Goal: Information Seeking & Learning: Learn about a topic

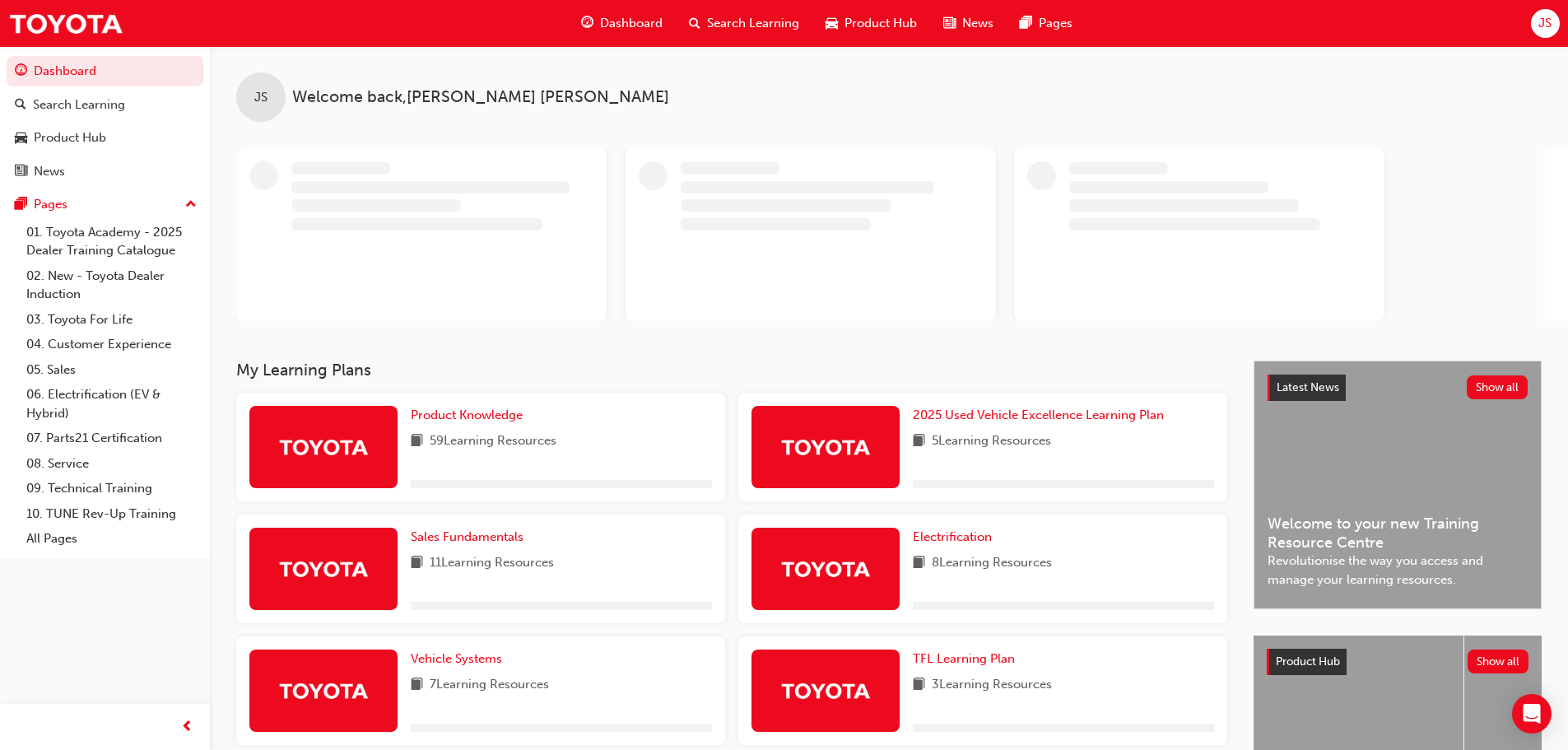
click at [770, 15] on span "Search Learning" at bounding box center [753, 24] width 92 height 19
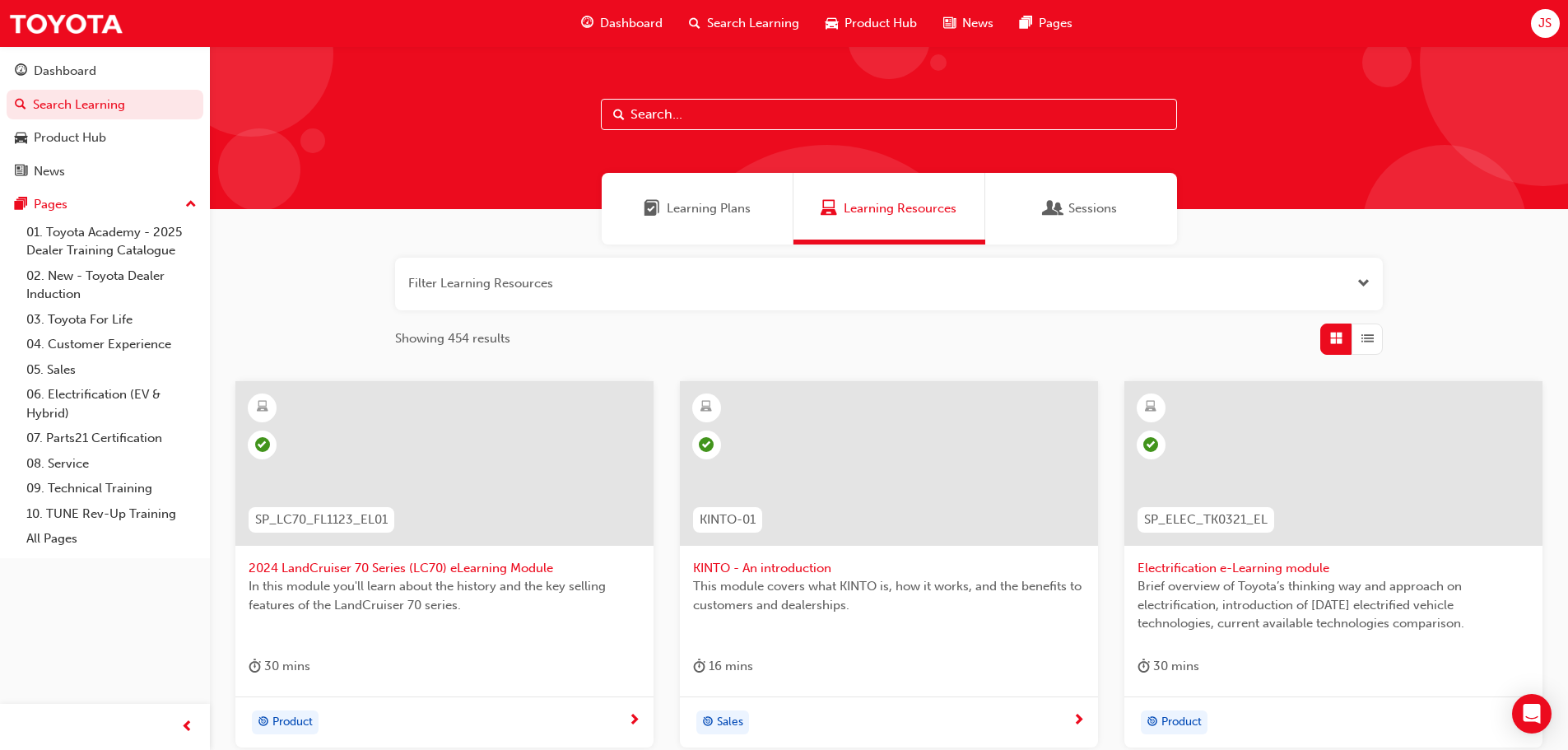
click at [1297, 310] on button "button" at bounding box center [889, 284] width 988 height 52
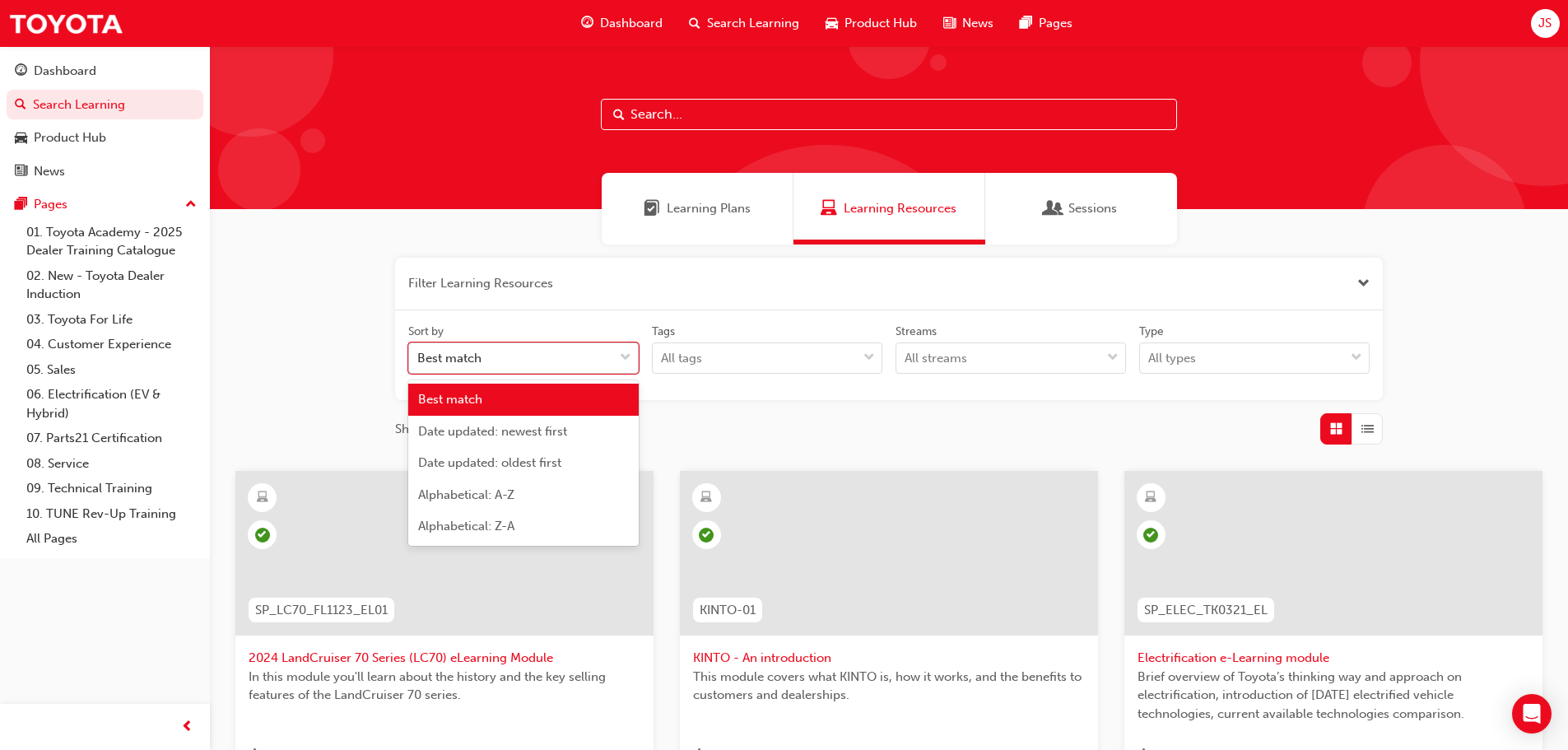
click at [531, 368] on div "Best match" at bounding box center [511, 358] width 204 height 29
click at [419, 365] on input "Sort by option Best match focused, 1 of 5. 5 results available. Use Up and Down…" at bounding box center [418, 358] width 2 height 14
click at [565, 439] on div "Date updated: newest first" at bounding box center [524, 431] width 230 height 32
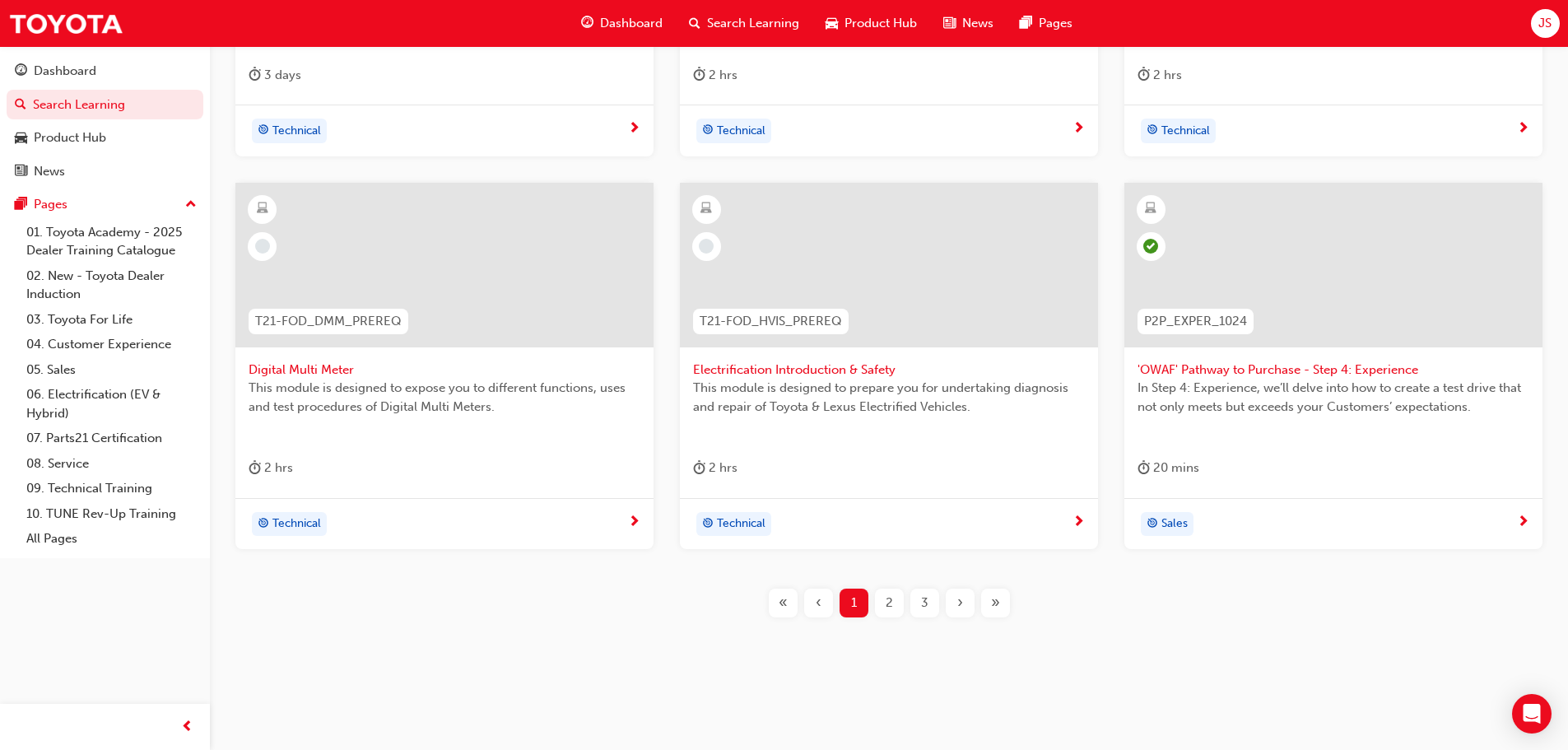
scroll to position [683, 0]
click at [887, 601] on span "2" at bounding box center [889, 602] width 7 height 19
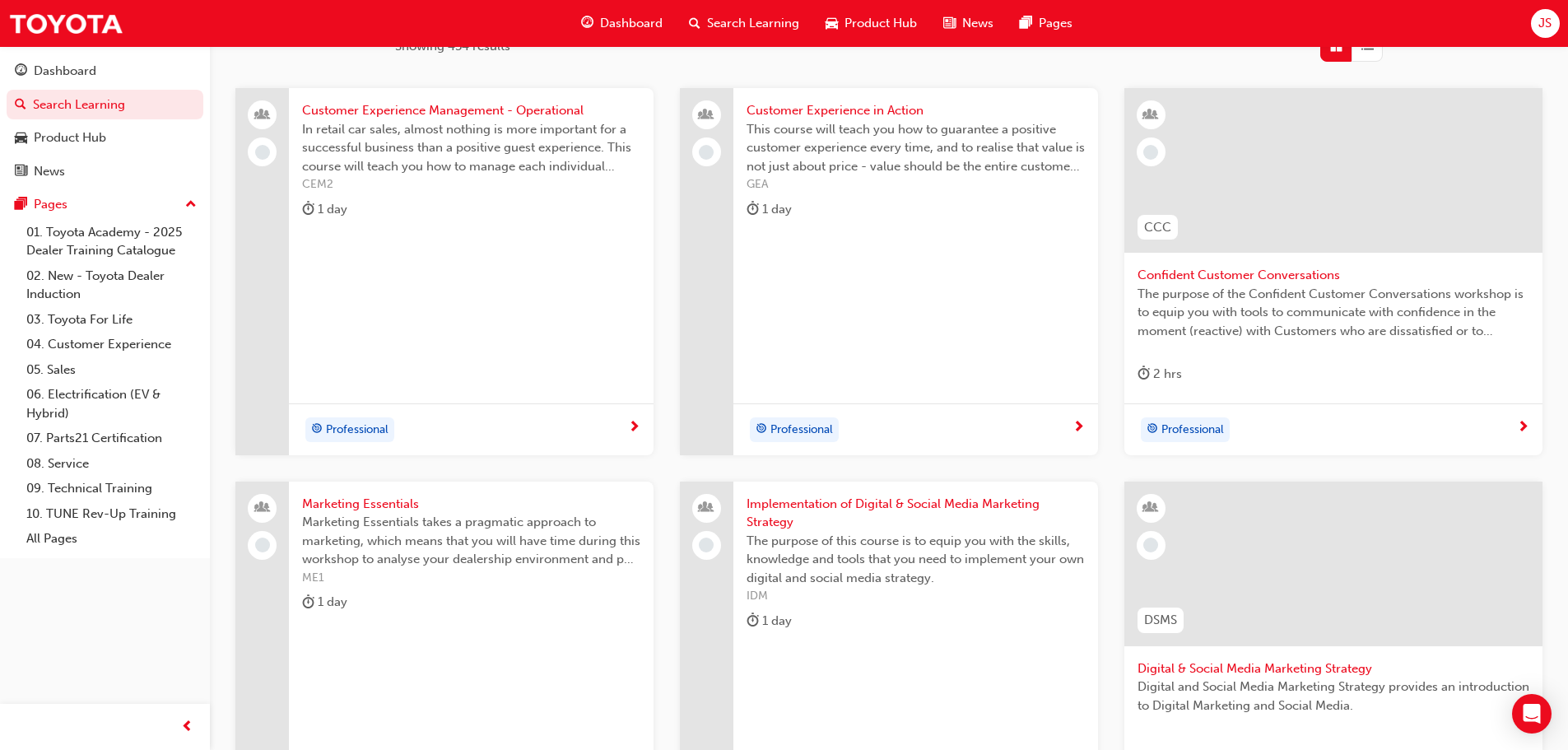
scroll to position [601, 0]
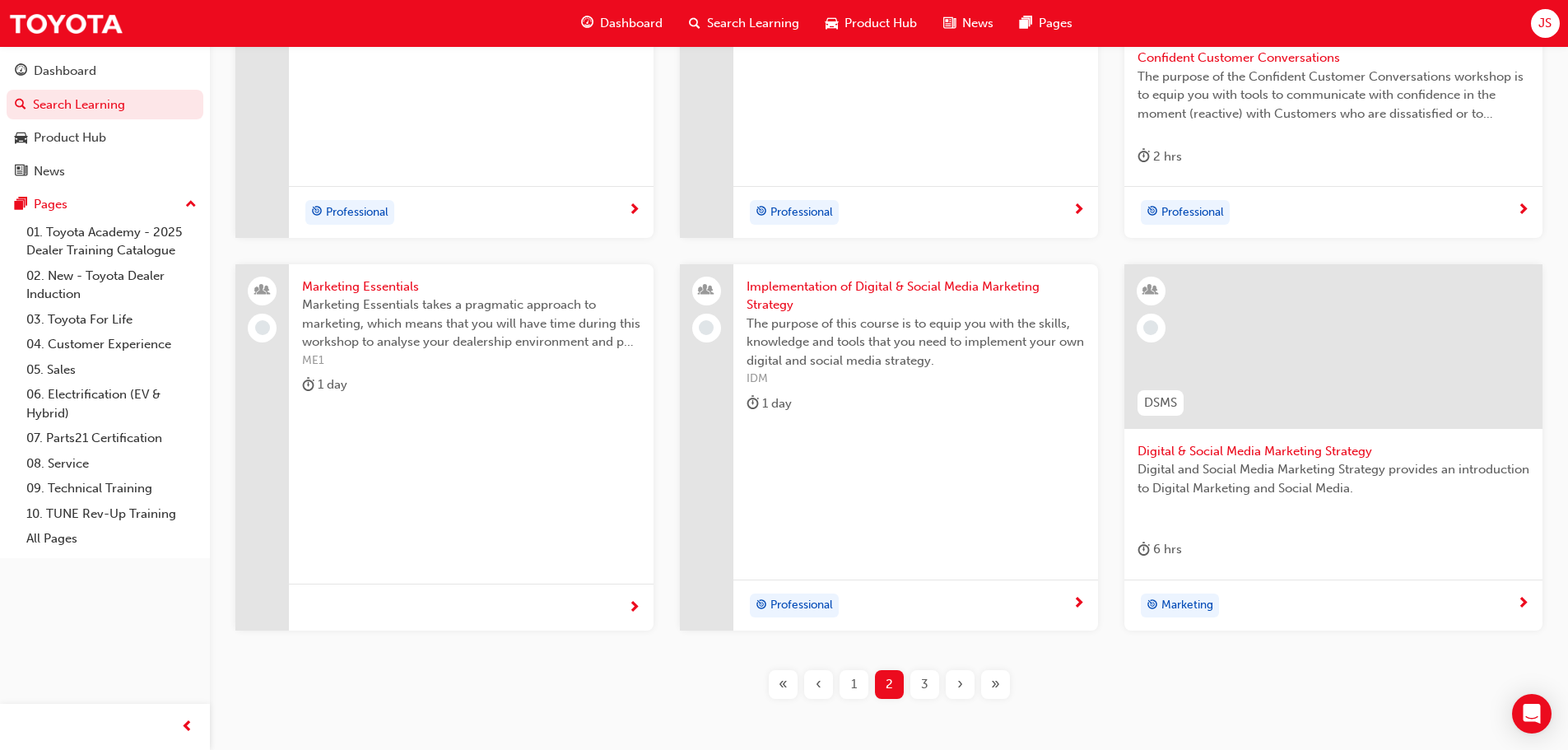
click at [936, 678] on div "3" at bounding box center [924, 685] width 29 height 29
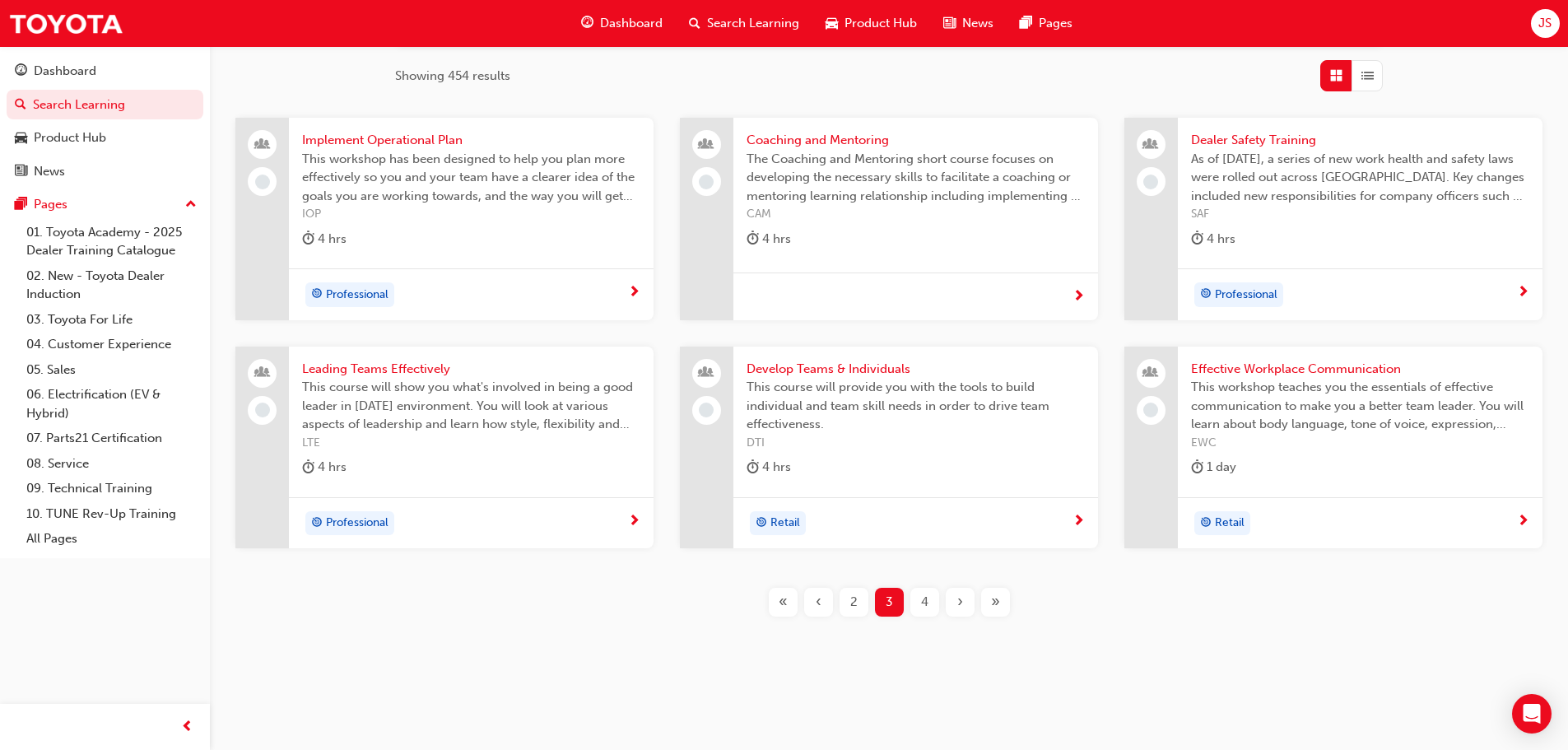
click at [929, 607] on div "4" at bounding box center [924, 602] width 29 height 29
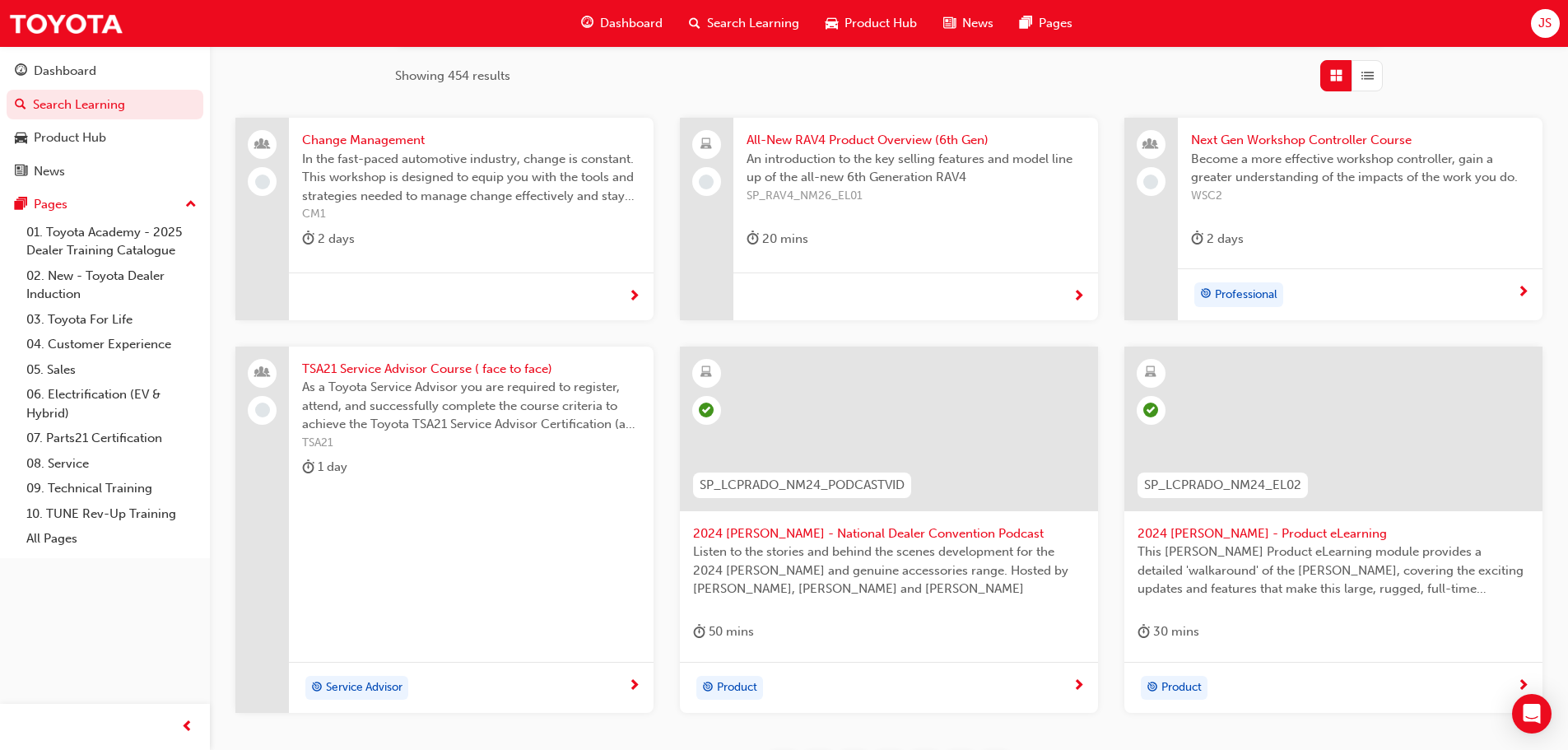
click at [859, 214] on div "An introduction to the key selling features and model line up of the all-new 6t…" at bounding box center [916, 182] width 339 height 65
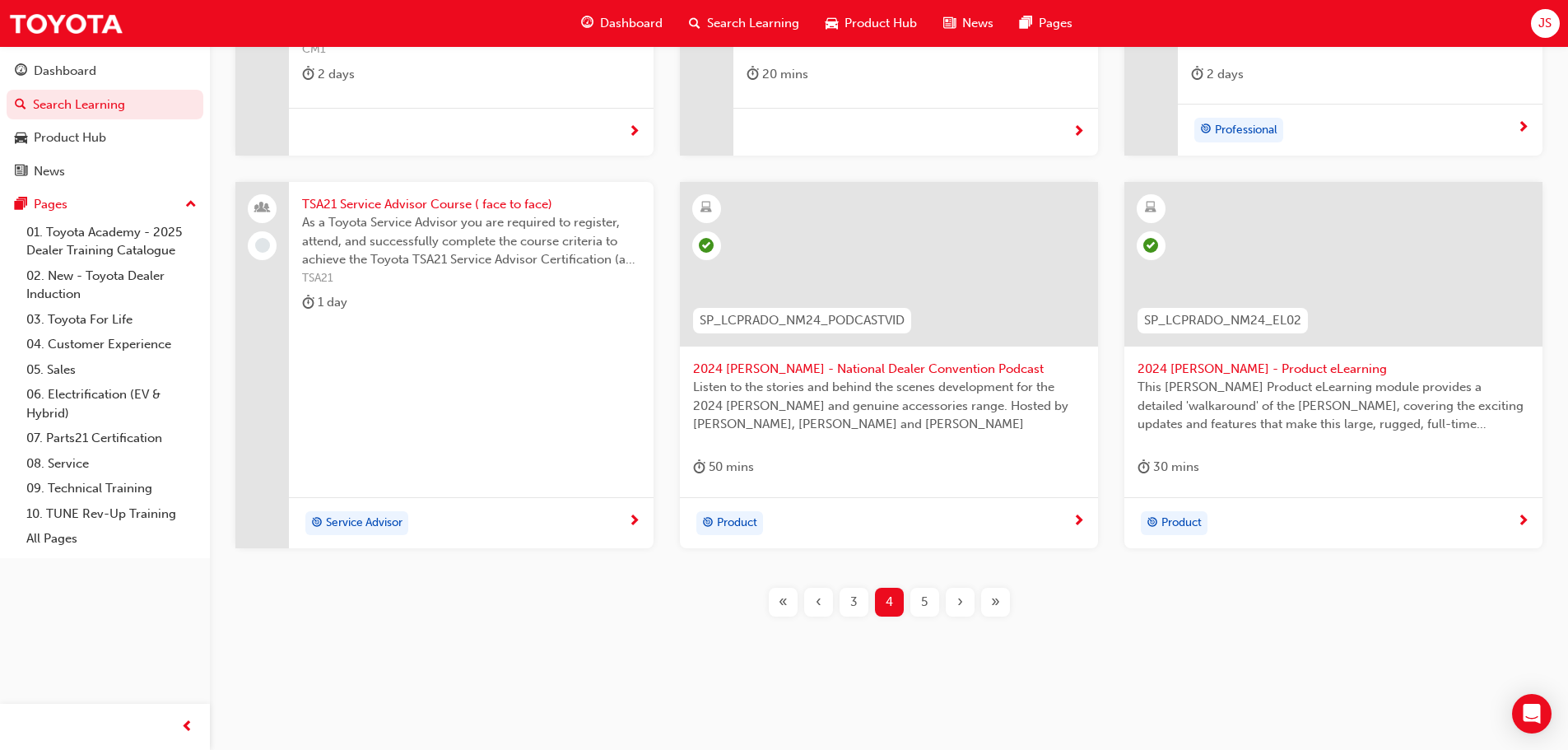
click at [920, 612] on div "5" at bounding box center [924, 602] width 29 height 29
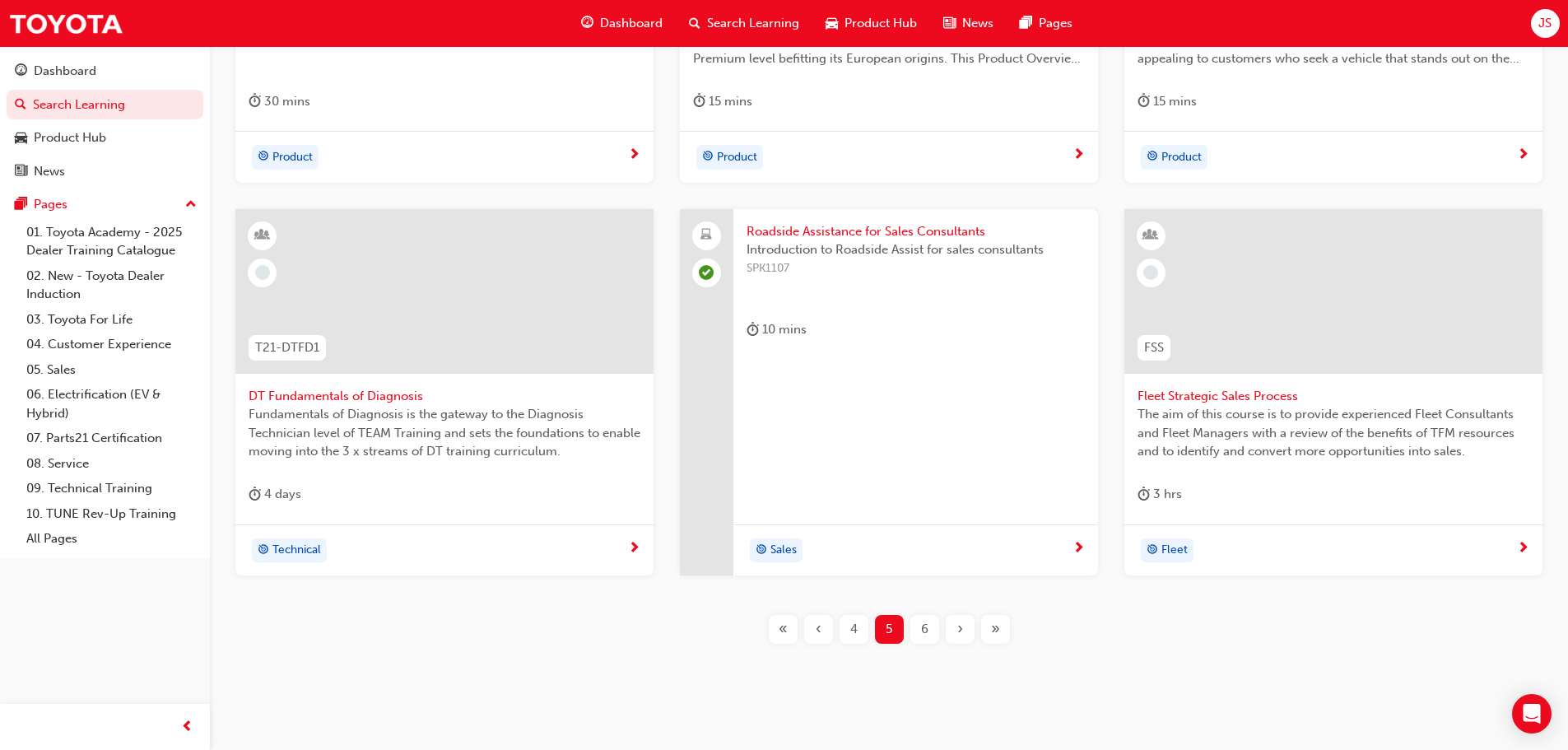
scroll to position [683, 0]
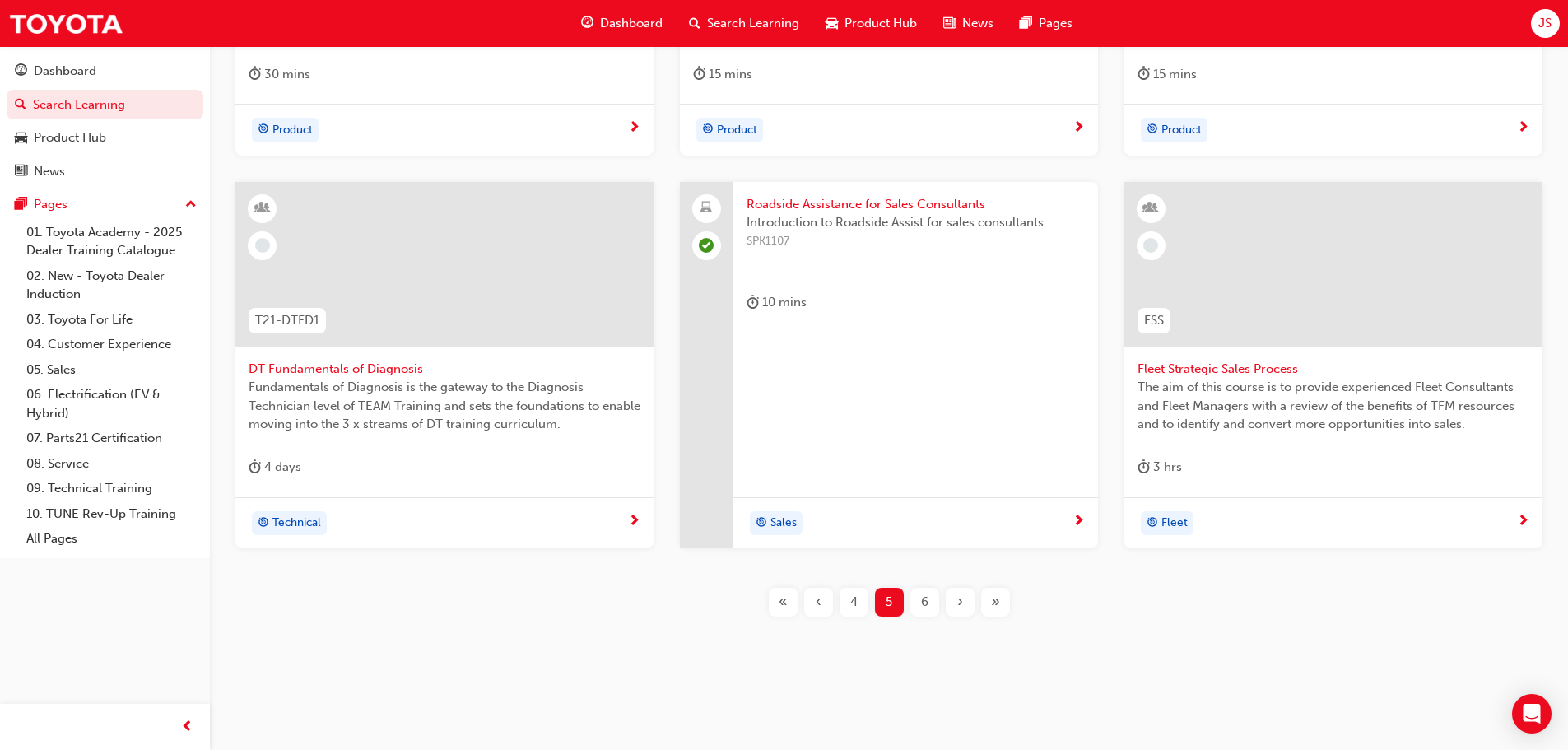
click at [928, 602] on span "6" at bounding box center [925, 602] width 7 height 19
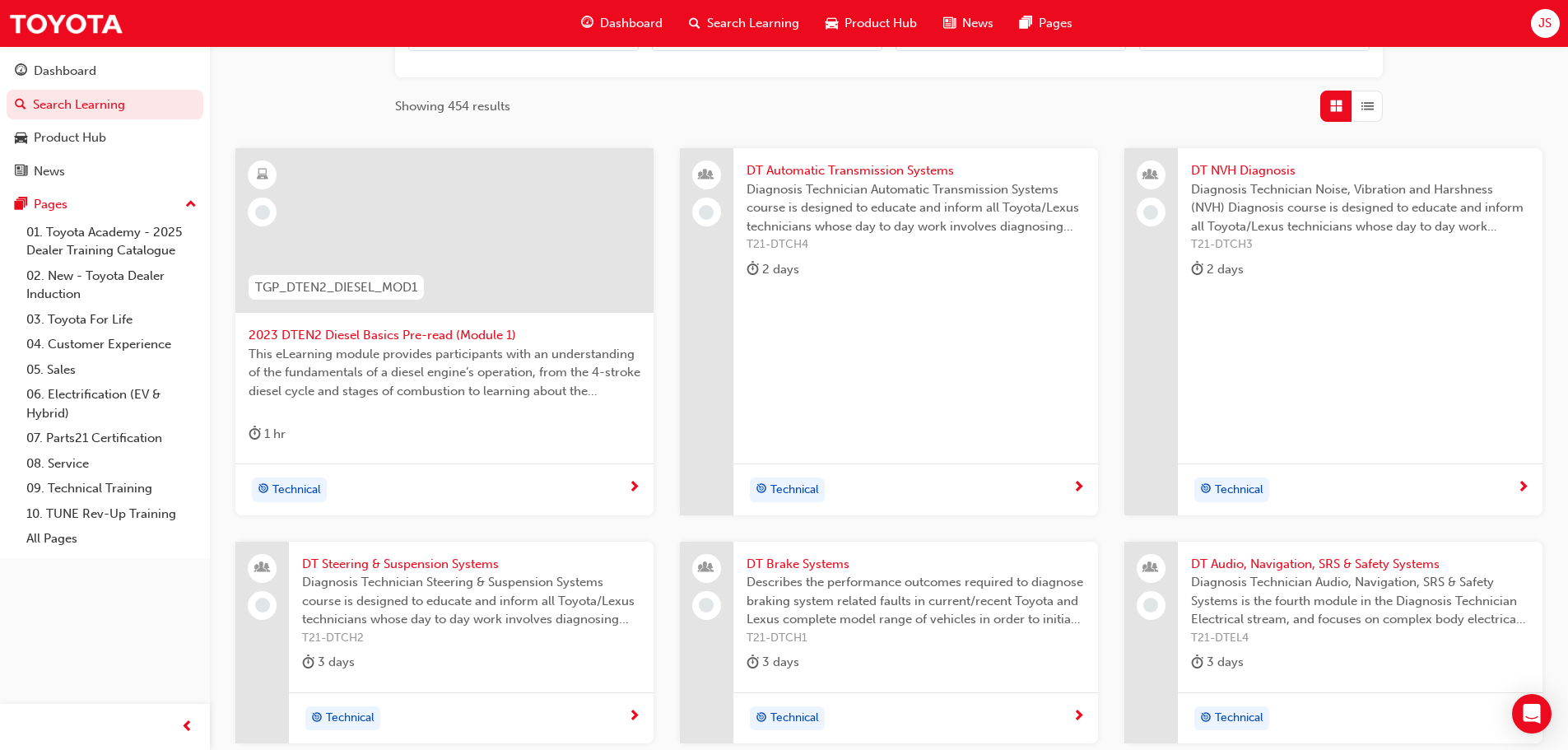
scroll to position [494, 0]
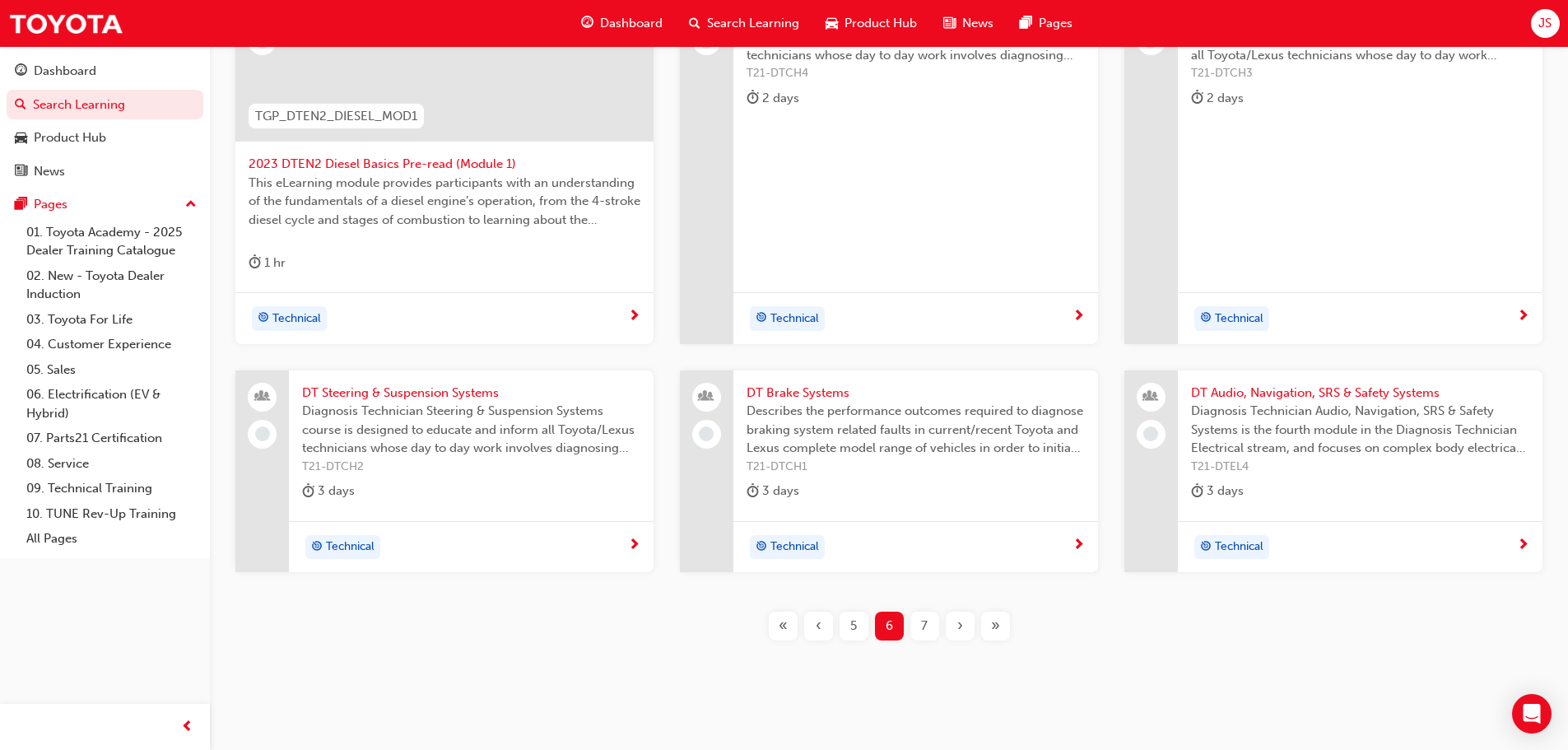
click at [923, 624] on span "7" at bounding box center [925, 627] width 7 height 19
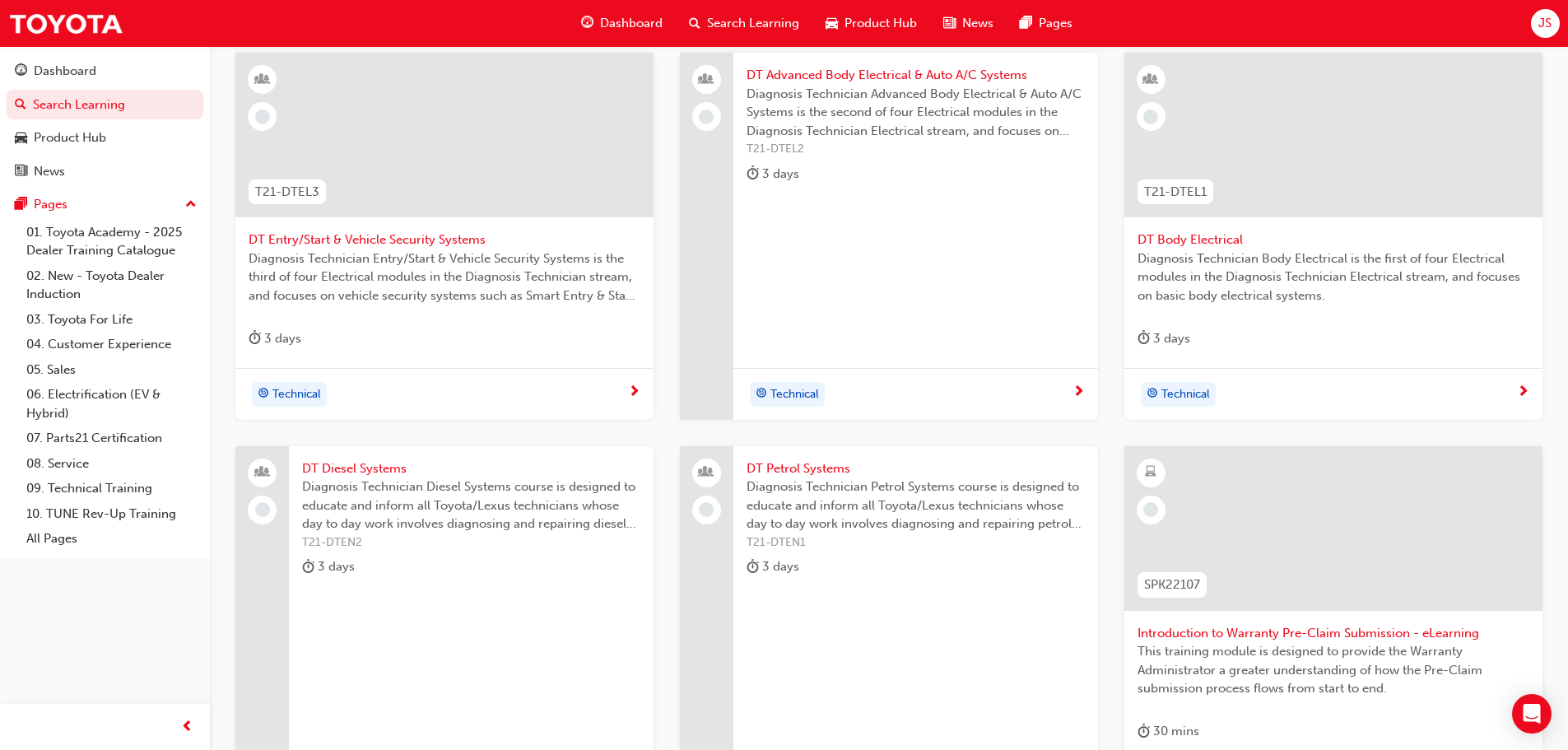
scroll to position [659, 0]
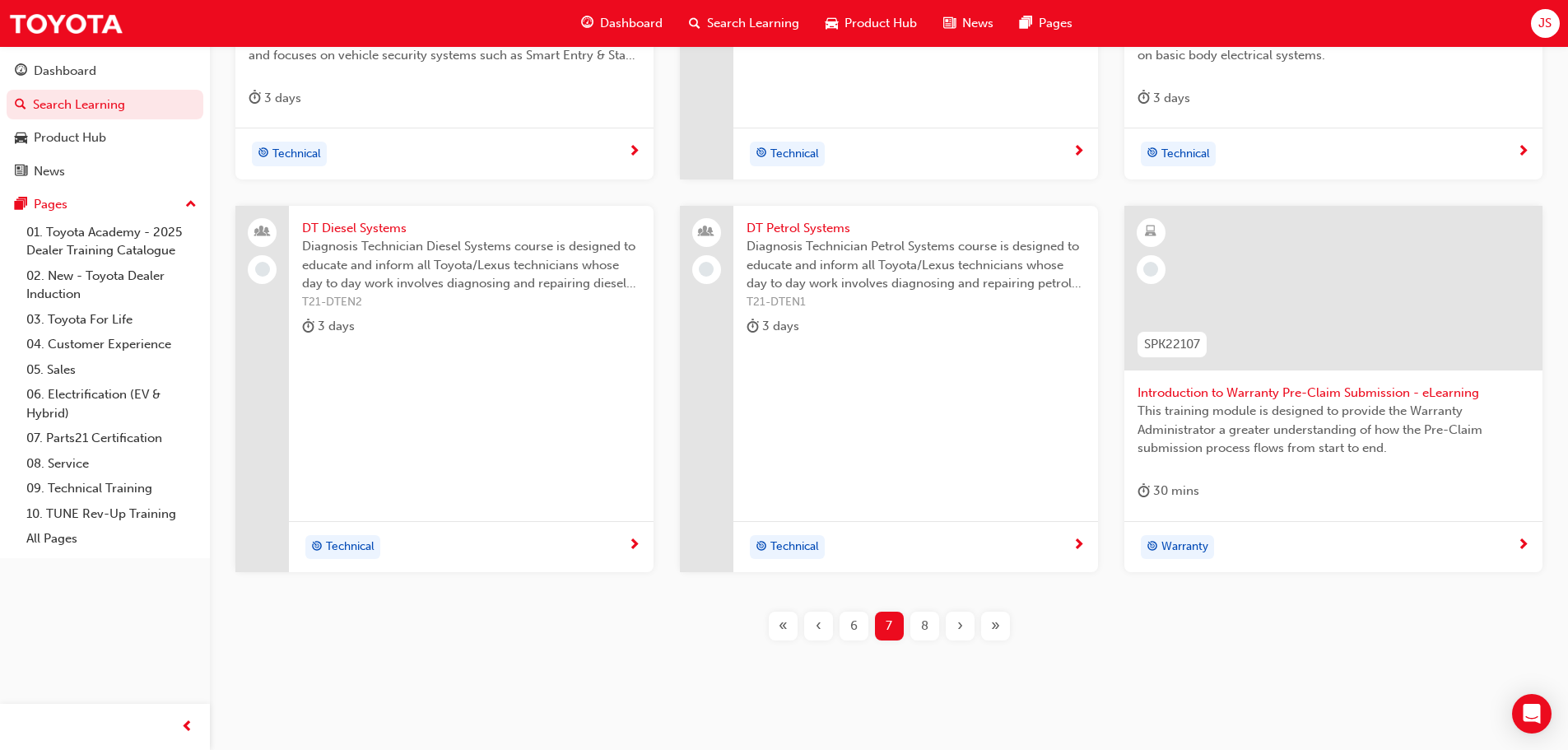
click at [916, 631] on div "8" at bounding box center [924, 626] width 29 height 29
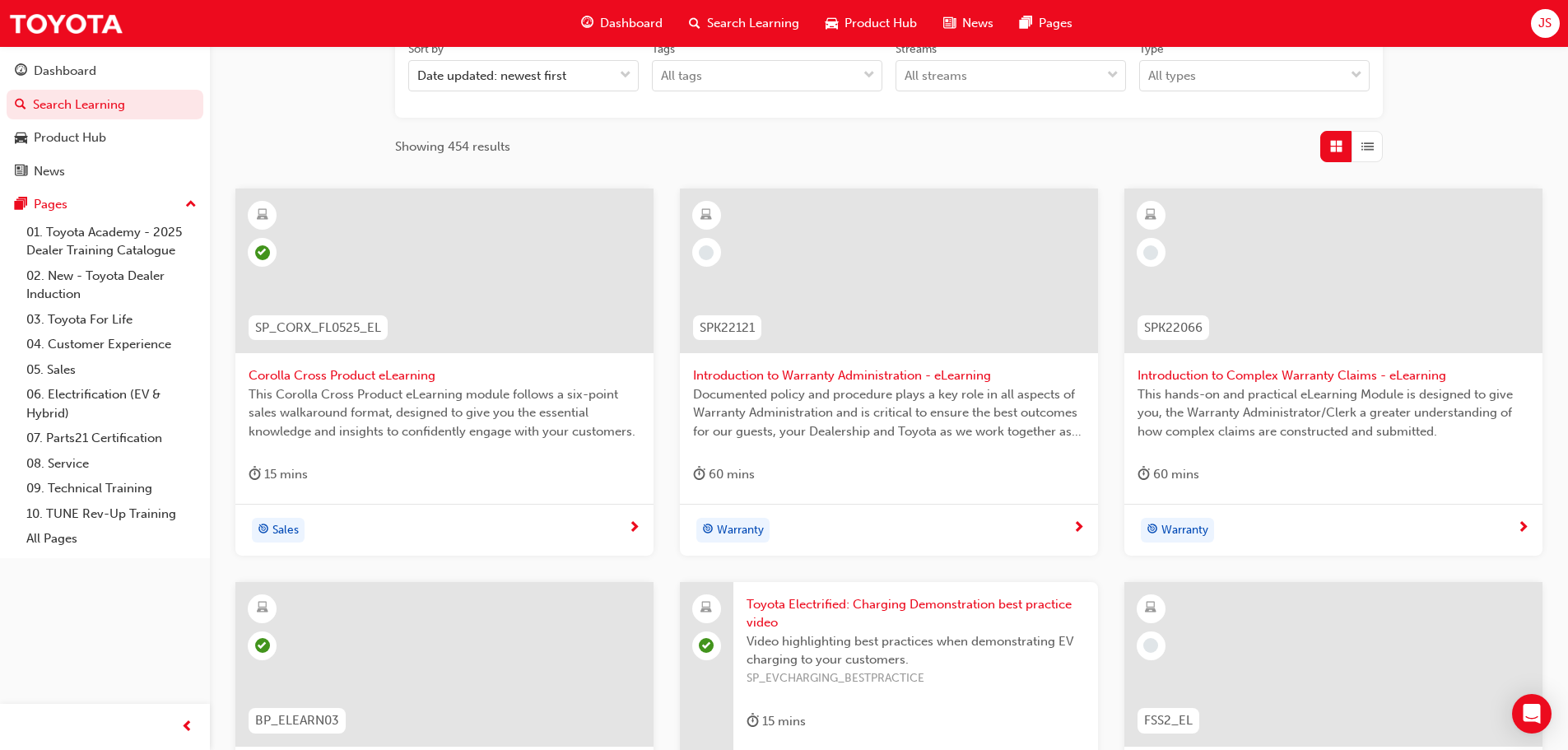
scroll to position [247, 0]
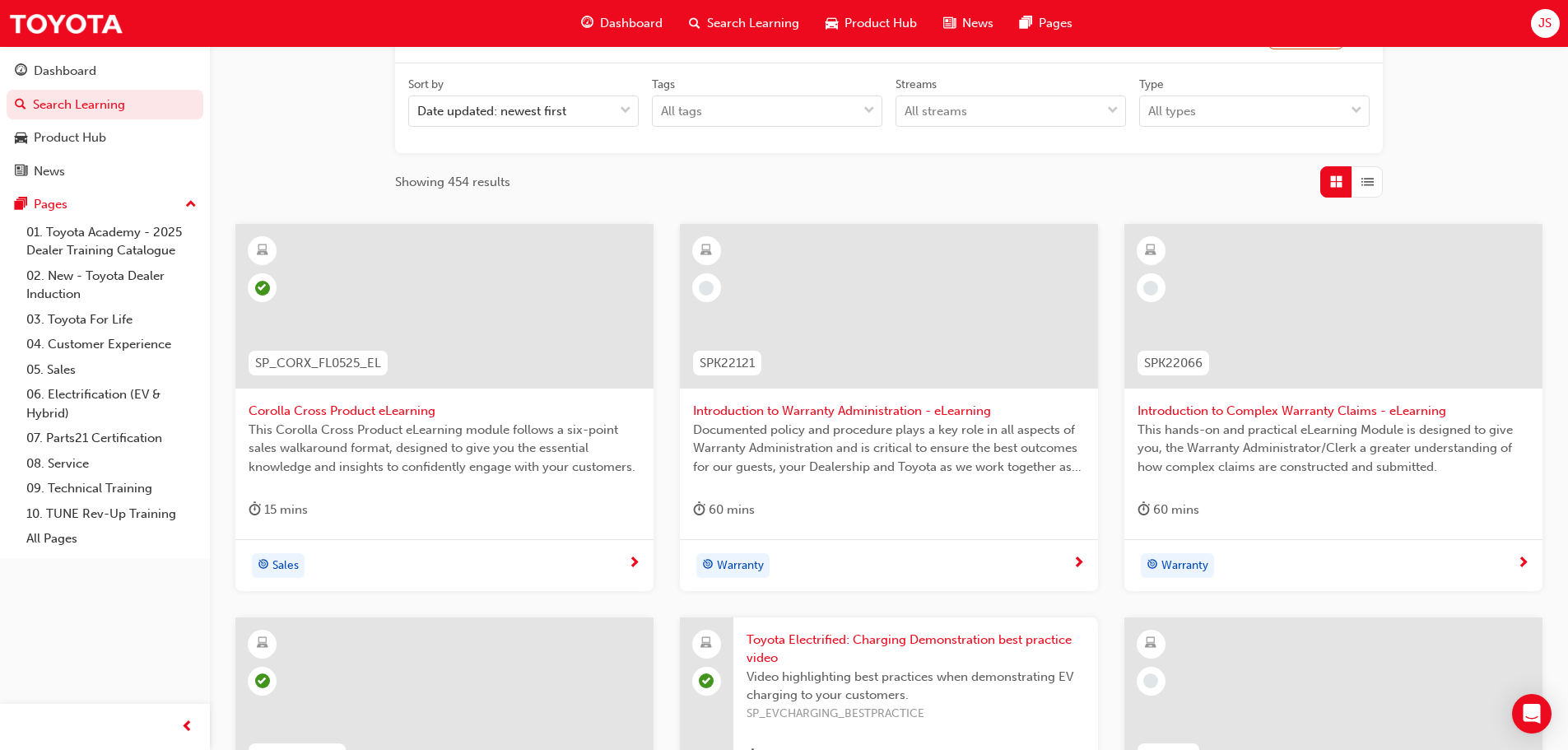
click at [447, 416] on span "Corolla Cross Product eLearning" at bounding box center [444, 411] width 392 height 19
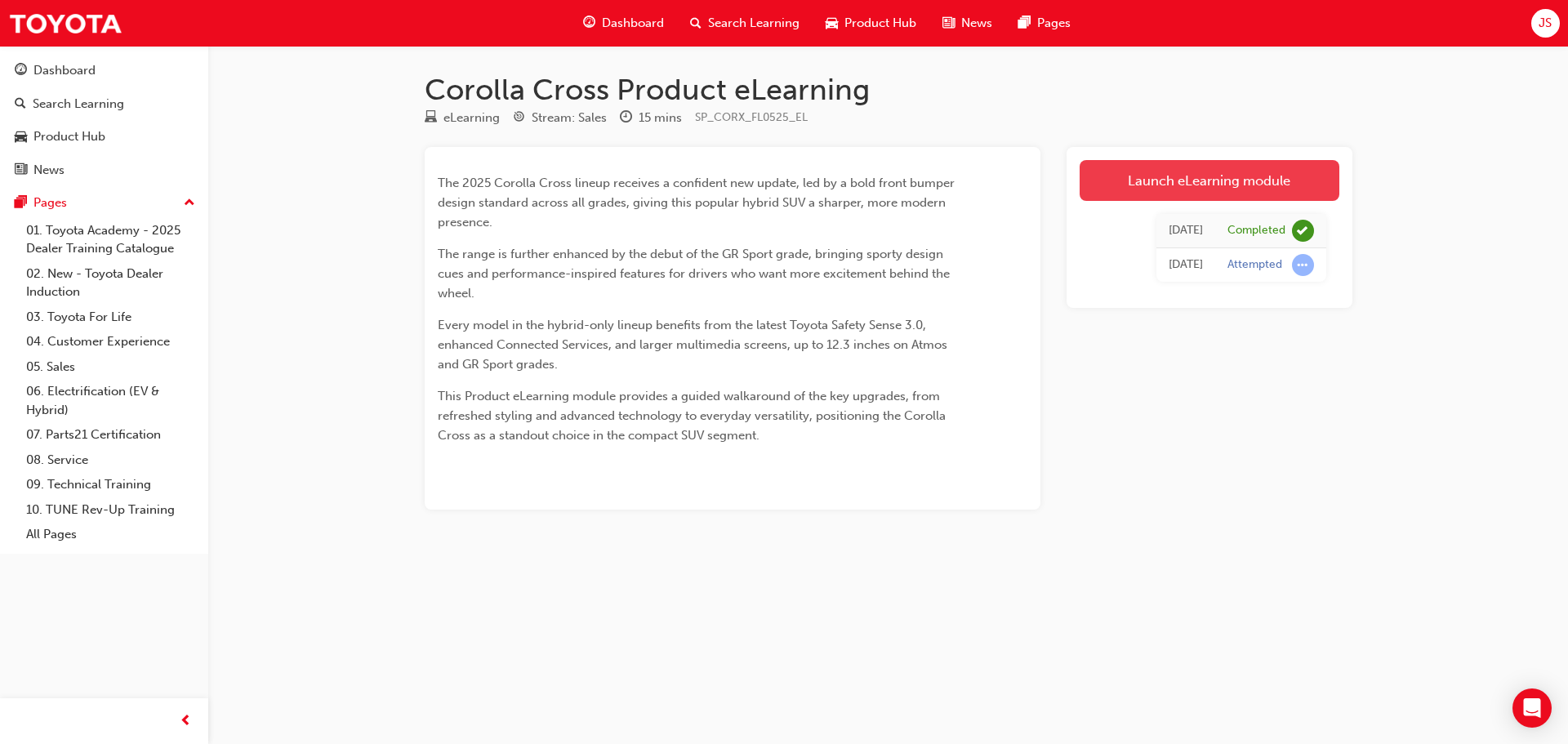
click at [1226, 190] on link "Launch eLearning module" at bounding box center [1210, 180] width 260 height 41
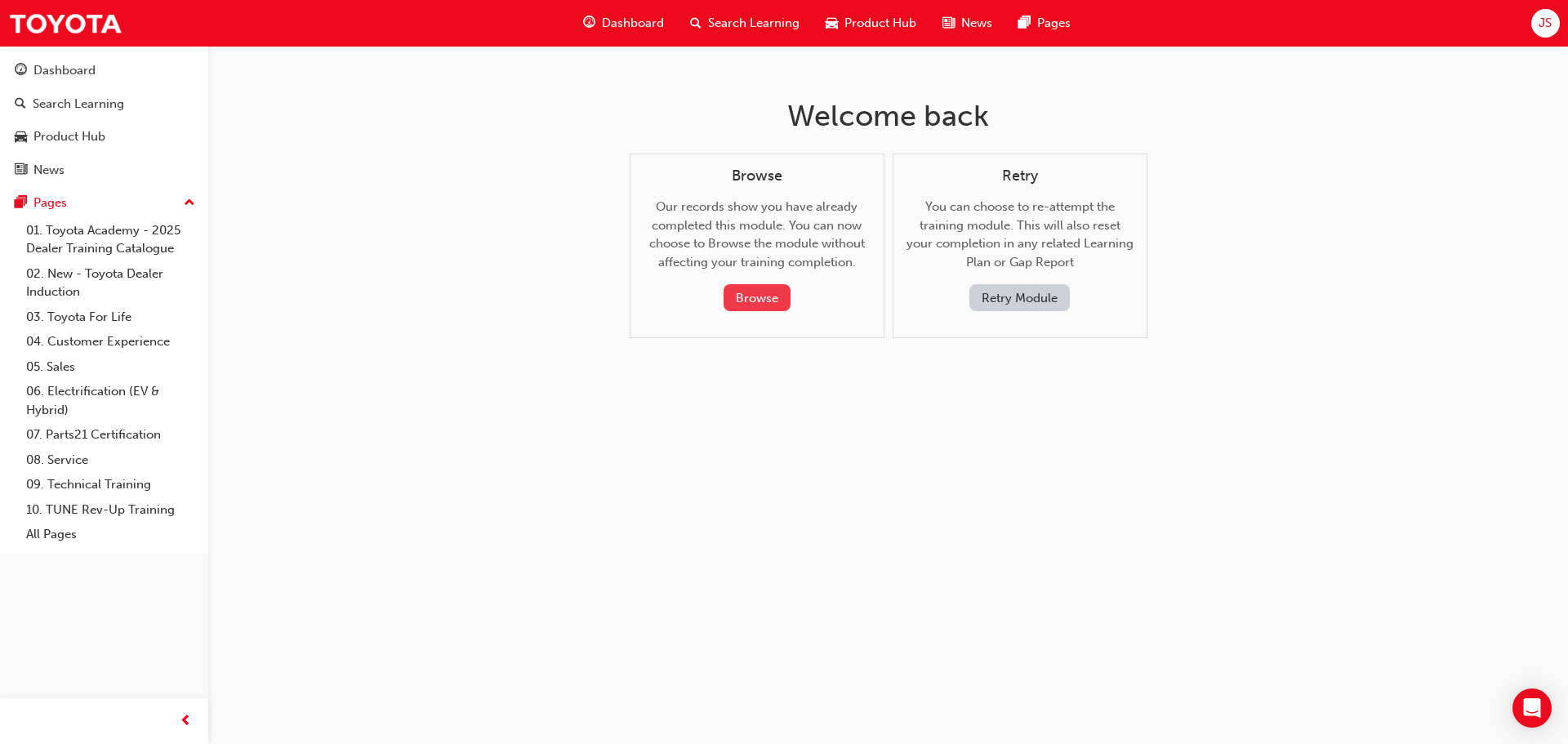
click at [751, 298] on button "Browse" at bounding box center [757, 297] width 67 height 27
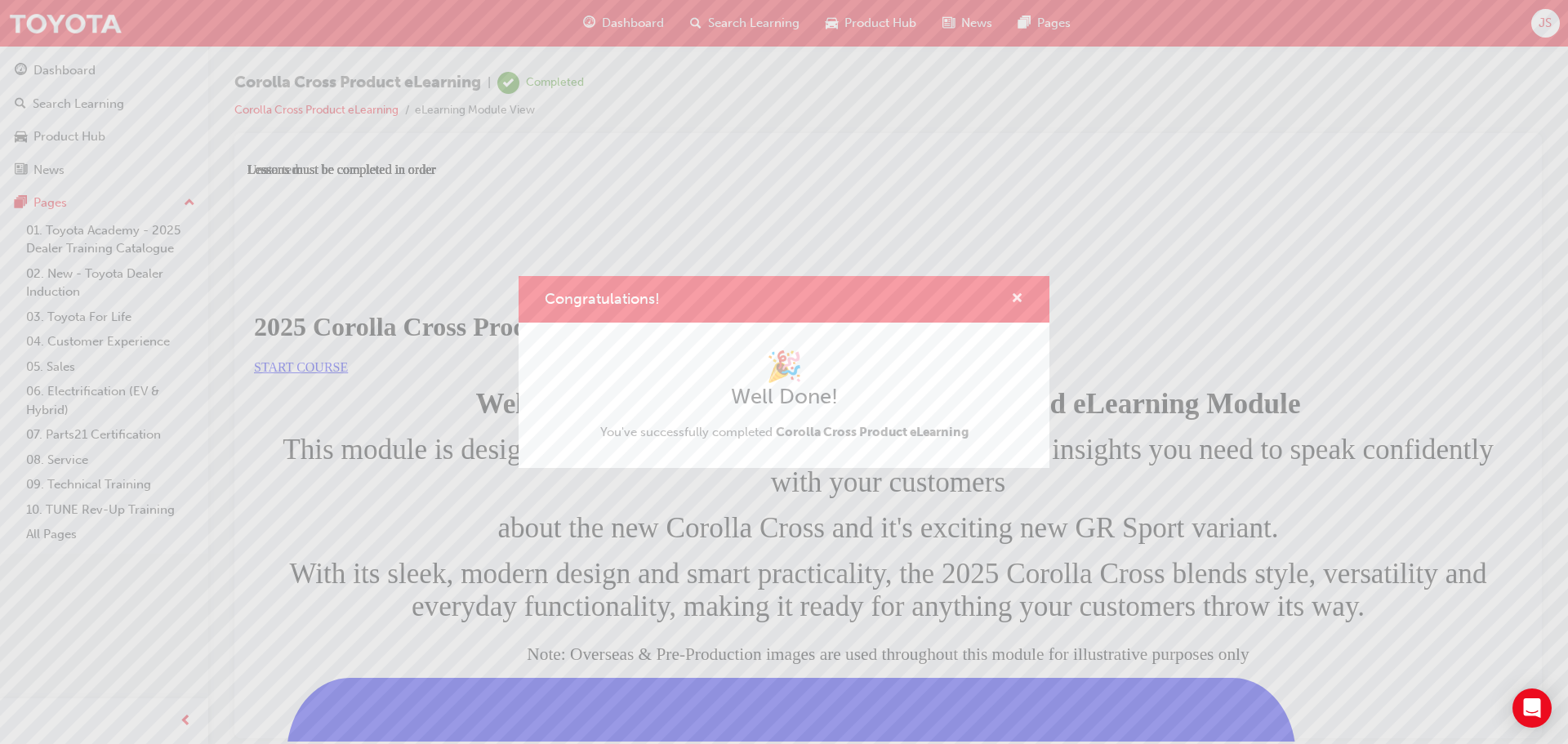
click at [1021, 300] on span "cross-icon" at bounding box center [1017, 300] width 12 height 15
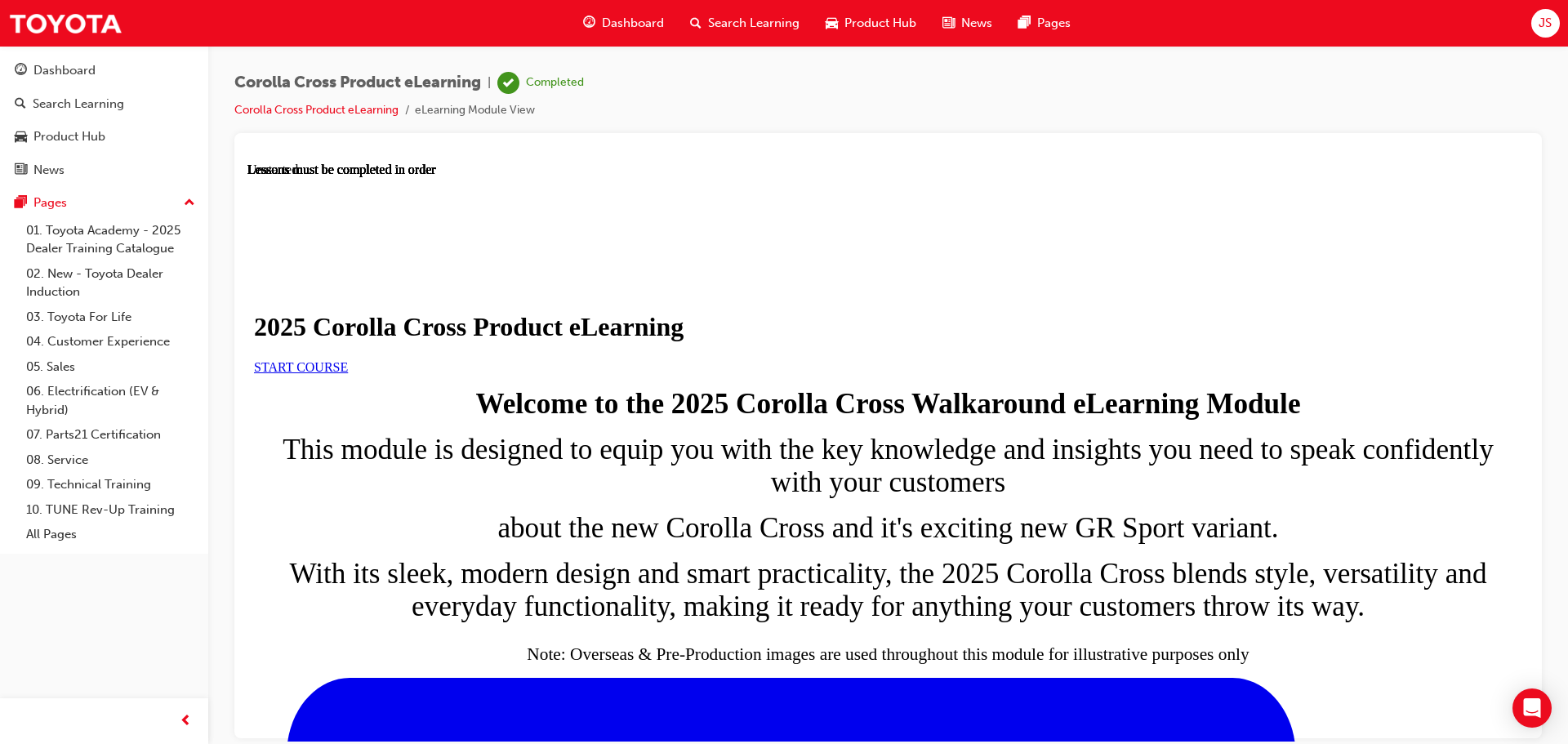
scroll to position [775, 0]
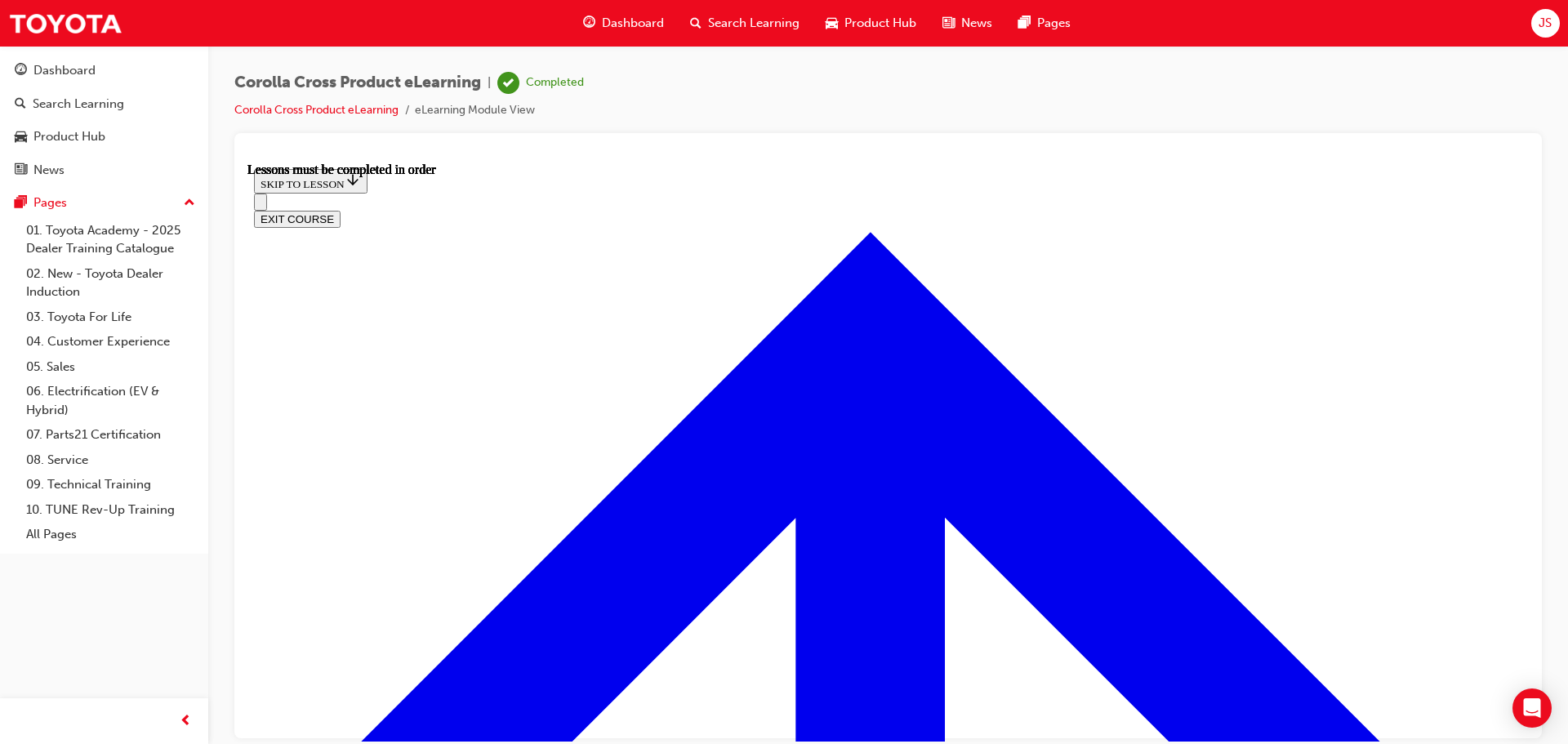
scroll to position [937, 0]
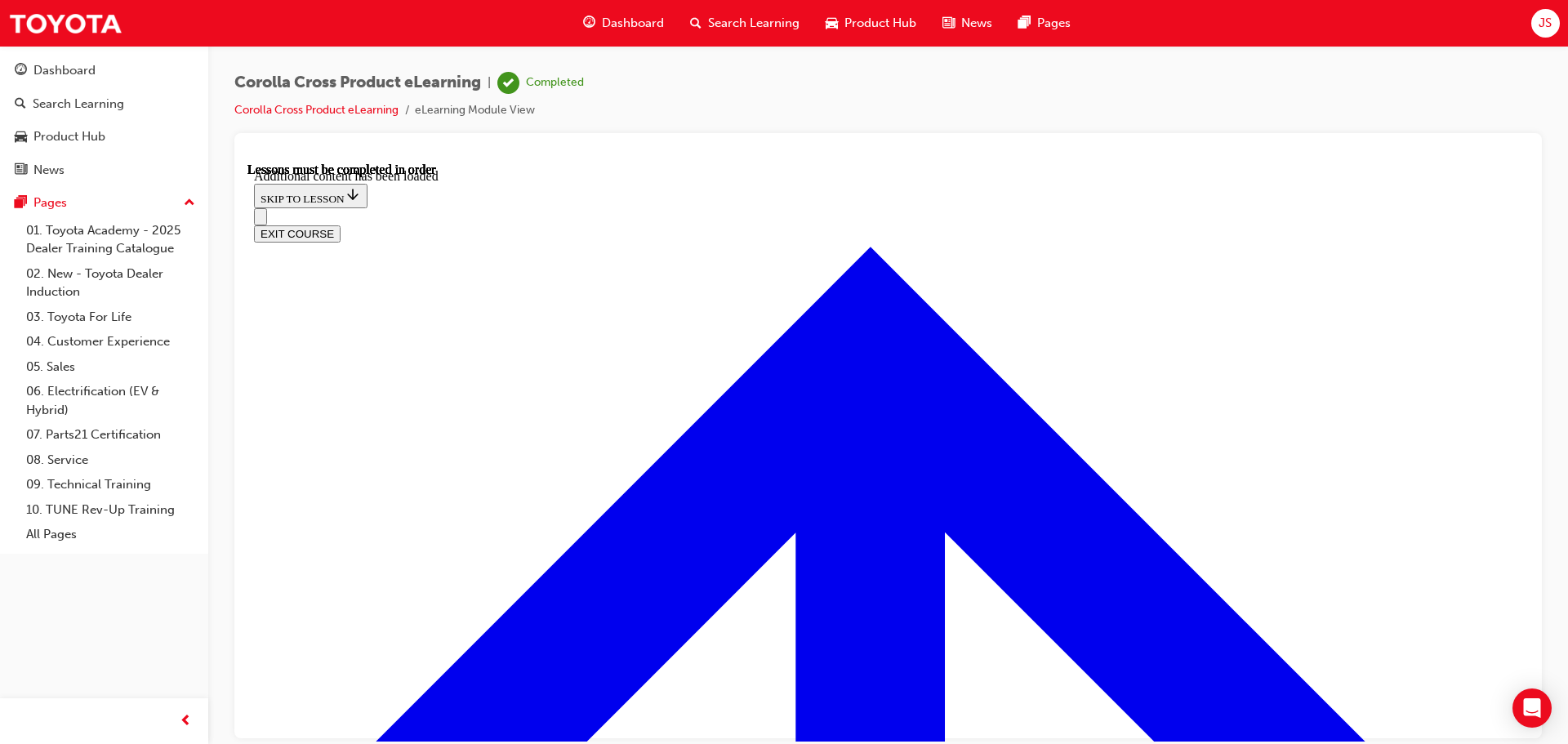
scroll to position [2749, 0]
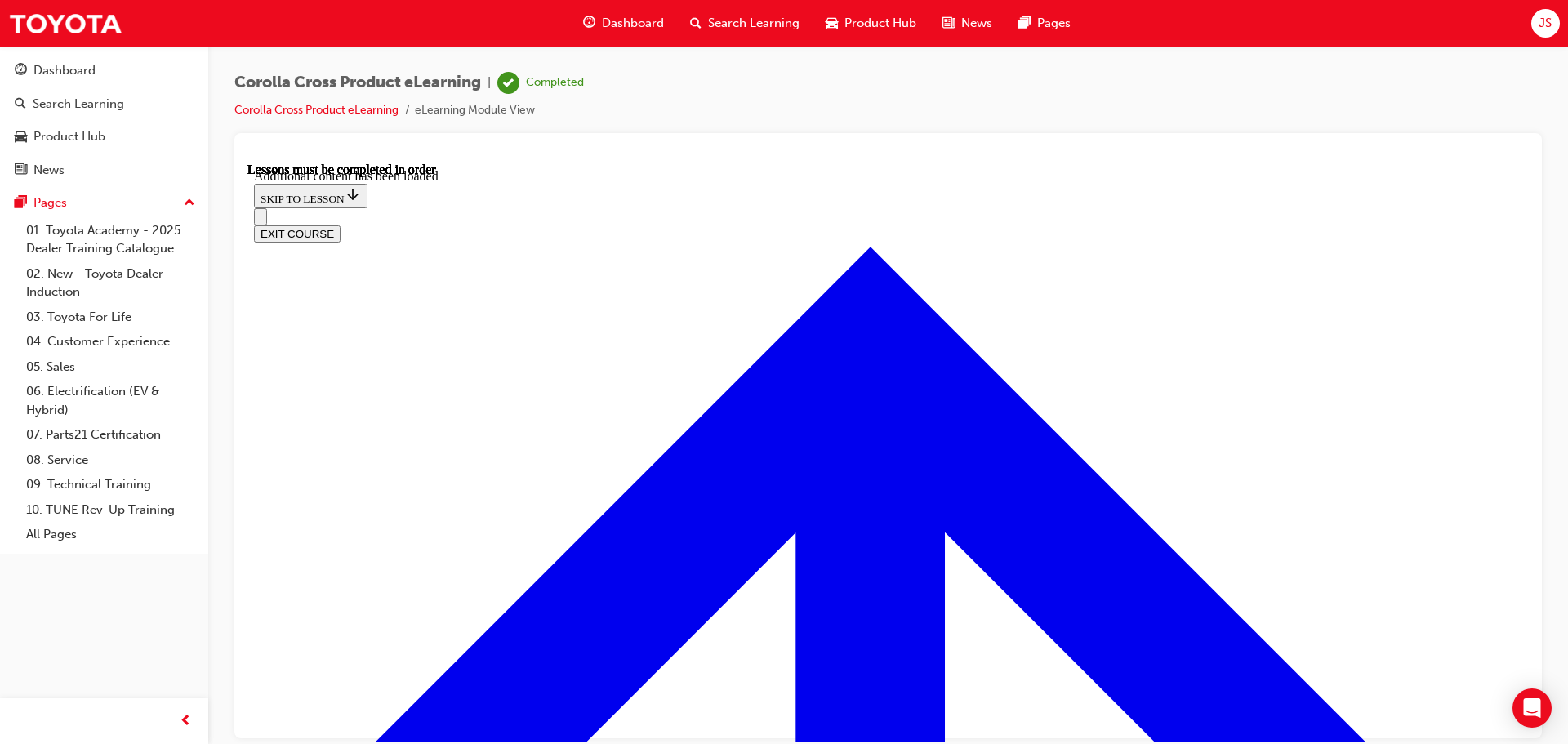
radio input "true"
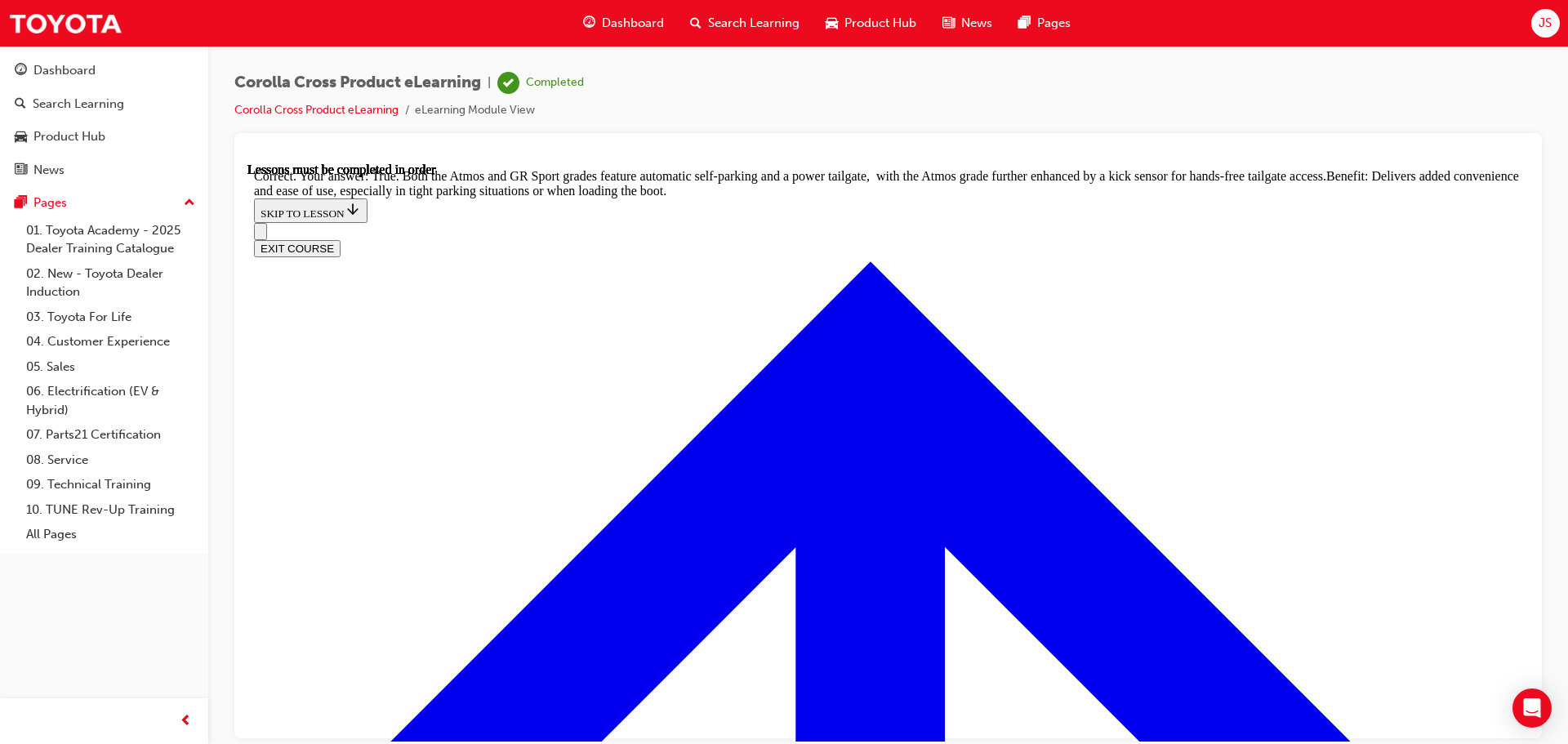
scroll to position [3583, 0]
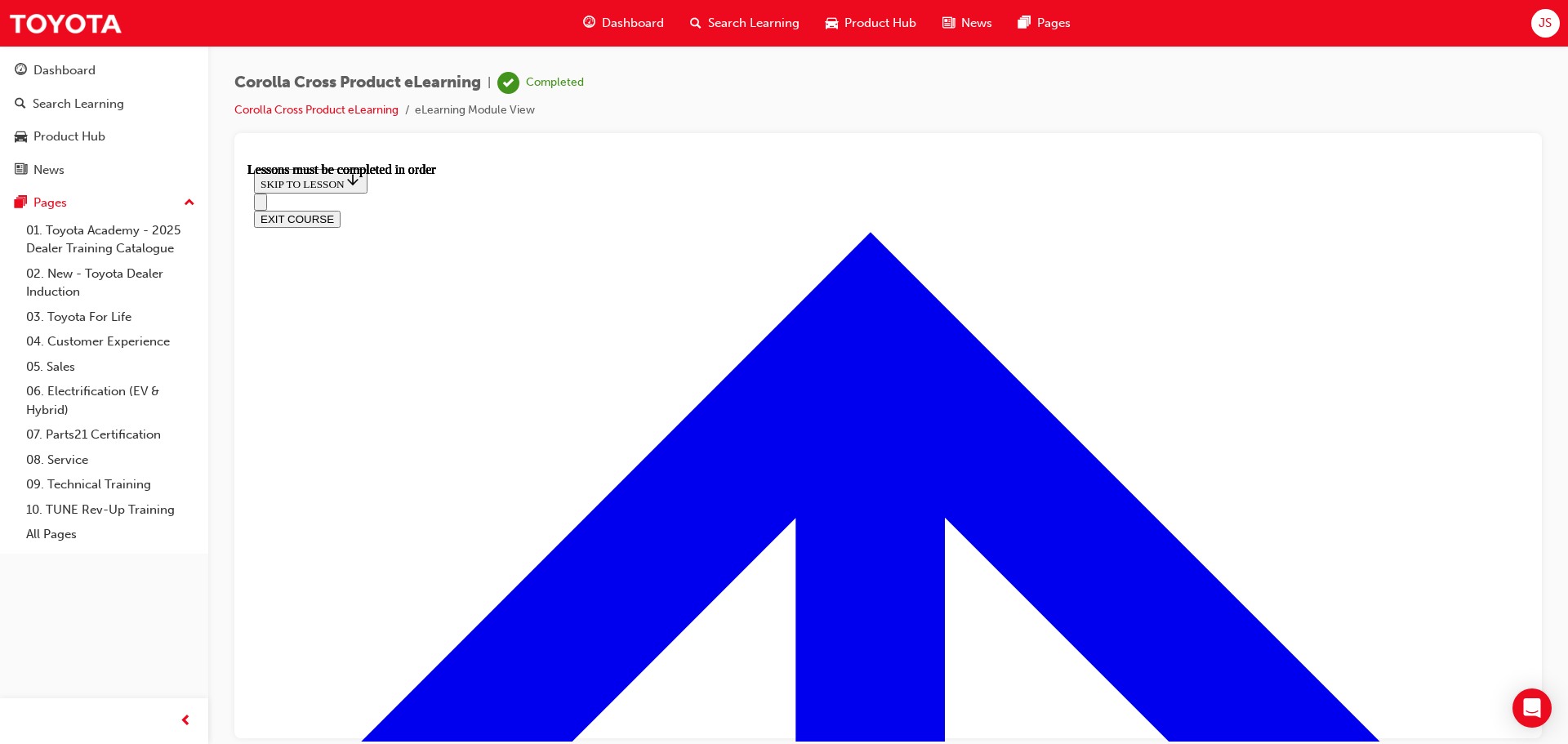
scroll to position [1453, 0]
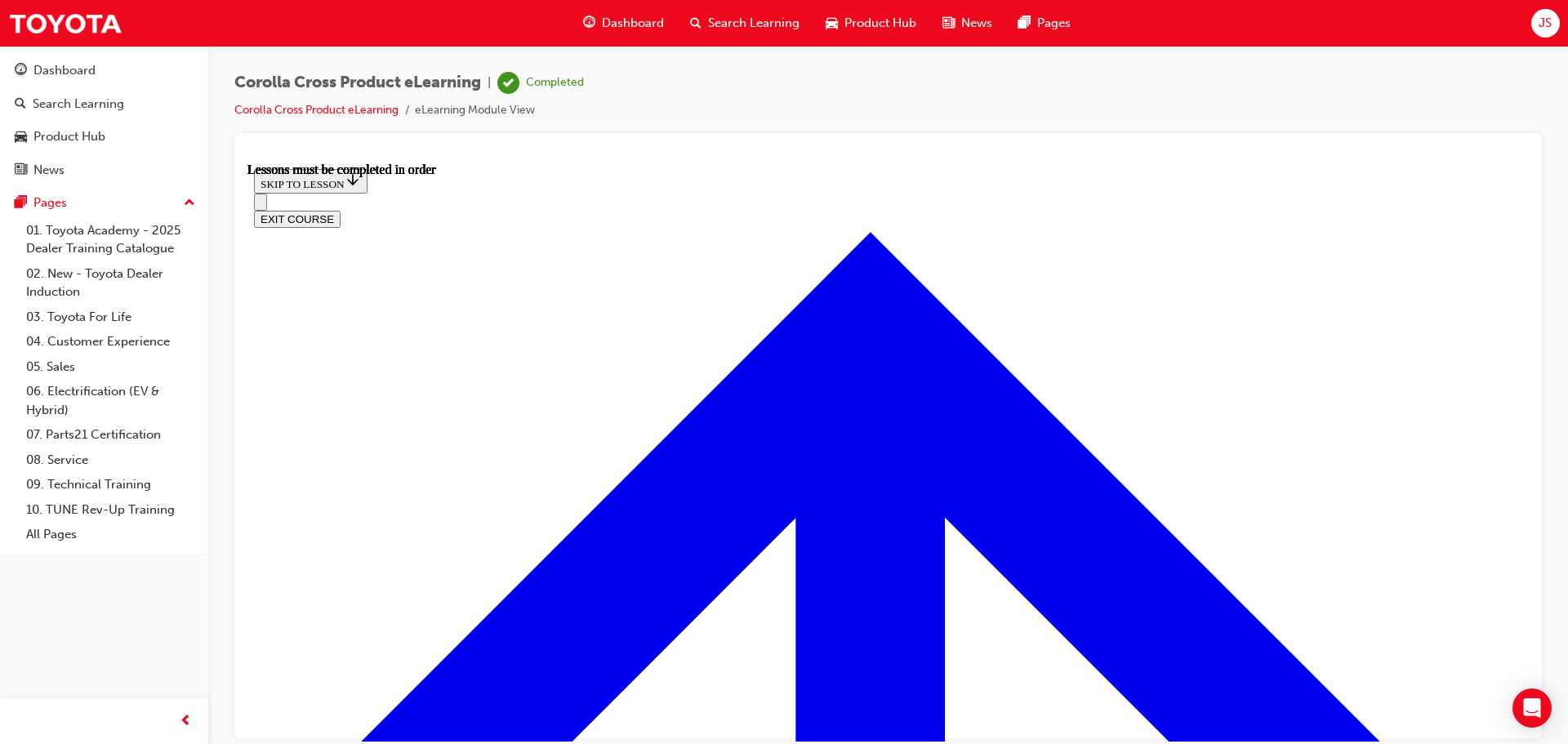
scroll to position [1781, 0]
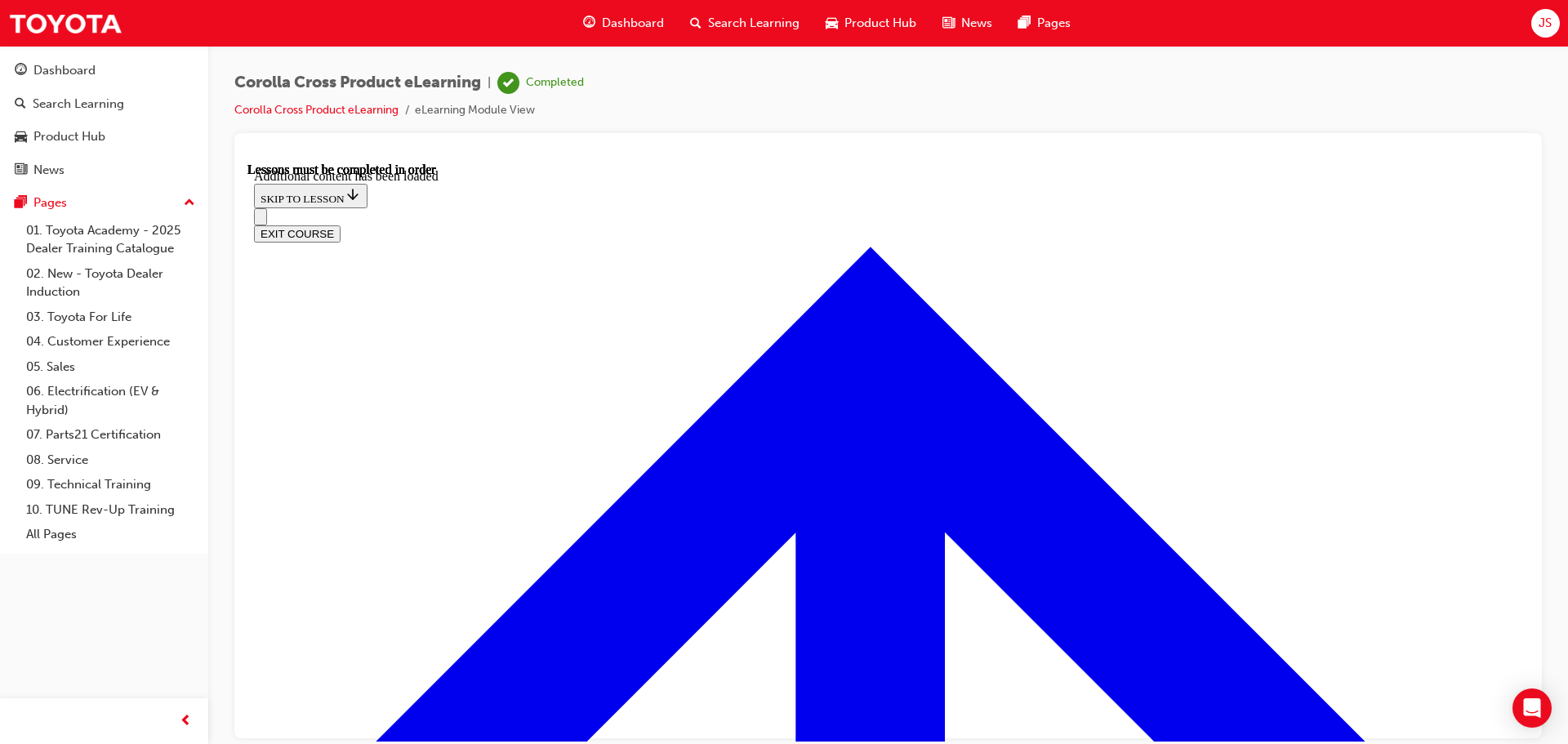
scroll to position [2429, 0]
radio input "true"
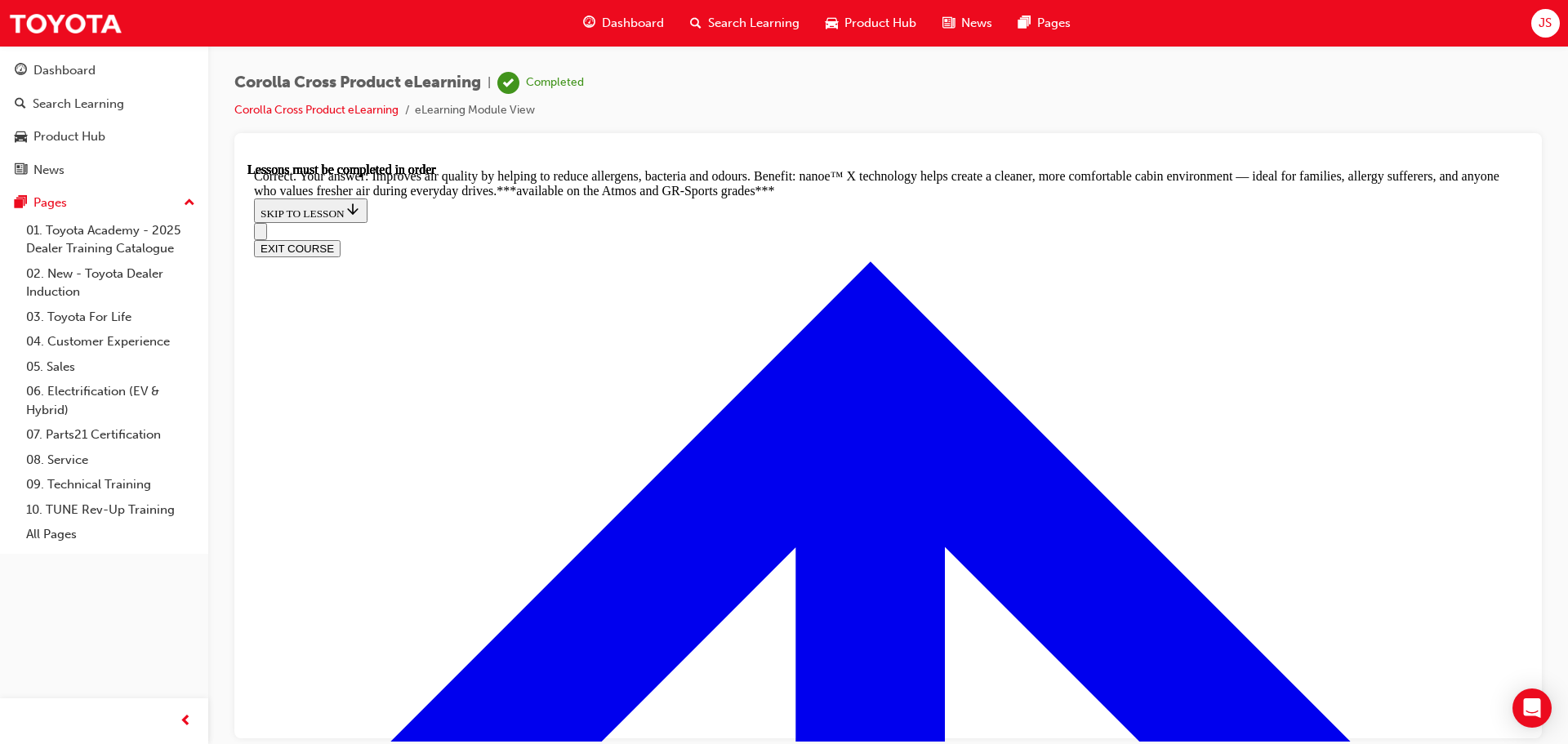
scroll to position [3164, 0]
radio input "true"
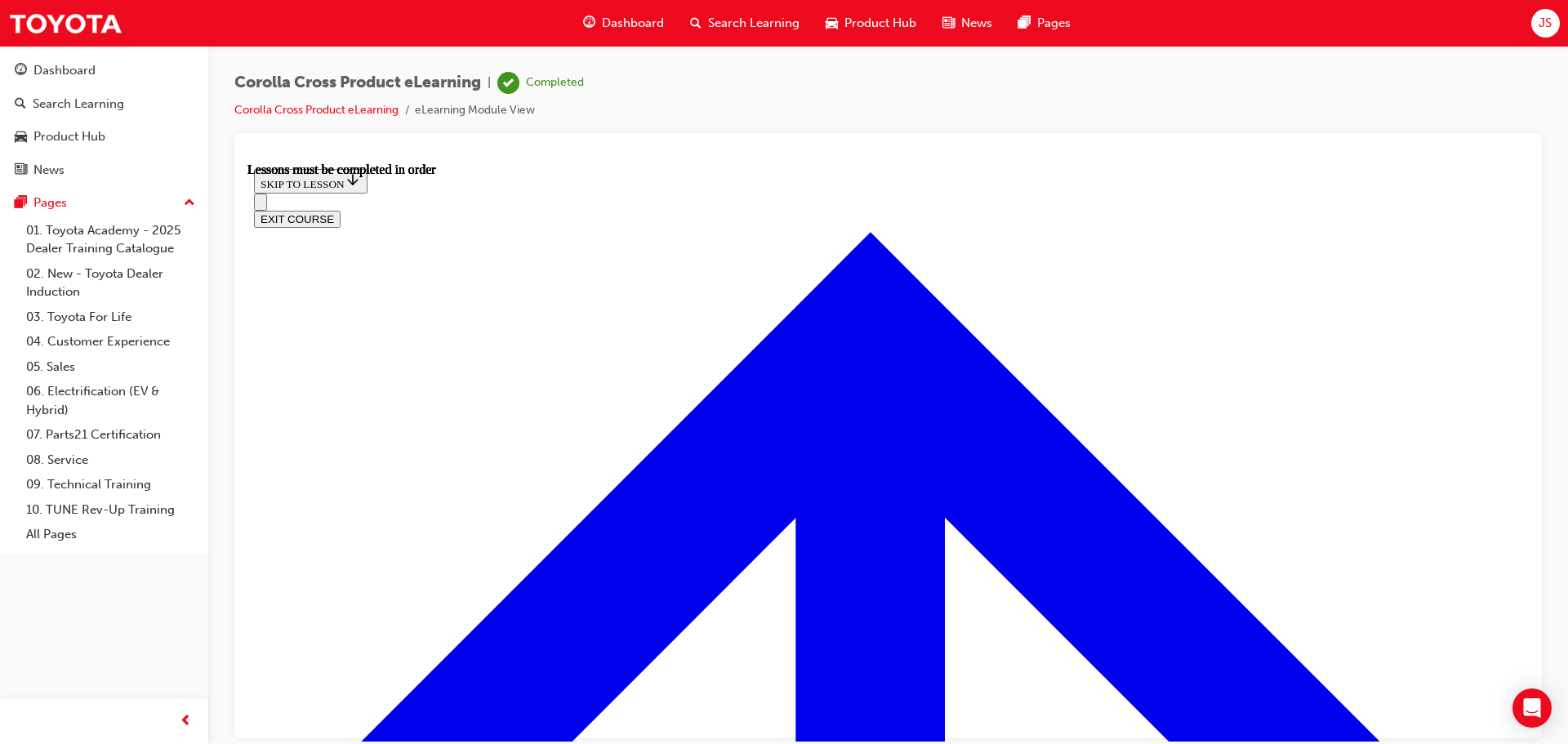
scroll to position [1364, 0]
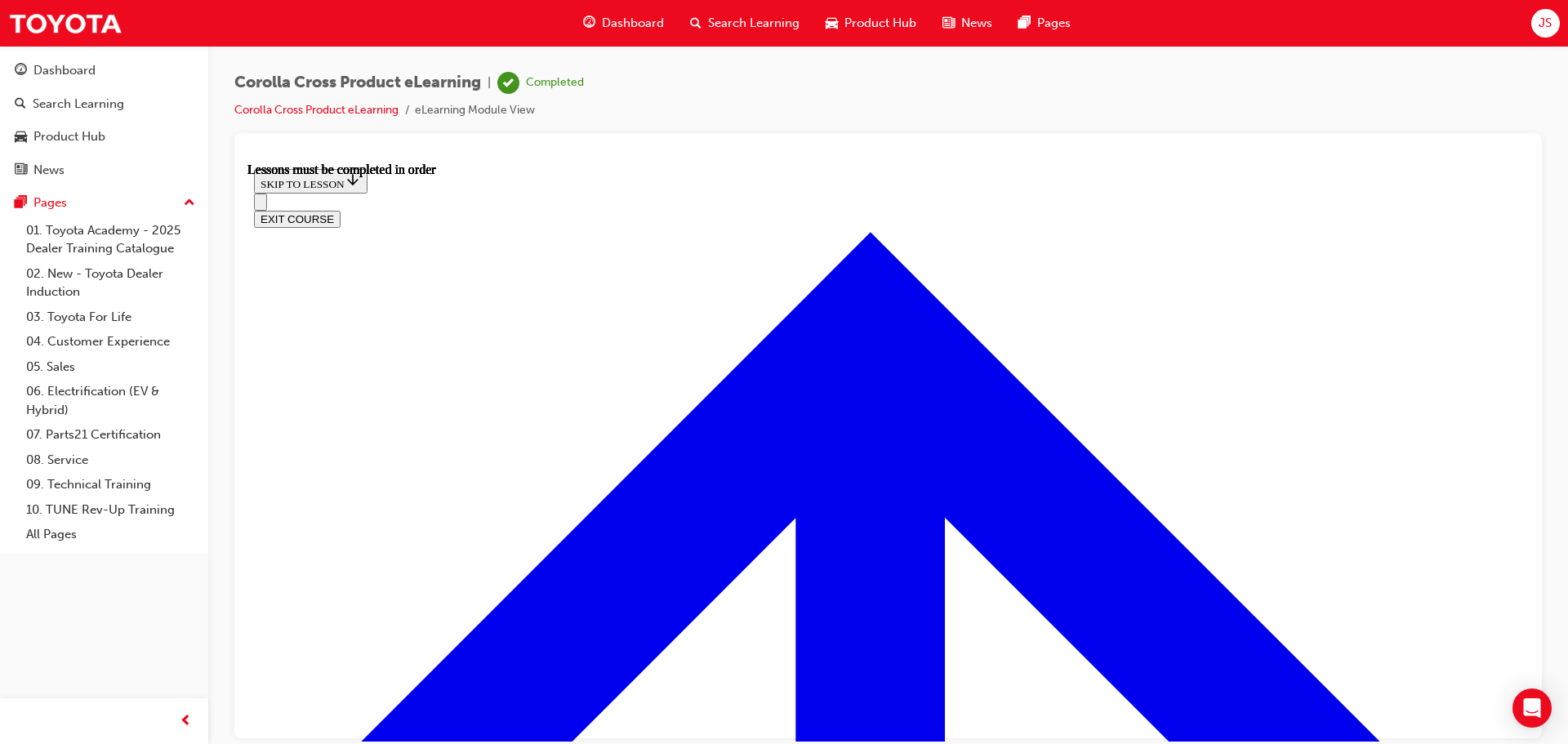
scroll to position [654, 0]
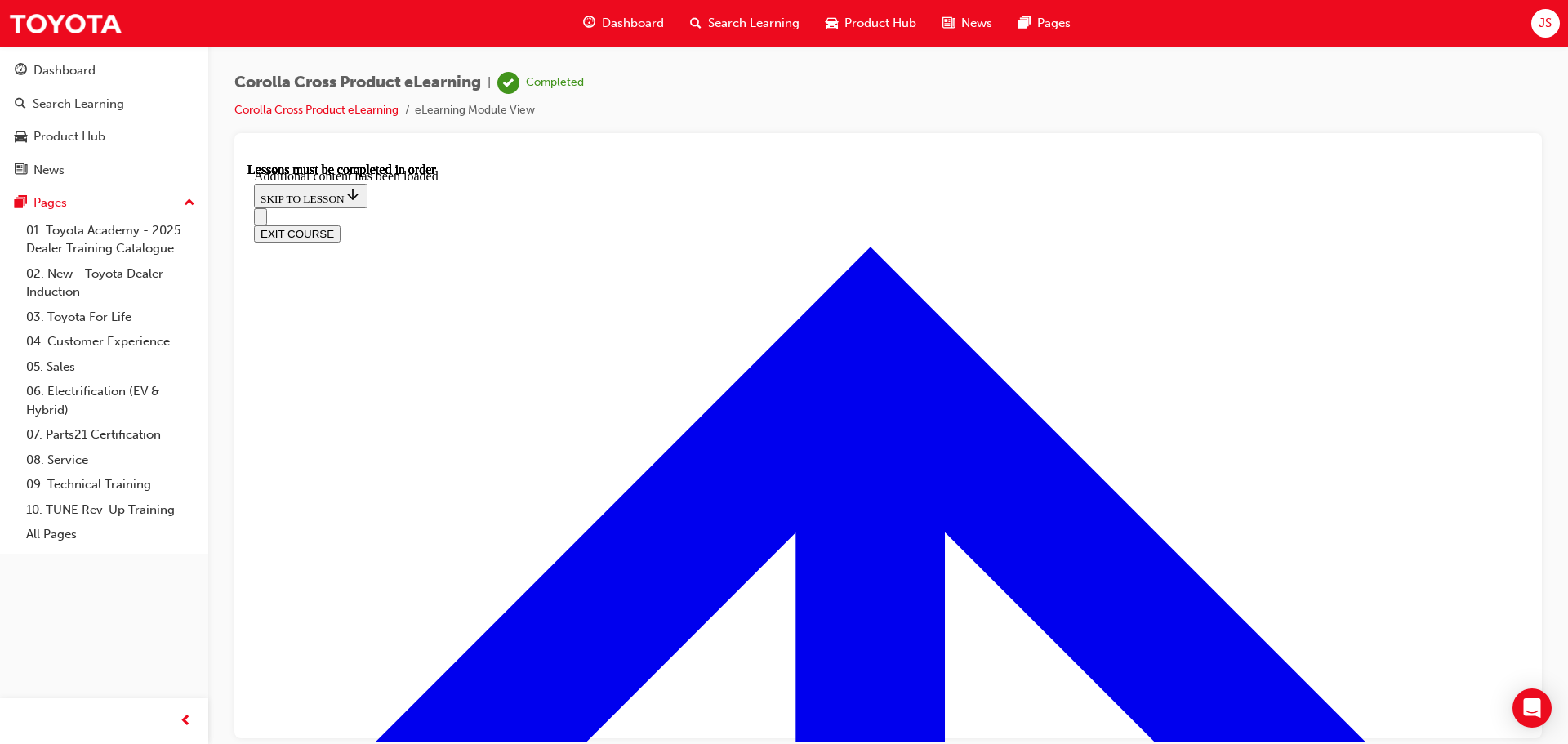
scroll to position [2383, 0]
radio input "true"
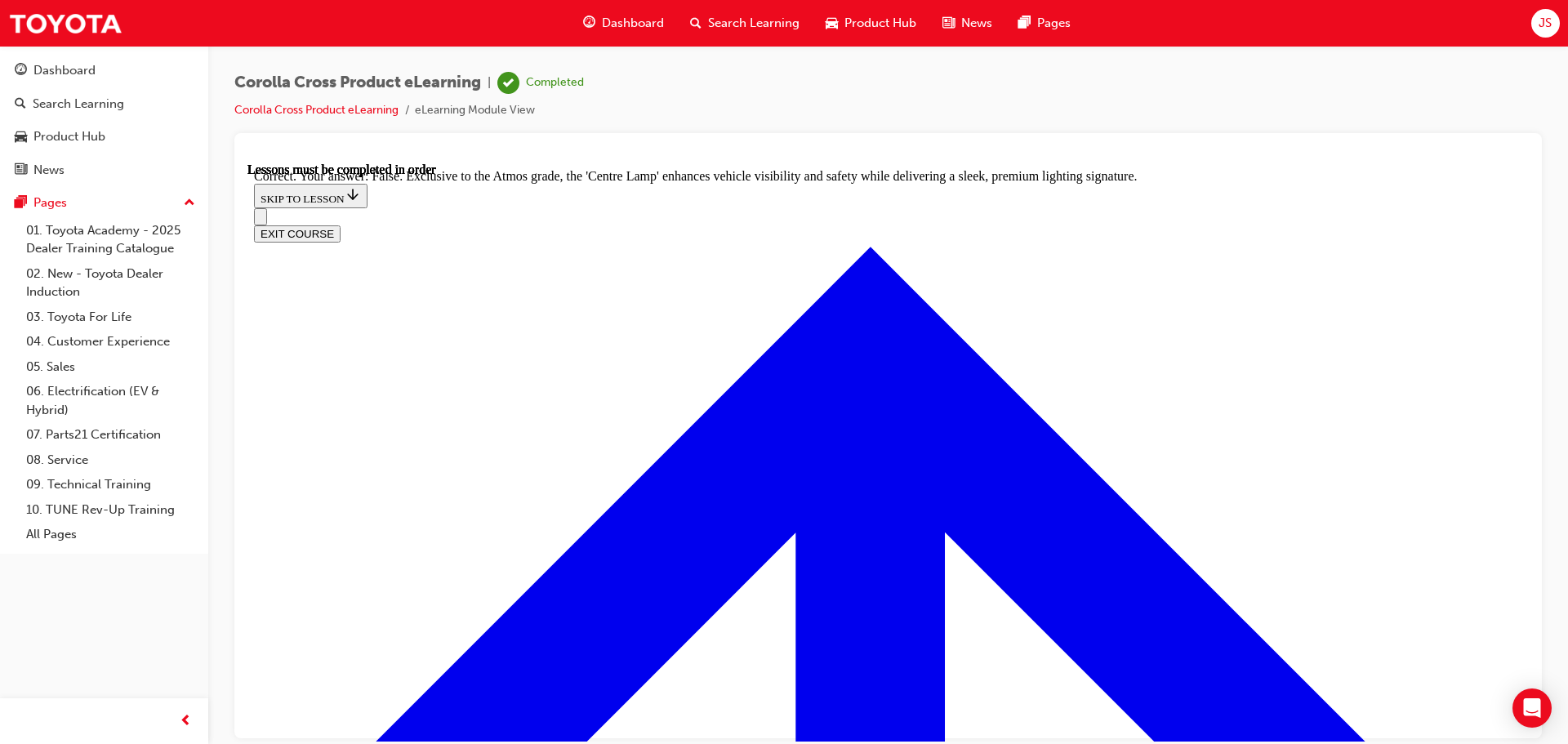
scroll to position [2900, 0]
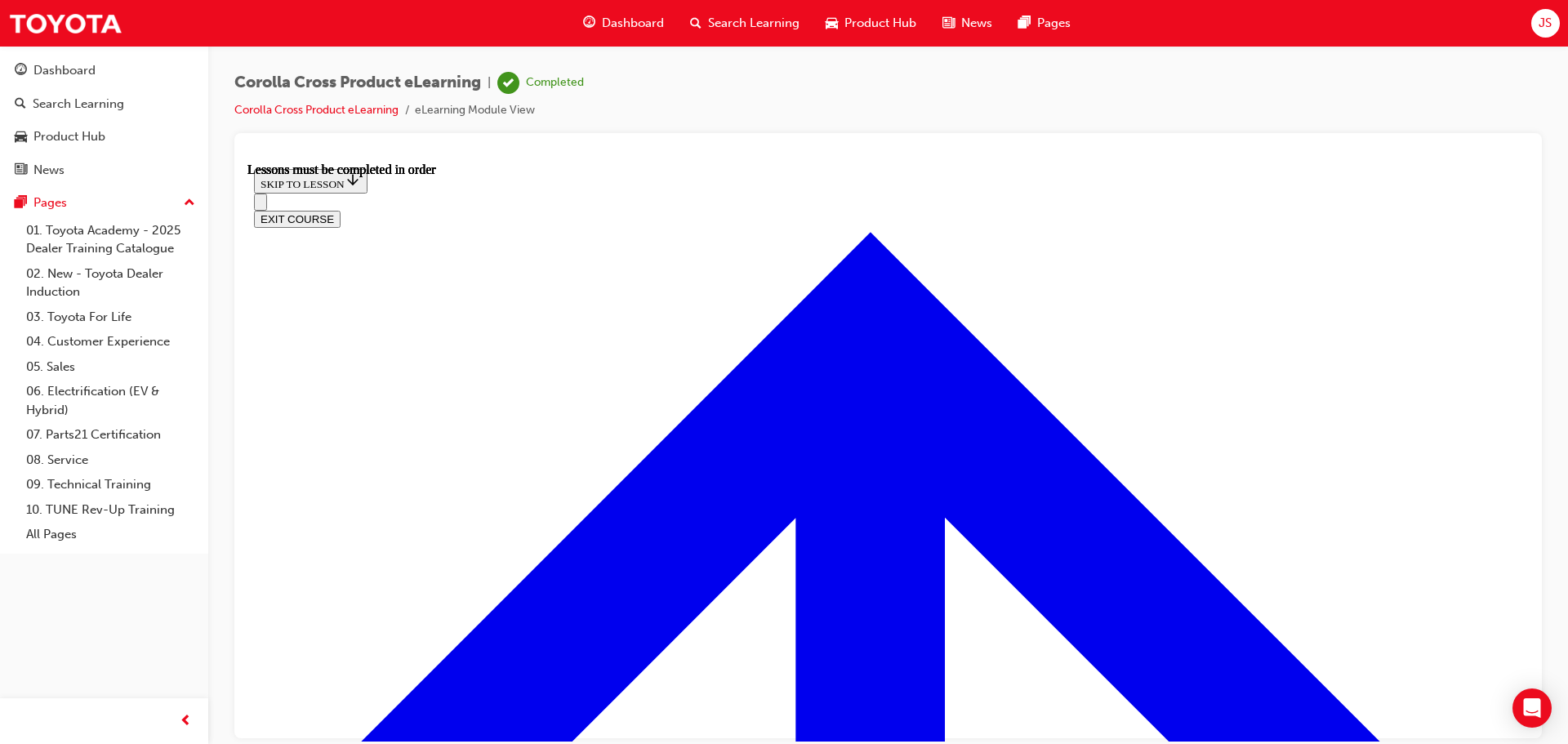
scroll to position [1283, 0]
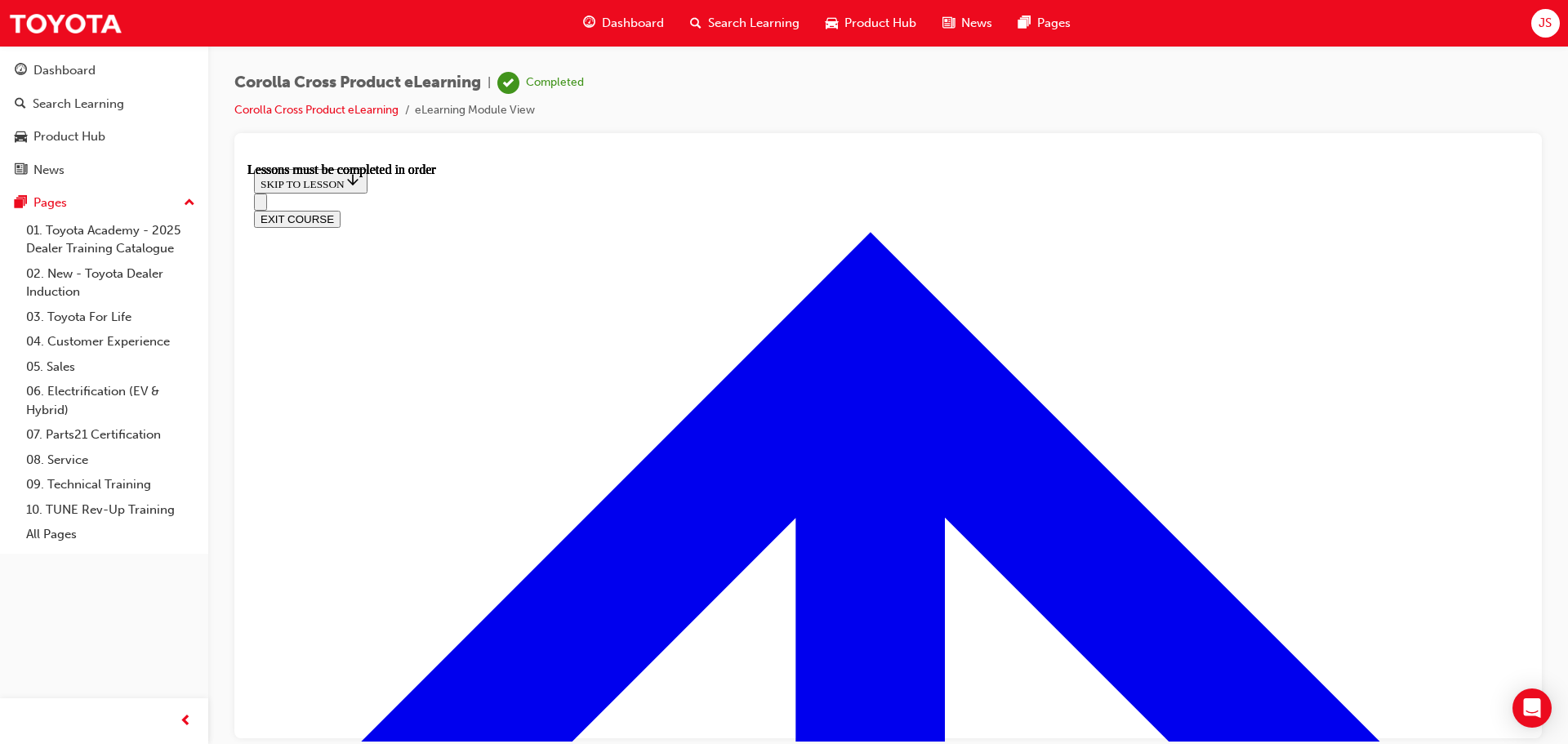
scroll to position [120, 0]
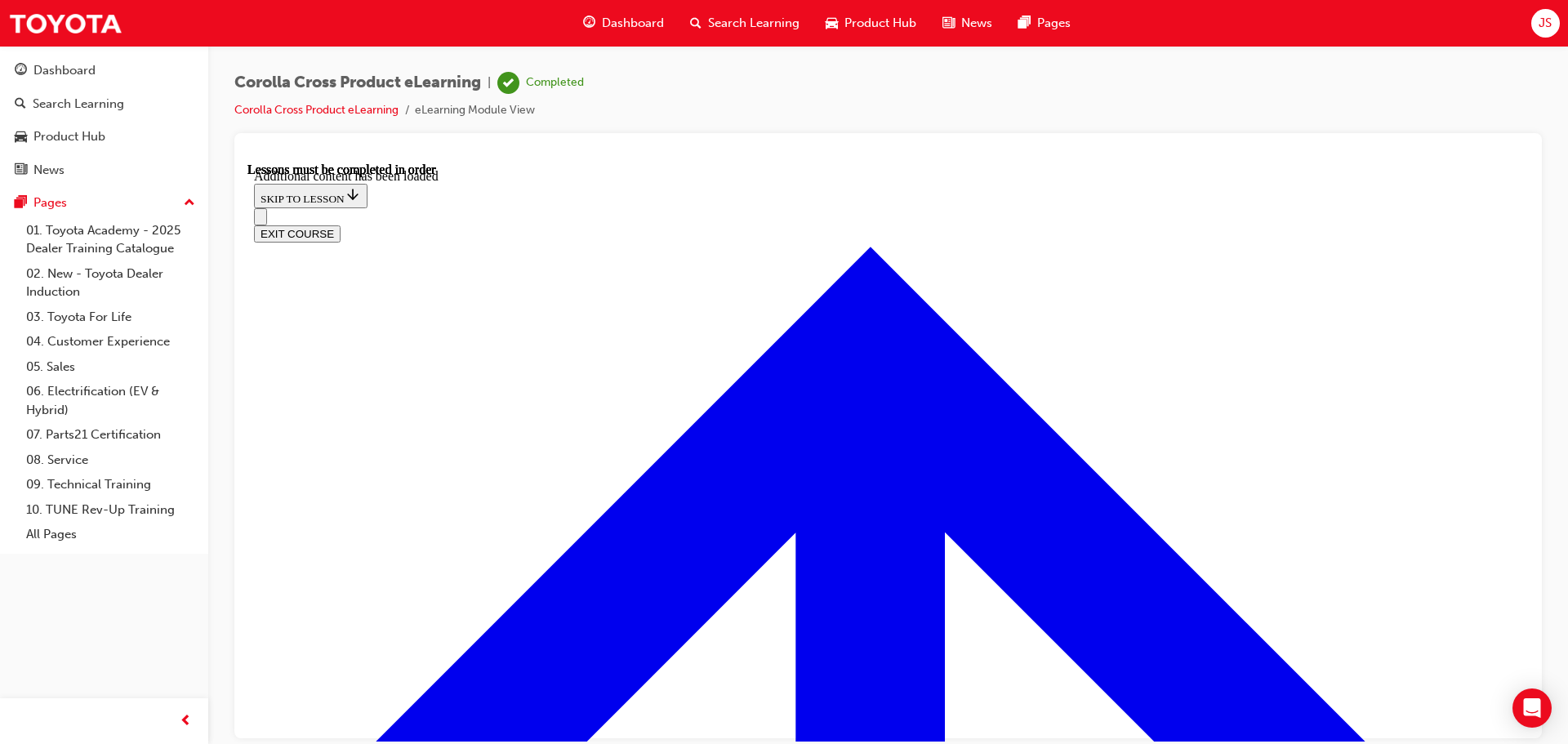
scroll to position [1998, 0]
radio input "true"
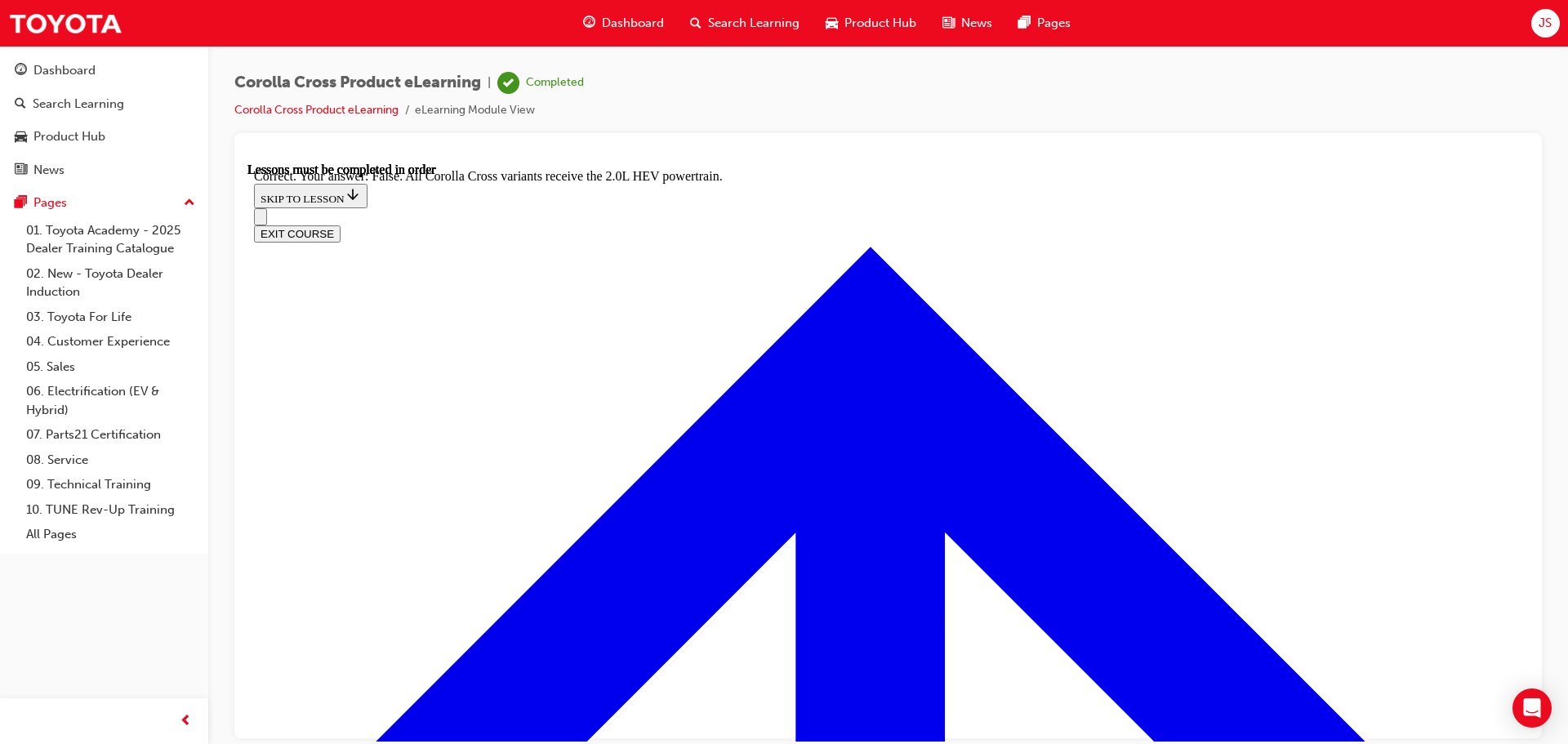
scroll to position [2292, 0]
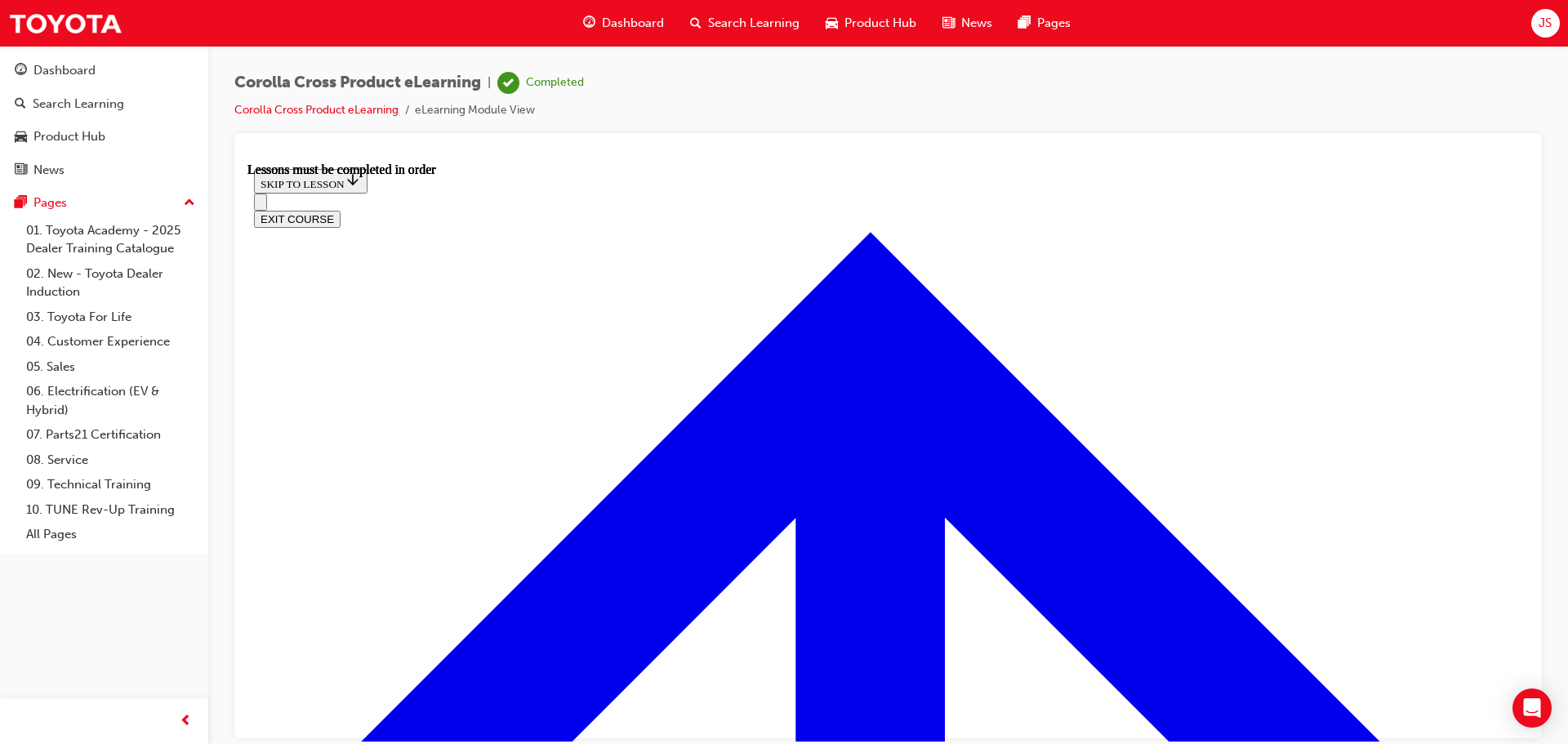
scroll to position [1283, 0]
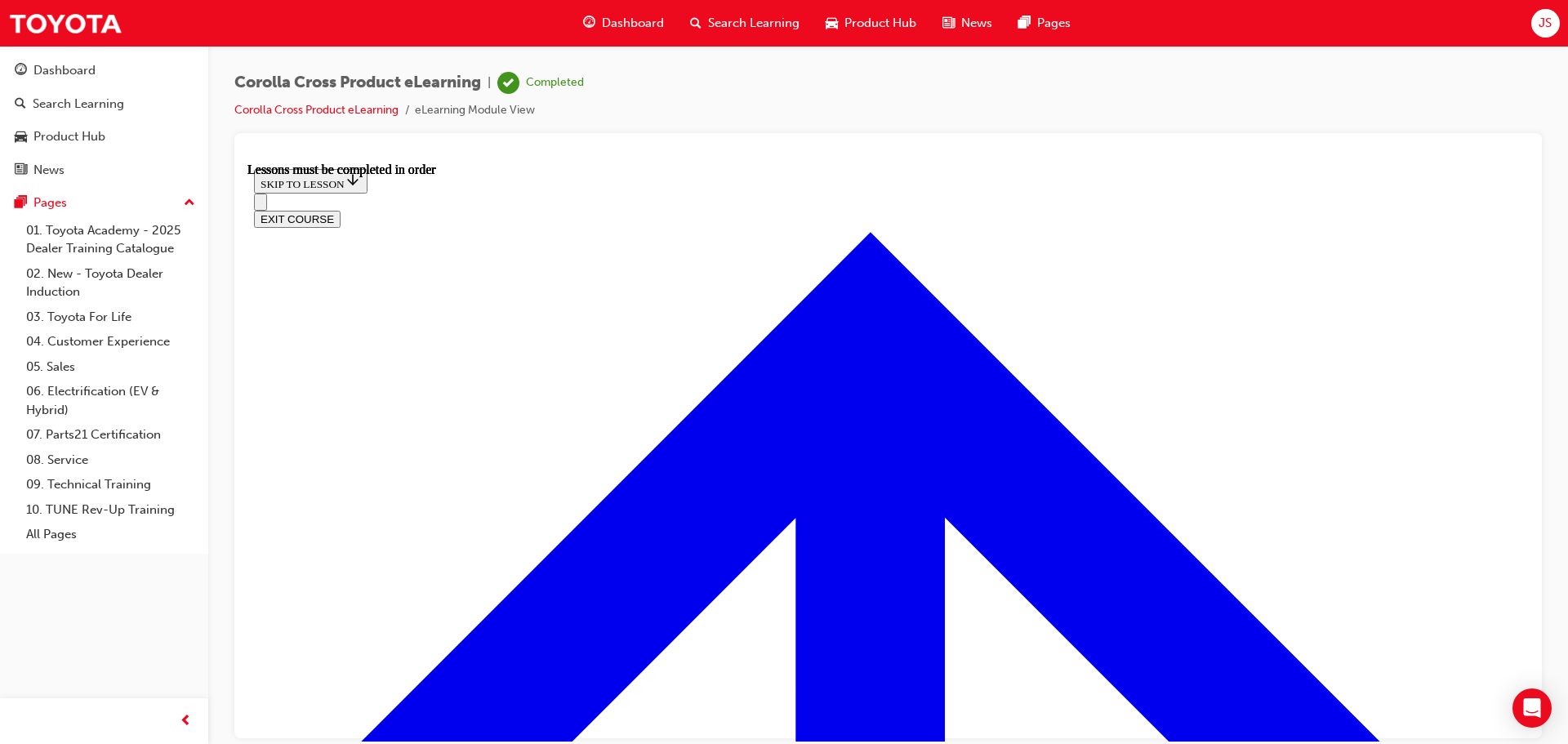
scroll to position [94, 0]
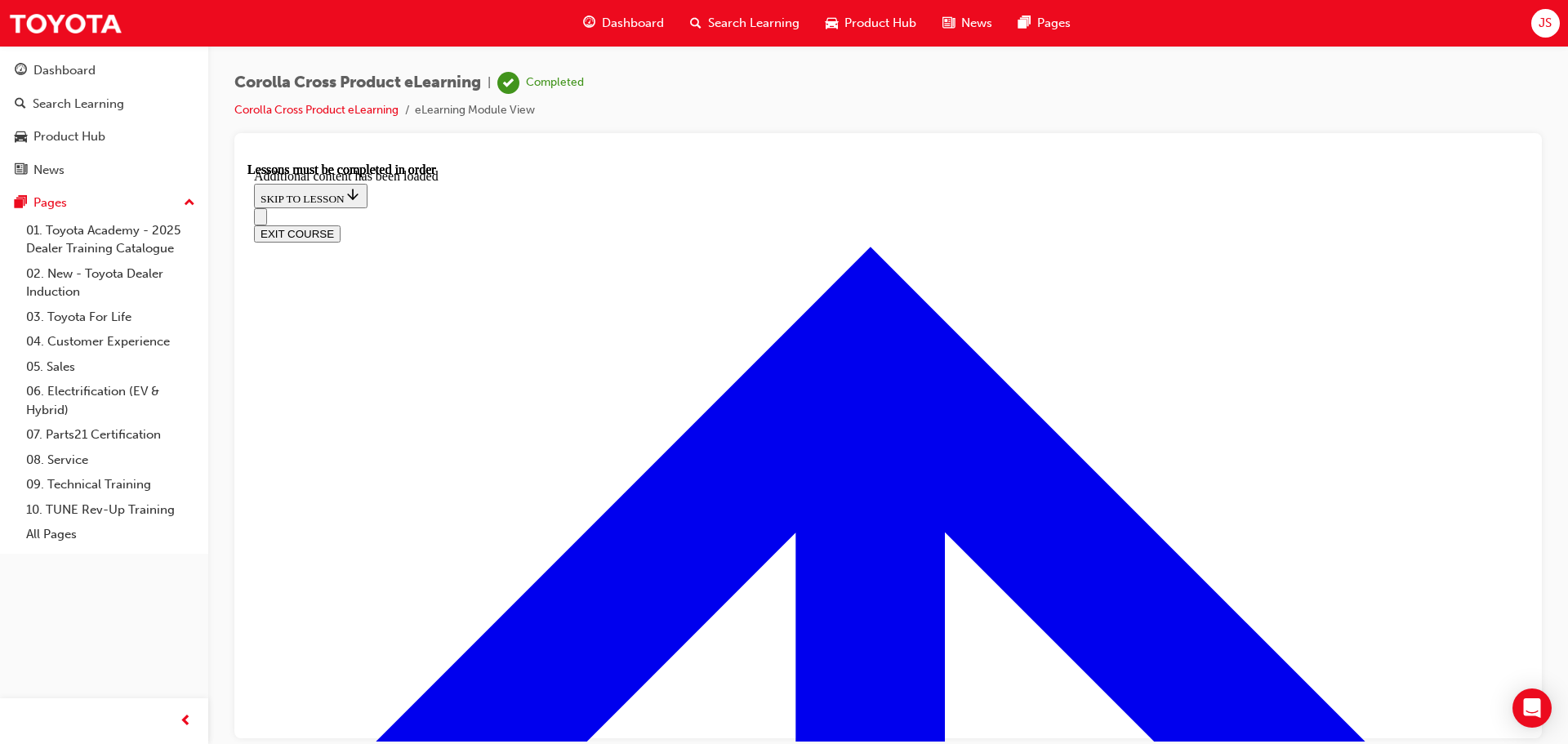
scroll to position [2041, 0]
radio input "true"
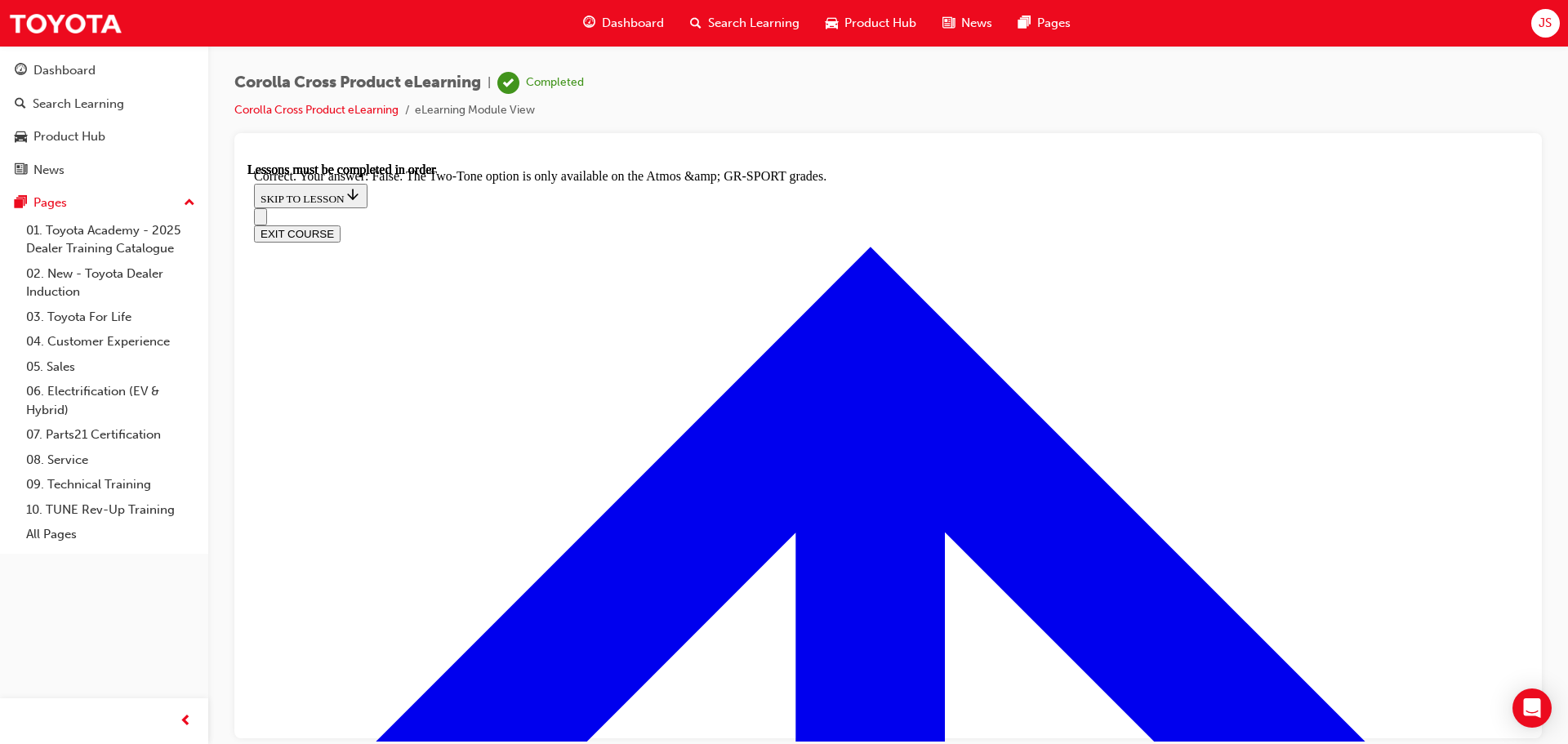
scroll to position [2333, 0]
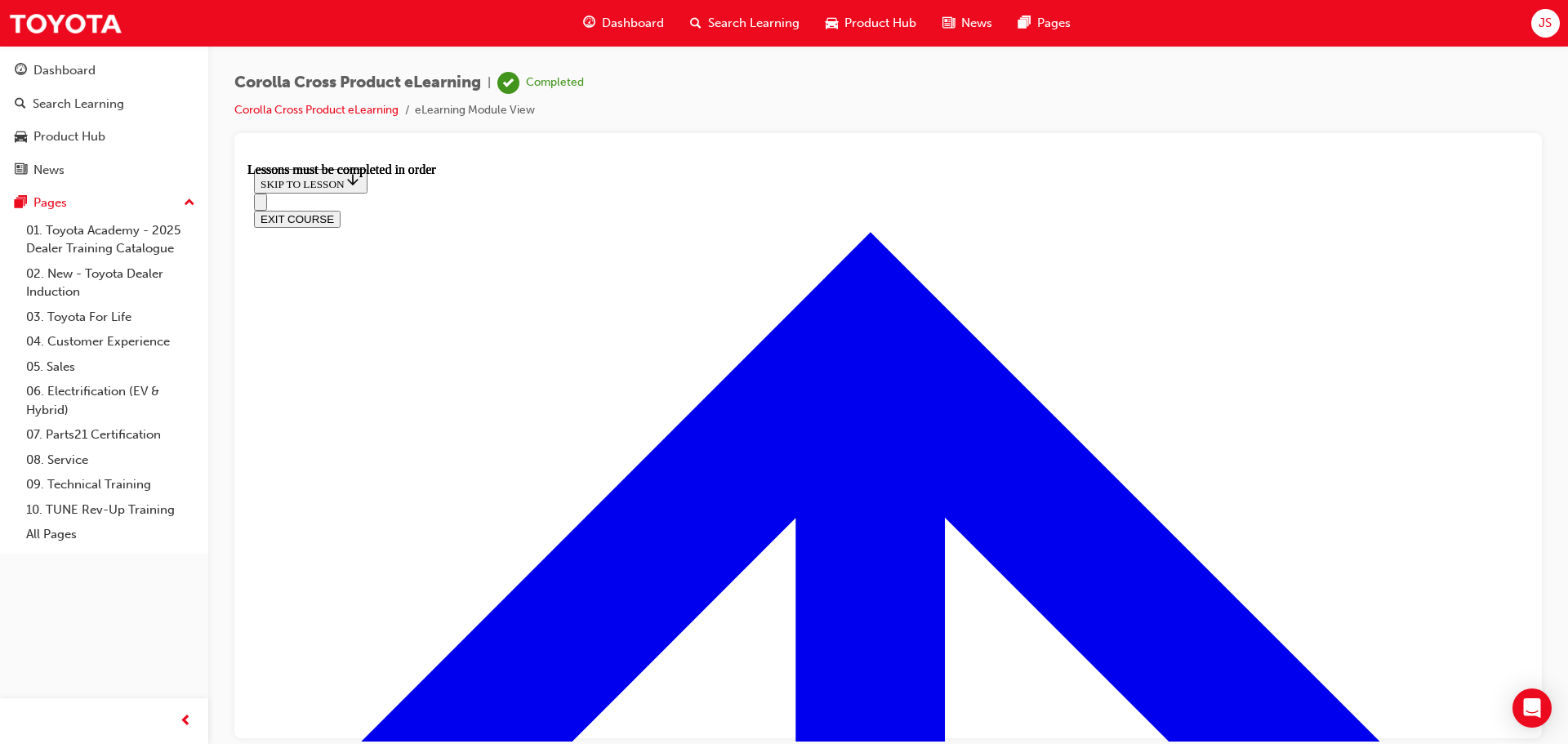
scroll to position [1283, 0]
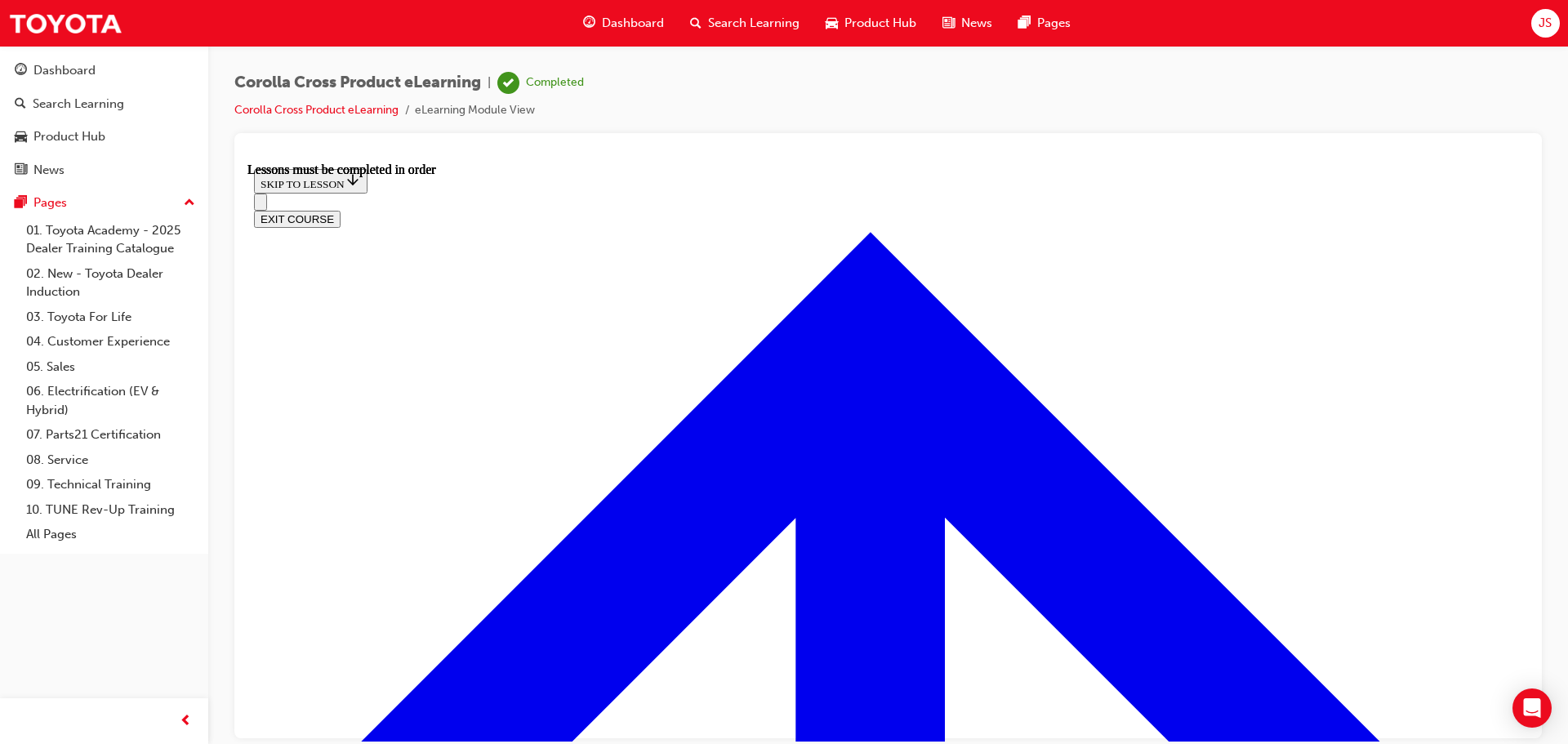
drag, startPoint x: 988, startPoint y: 496, endPoint x: 930, endPoint y: 522, distance: 63.6
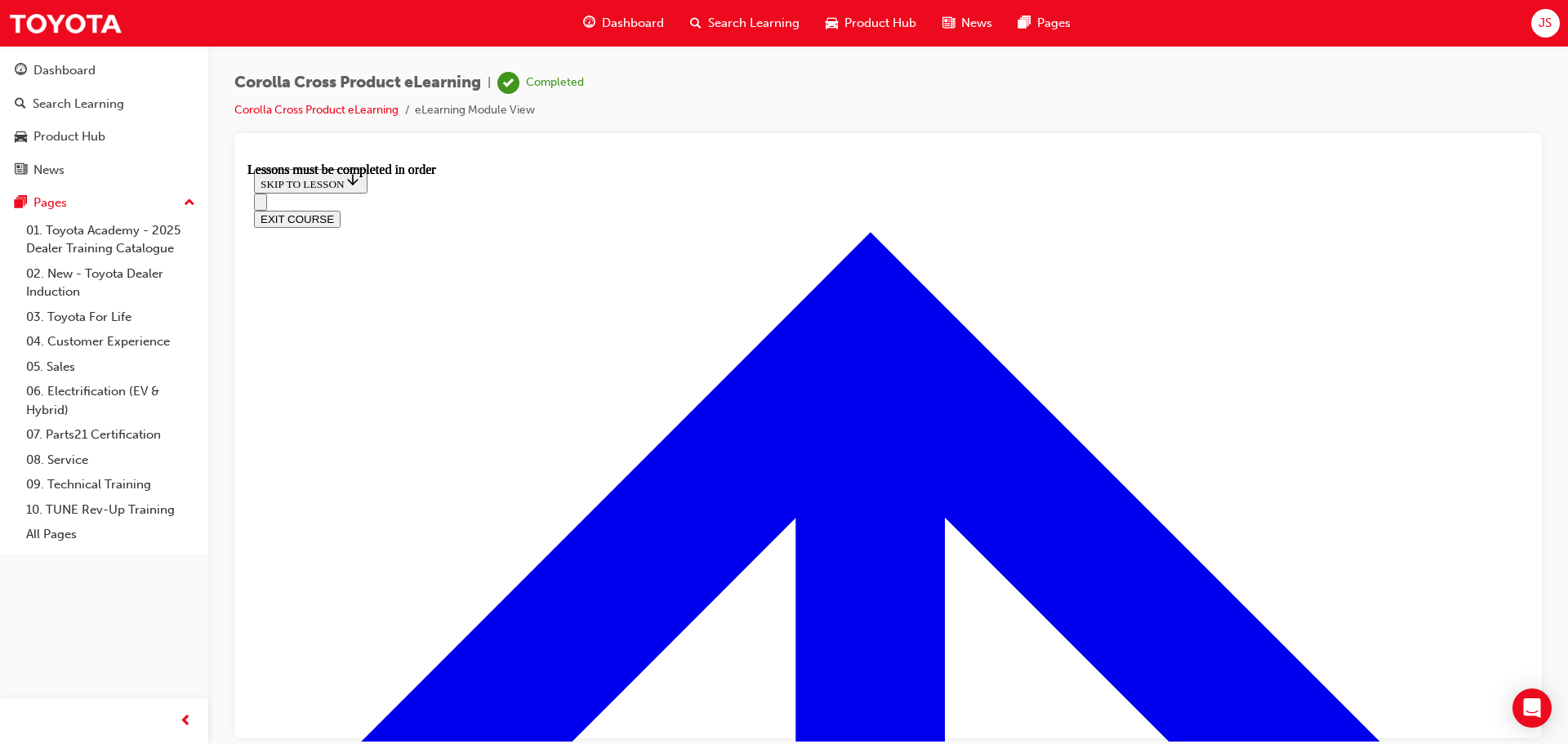
scroll to position [1968, 0]
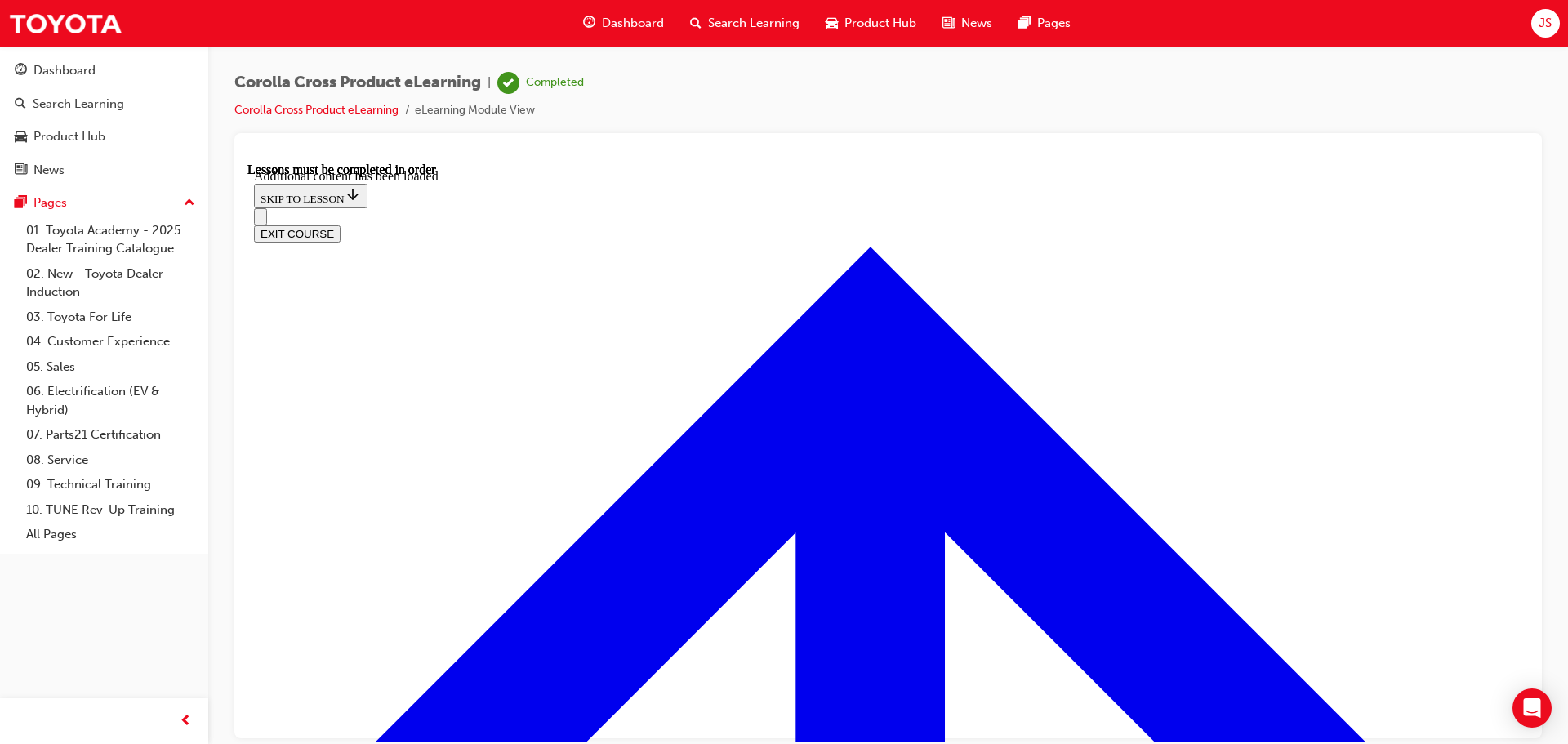
scroll to position [2609, 0]
radio input "true"
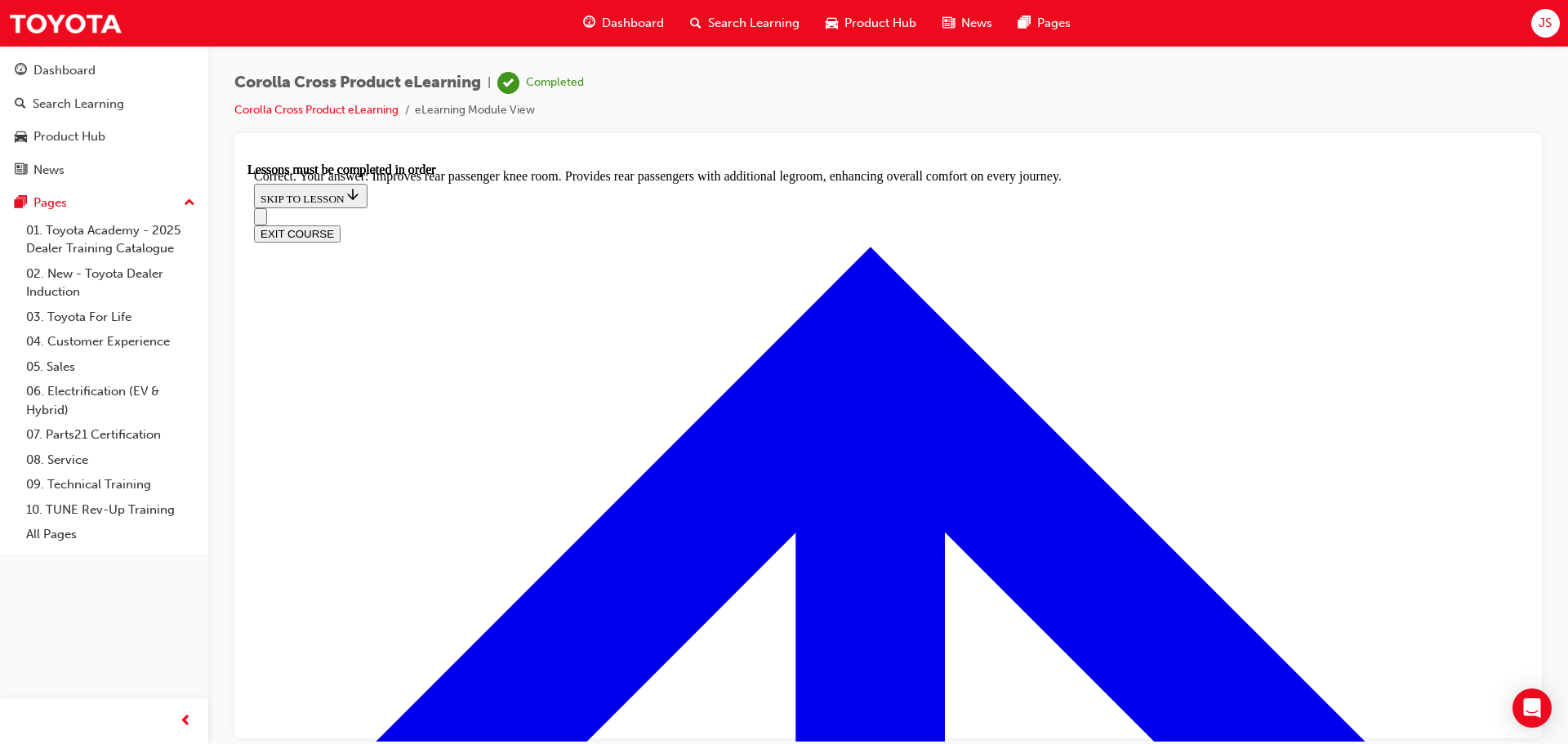
scroll to position [3052, 0]
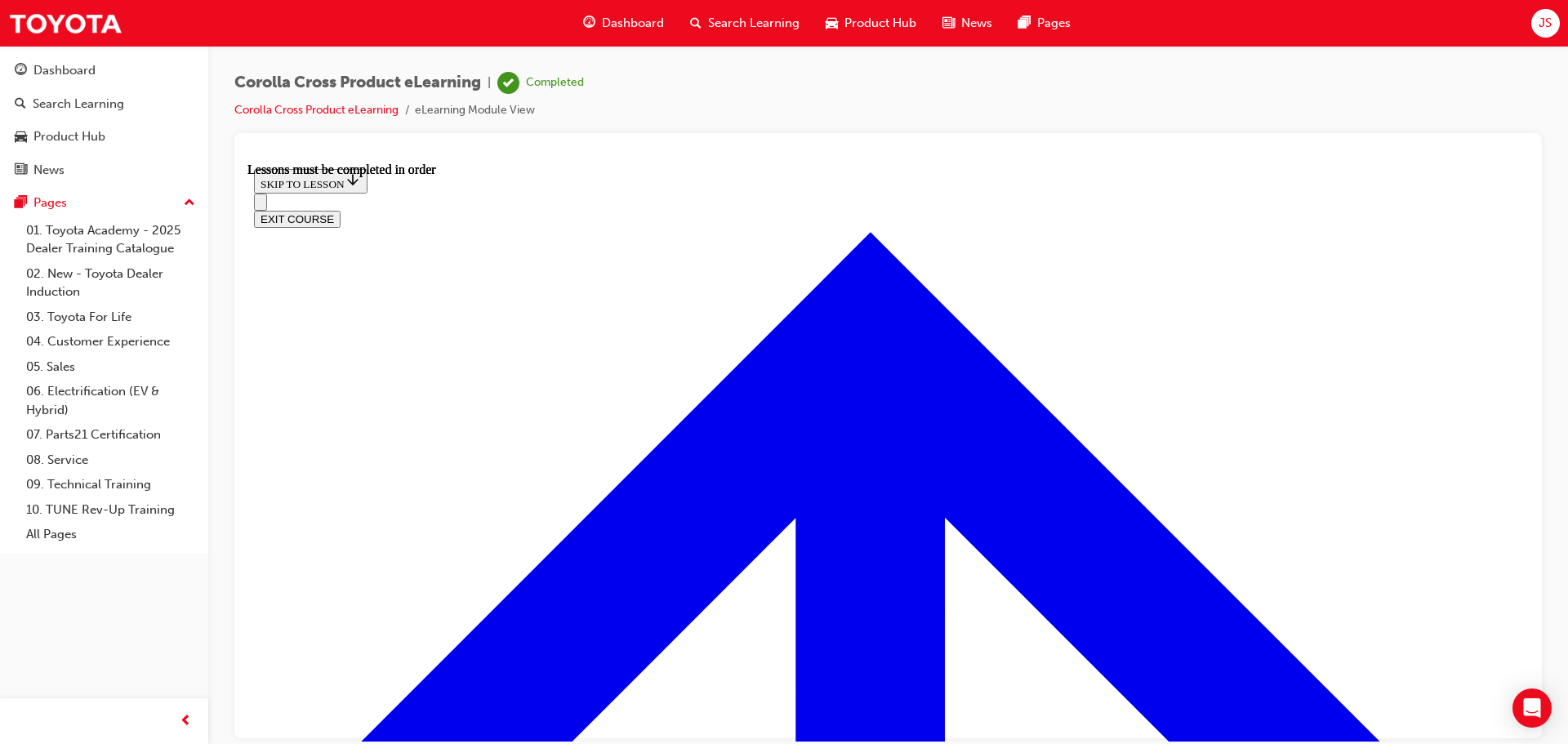
scroll to position [1364, 0]
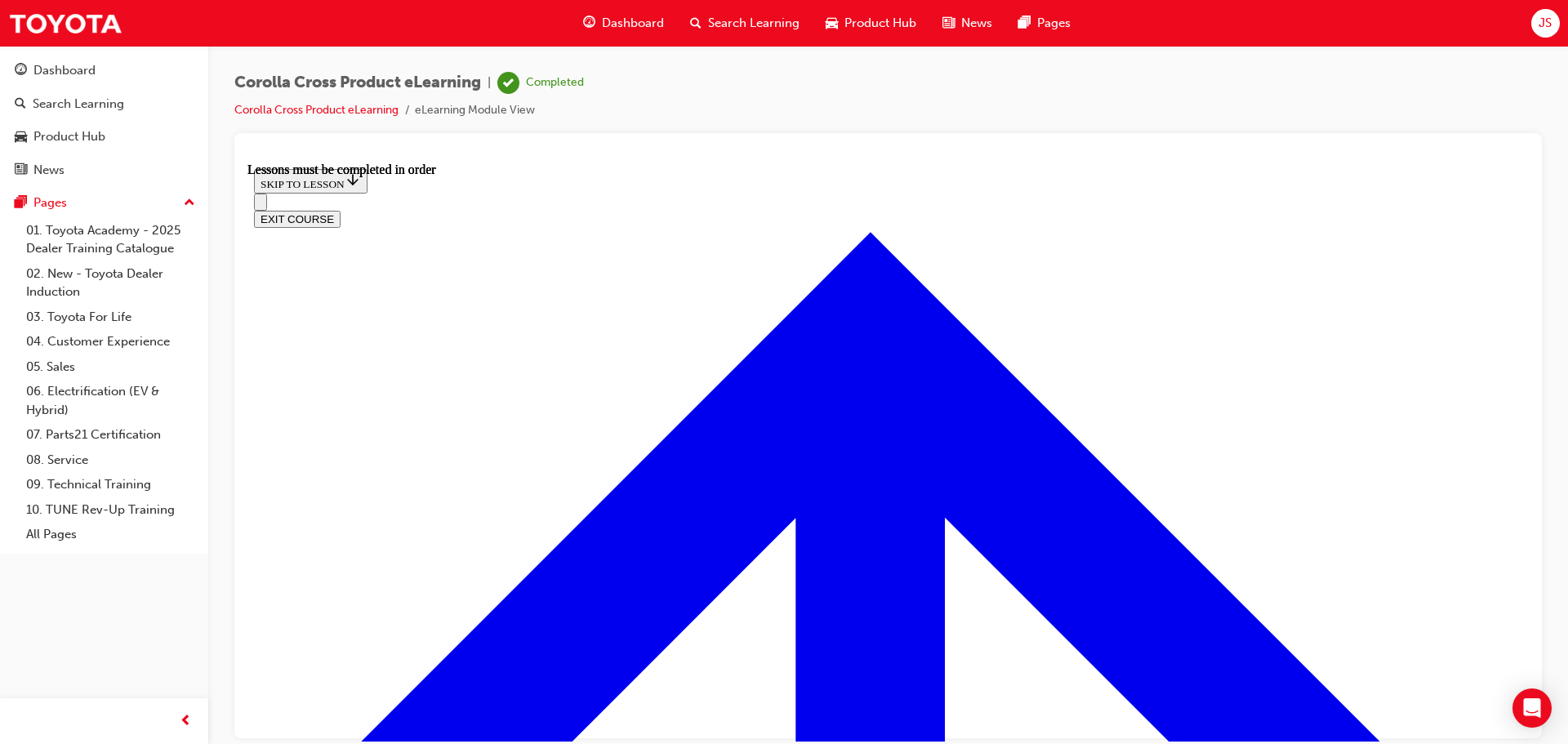
scroll to position [1514, 0]
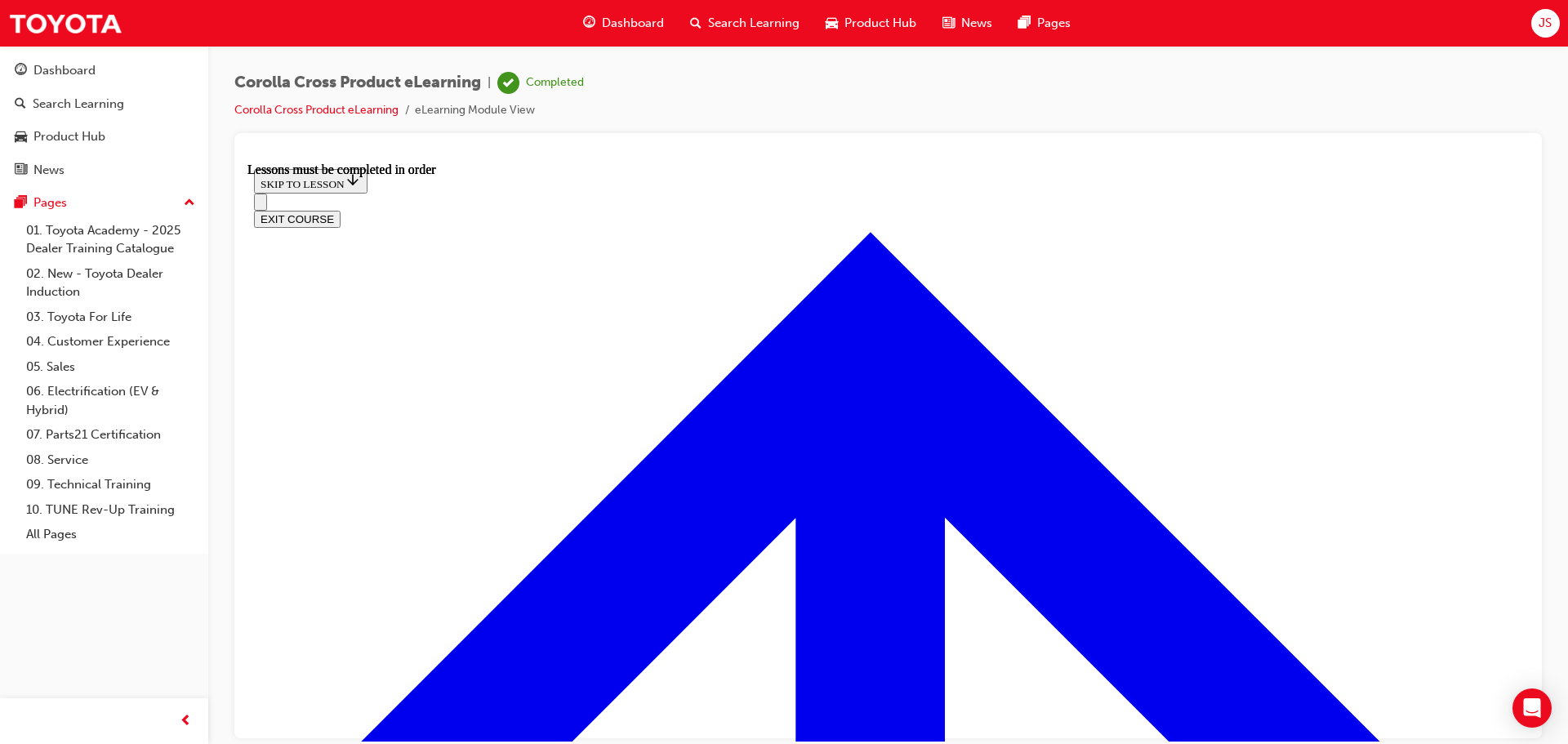
scroll to position [0, 0]
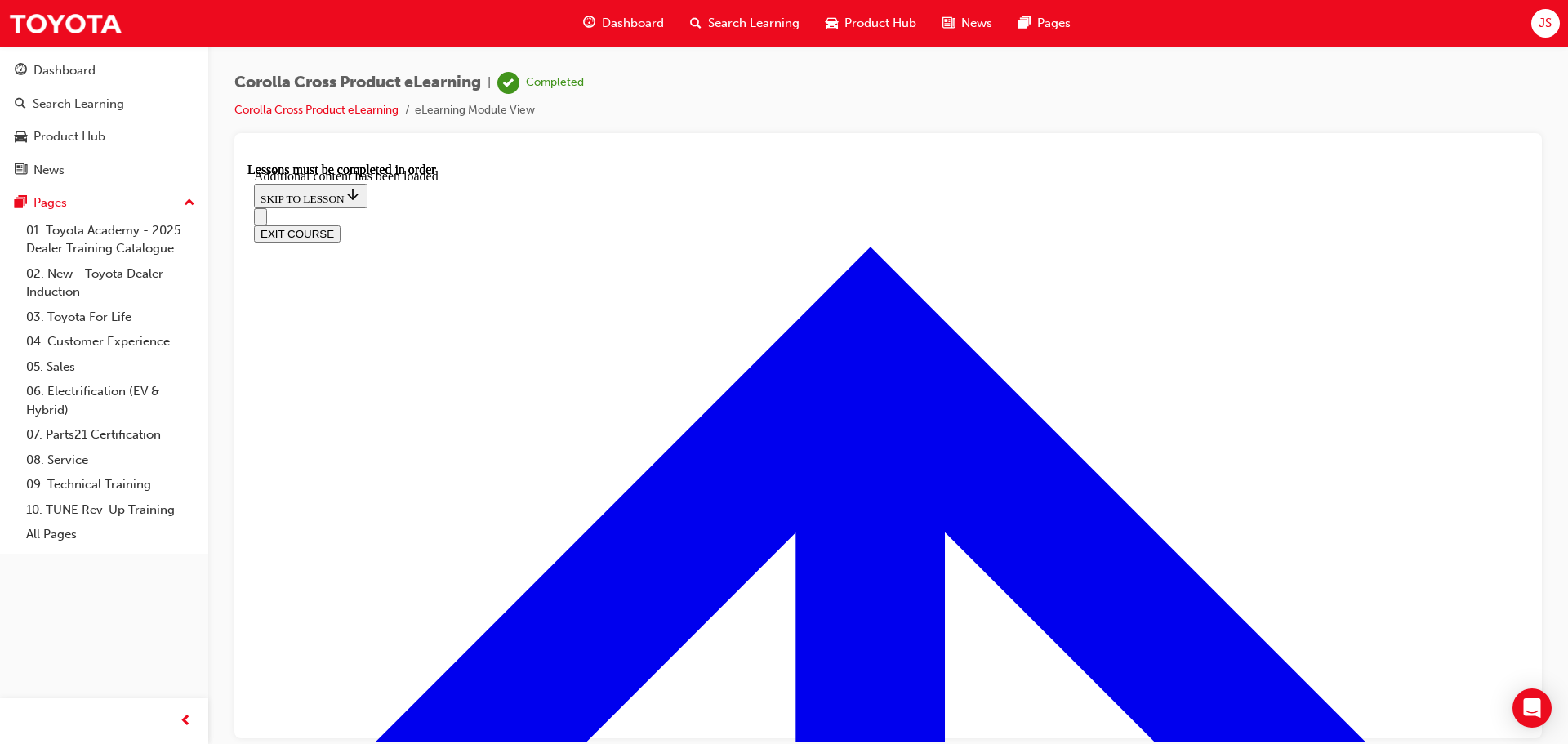
scroll to position [2353, 0]
radio input "true"
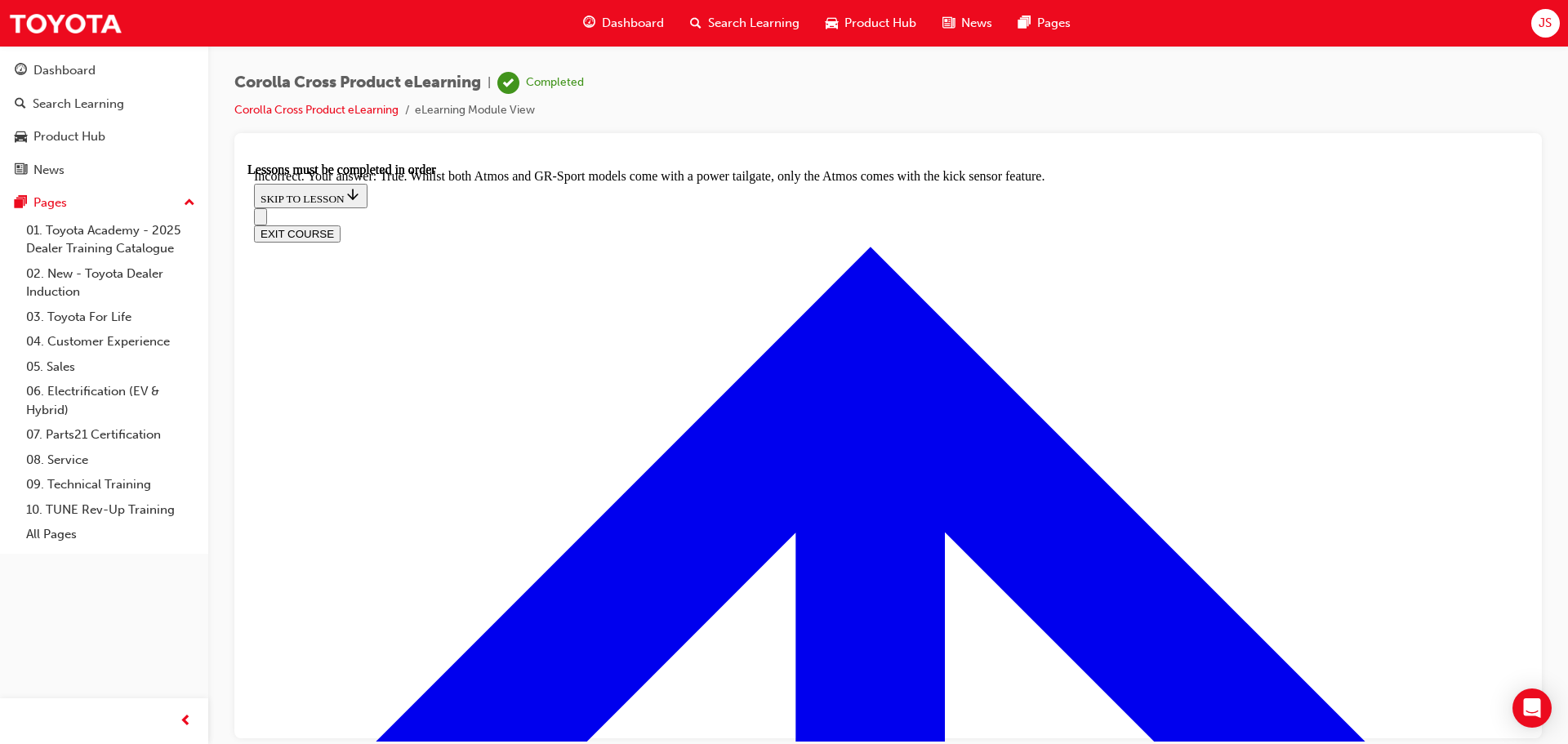
scroll to position [2619, 0]
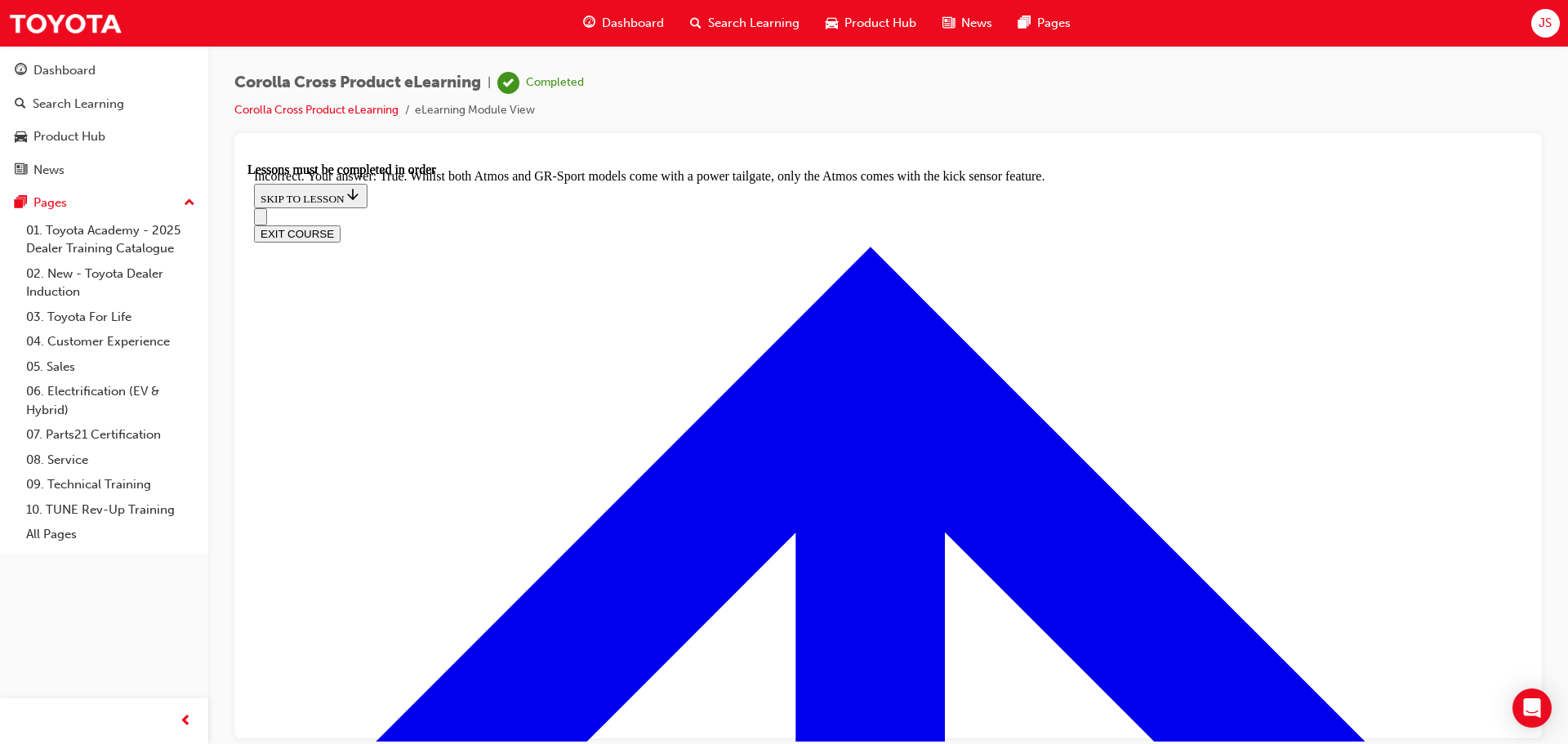
radio input "true"
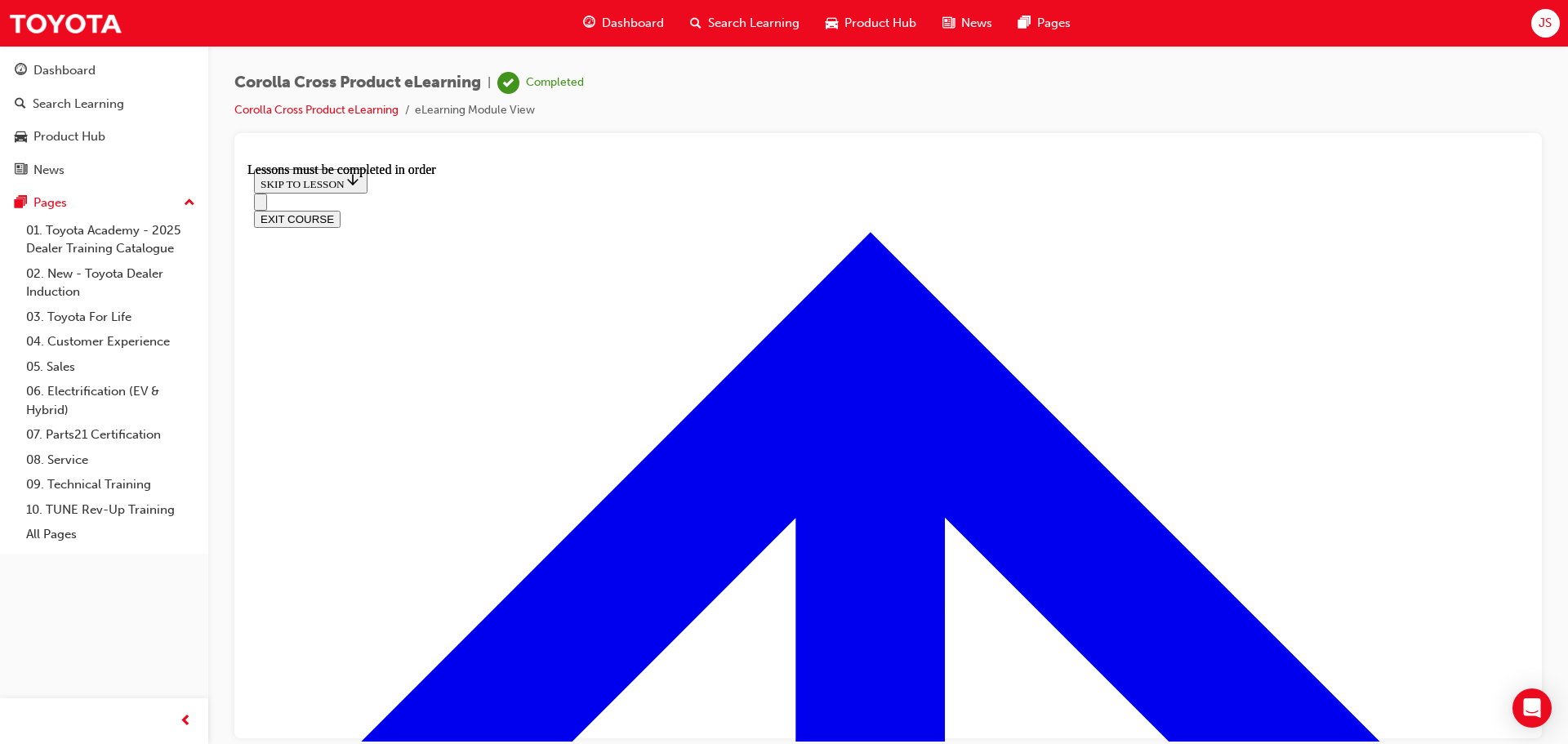
scroll to position [1773, 0]
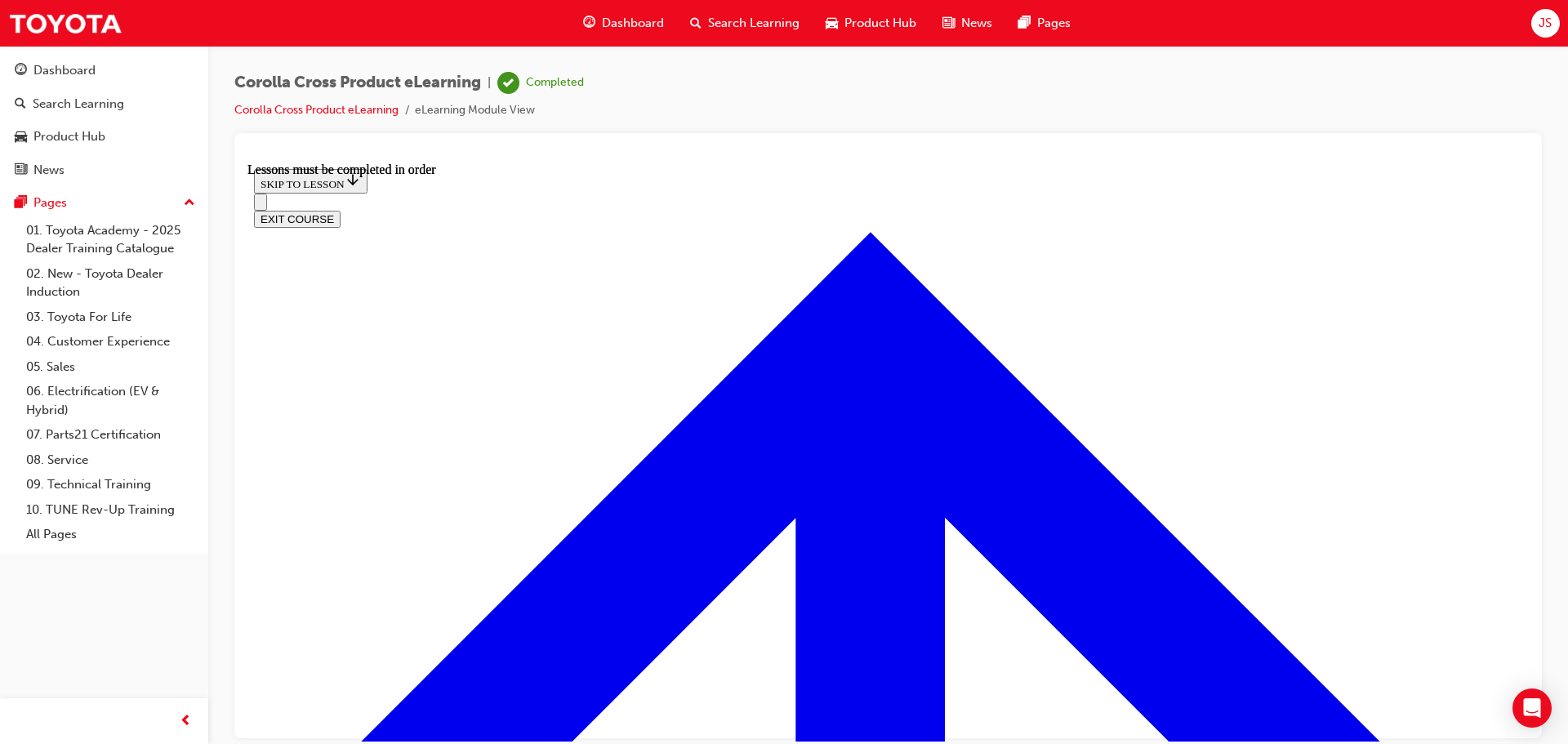
scroll to position [245, 0]
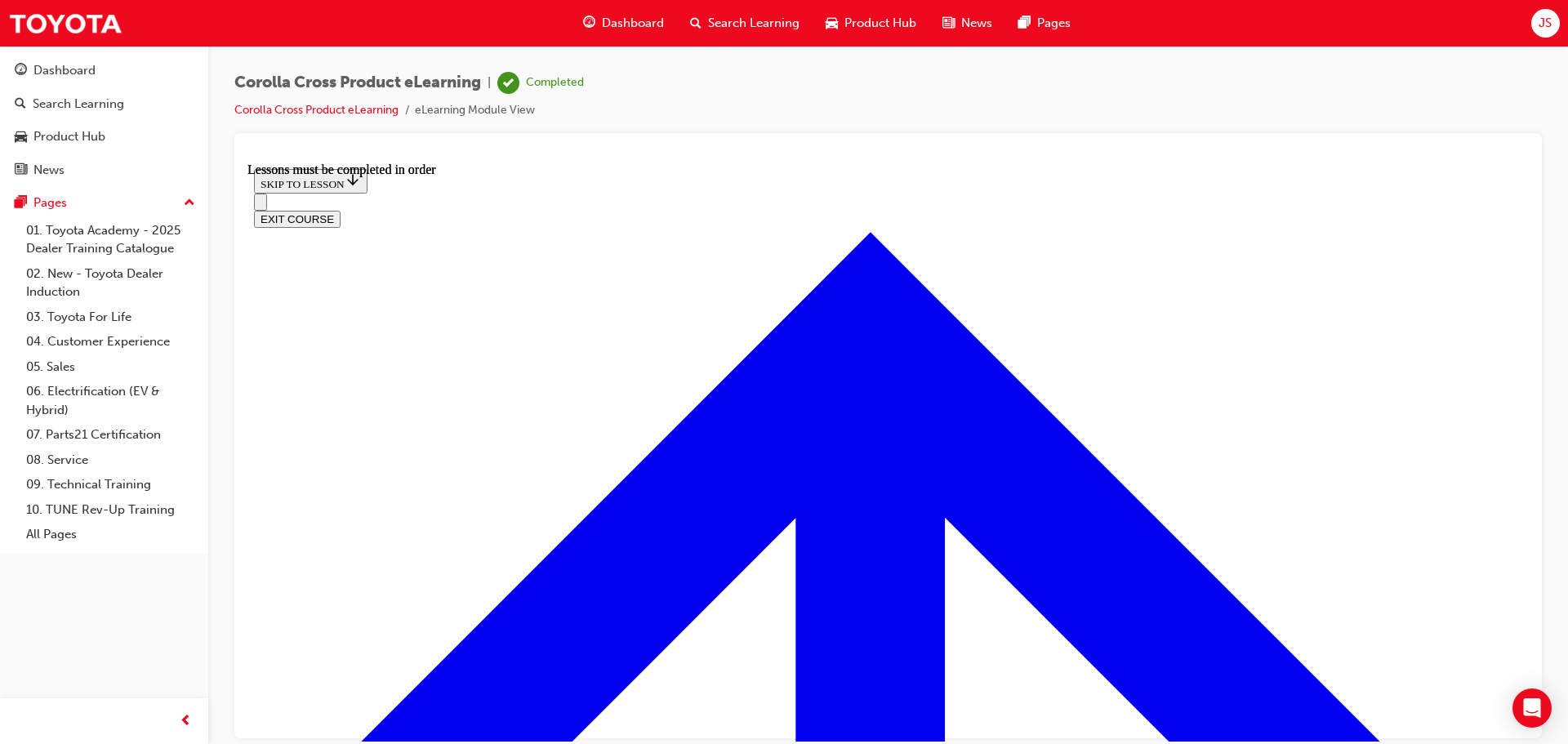
scroll to position [107, 0]
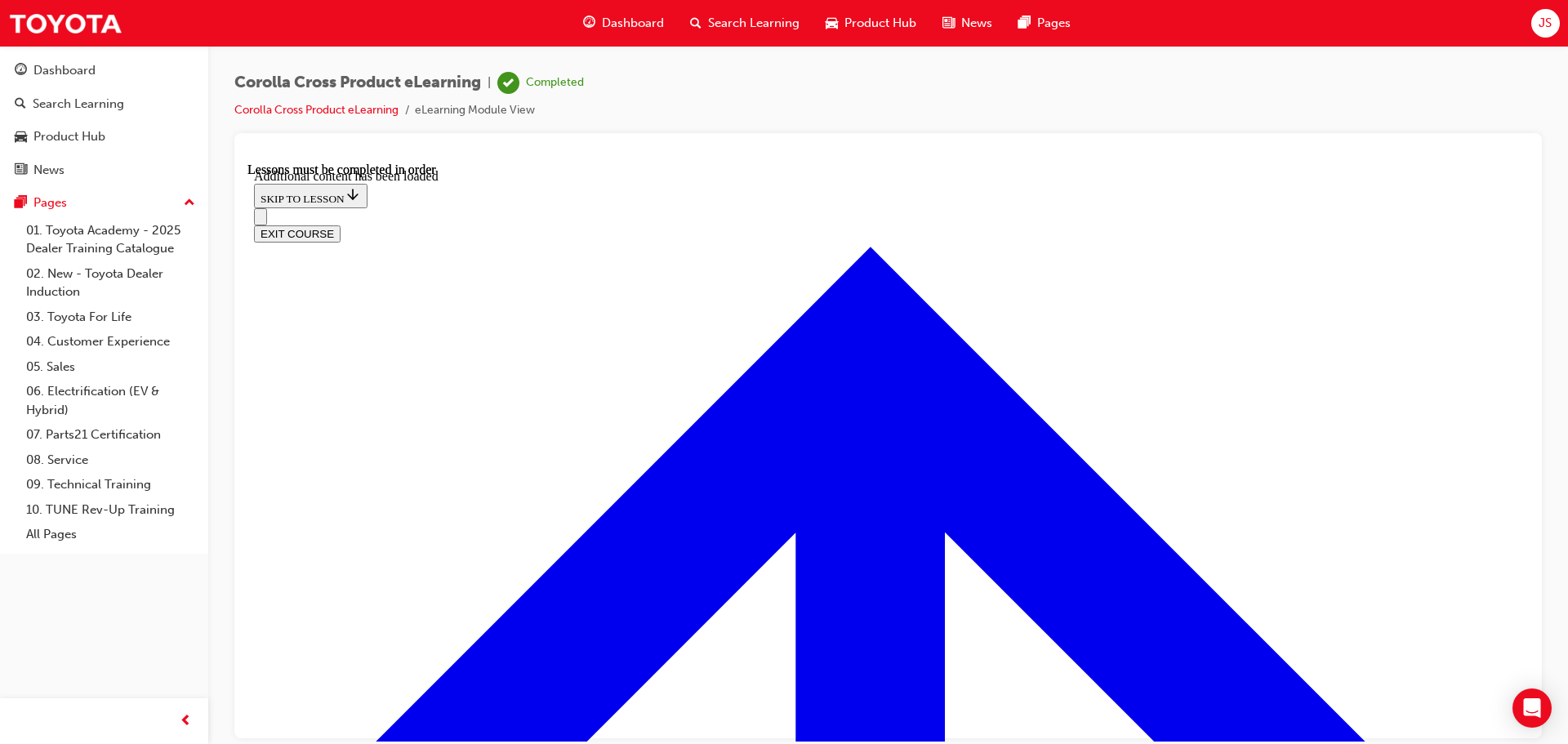
scroll to position [4009, 0]
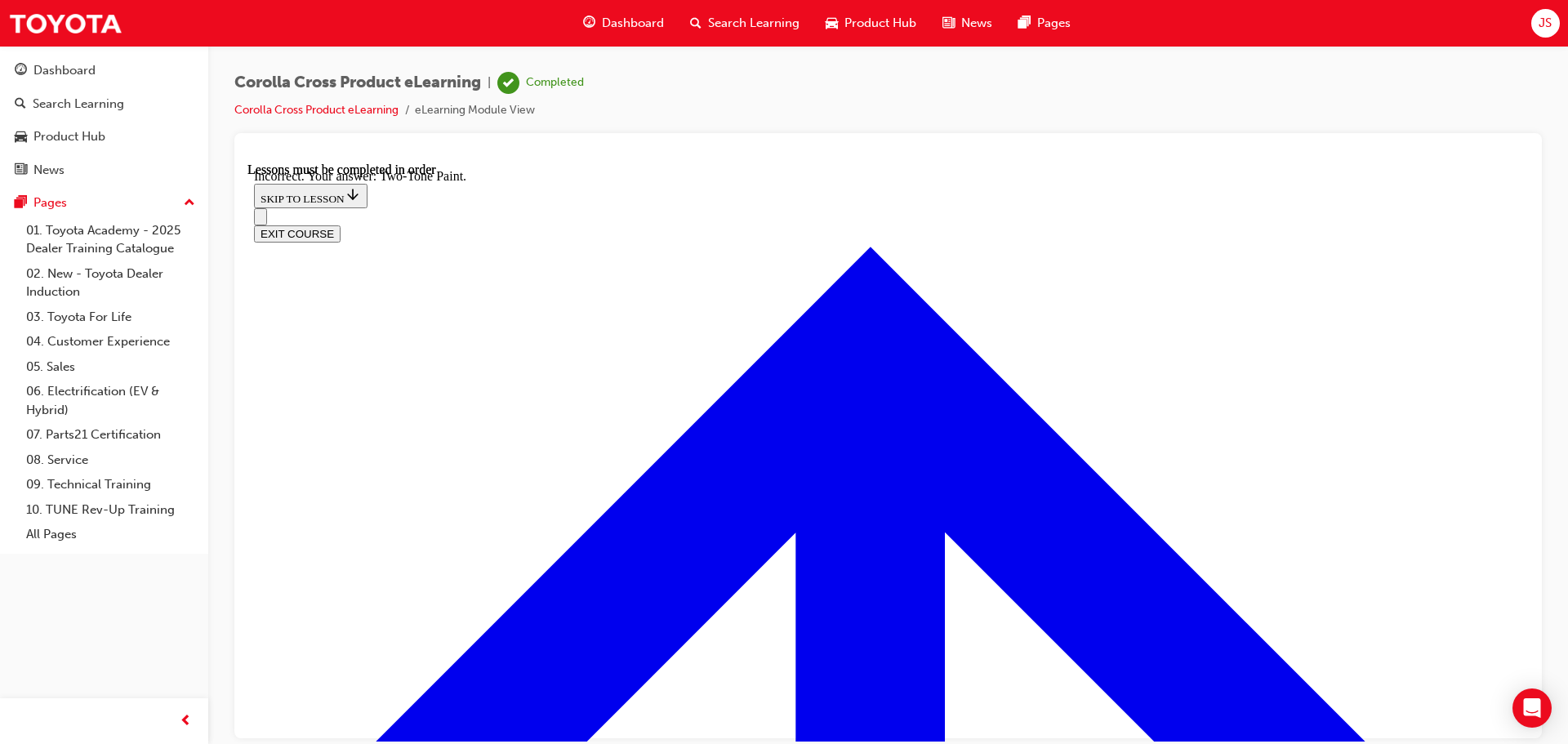
checkbox input "false"
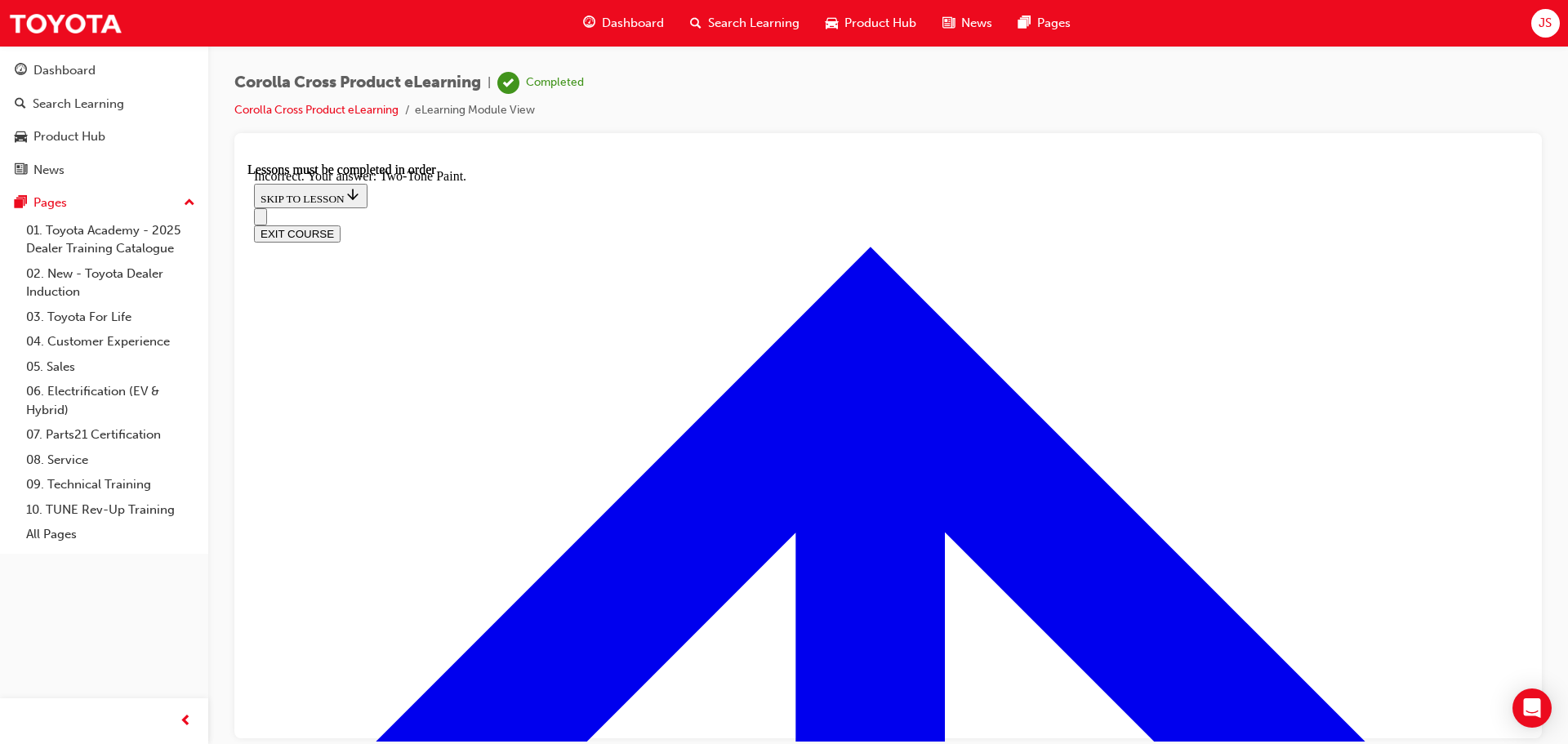
checkbox input "true"
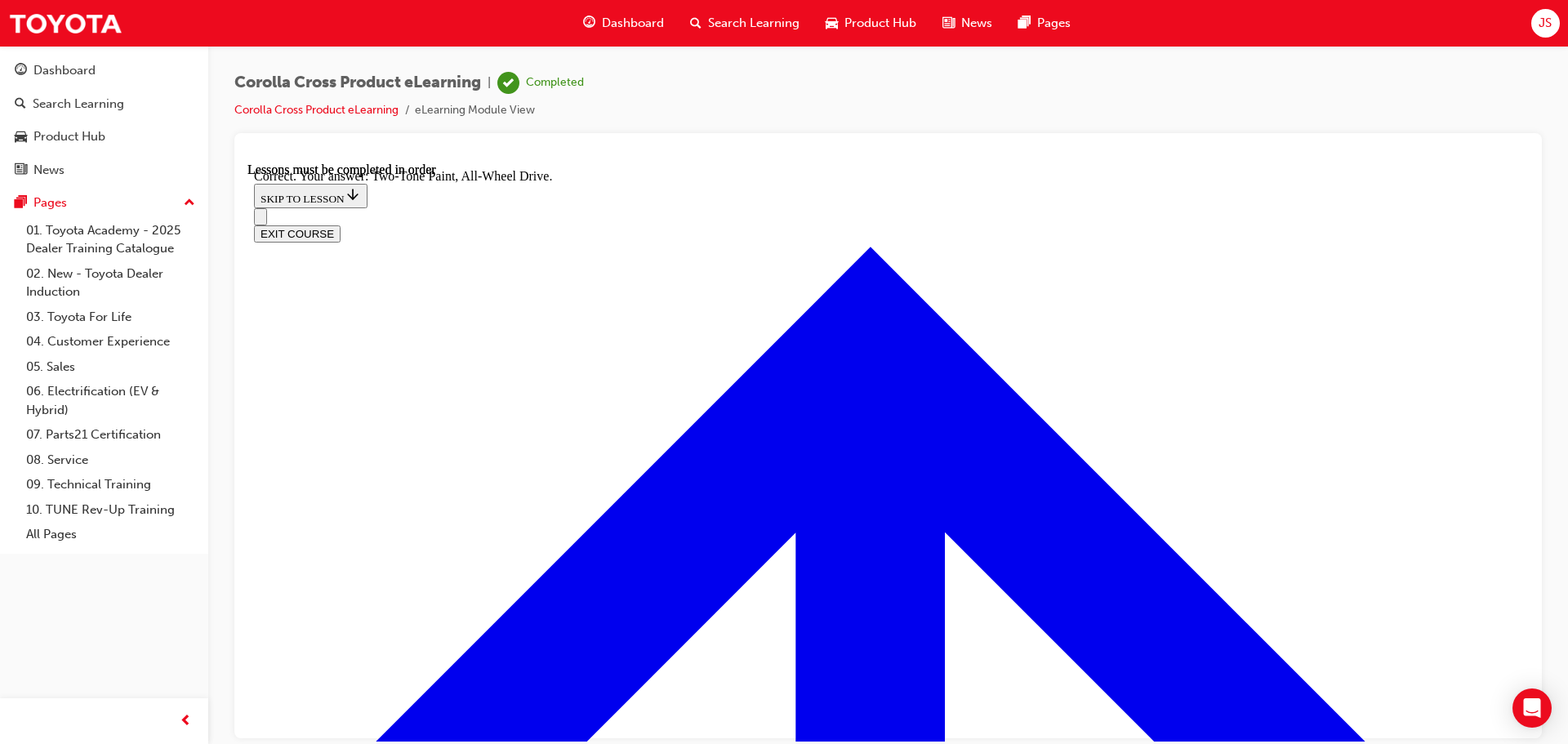
radio input "true"
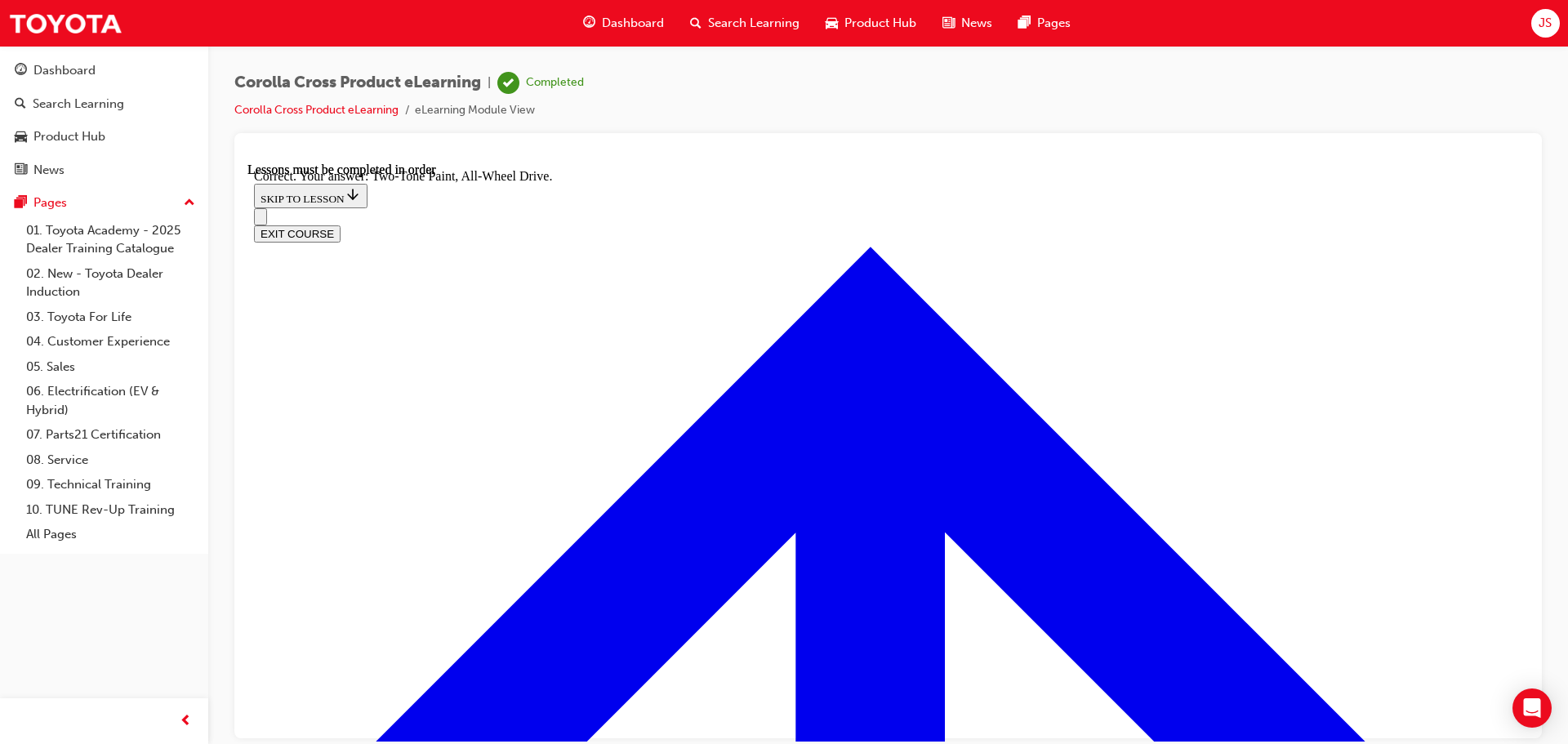
radio input "true"
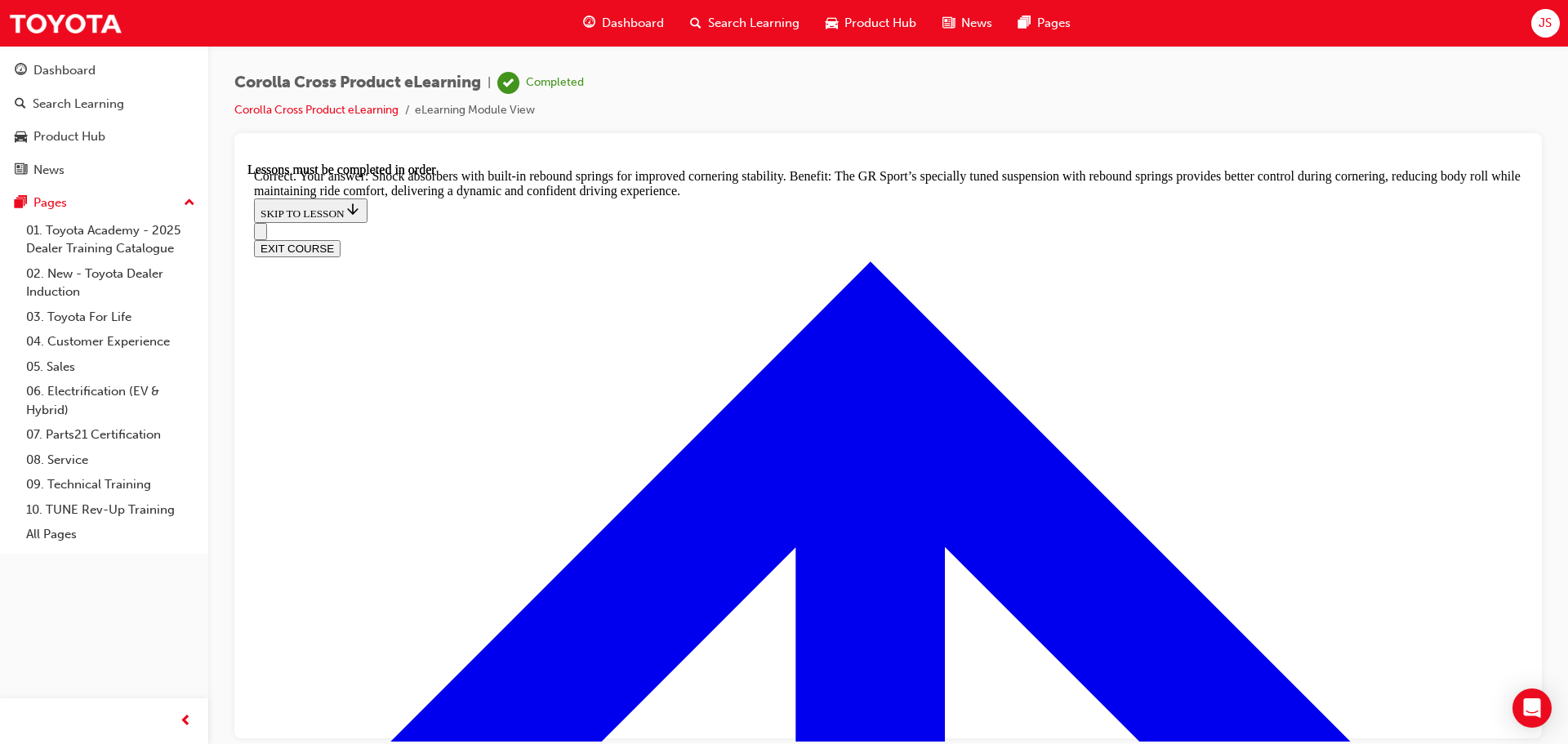
scroll to position [5218, 0]
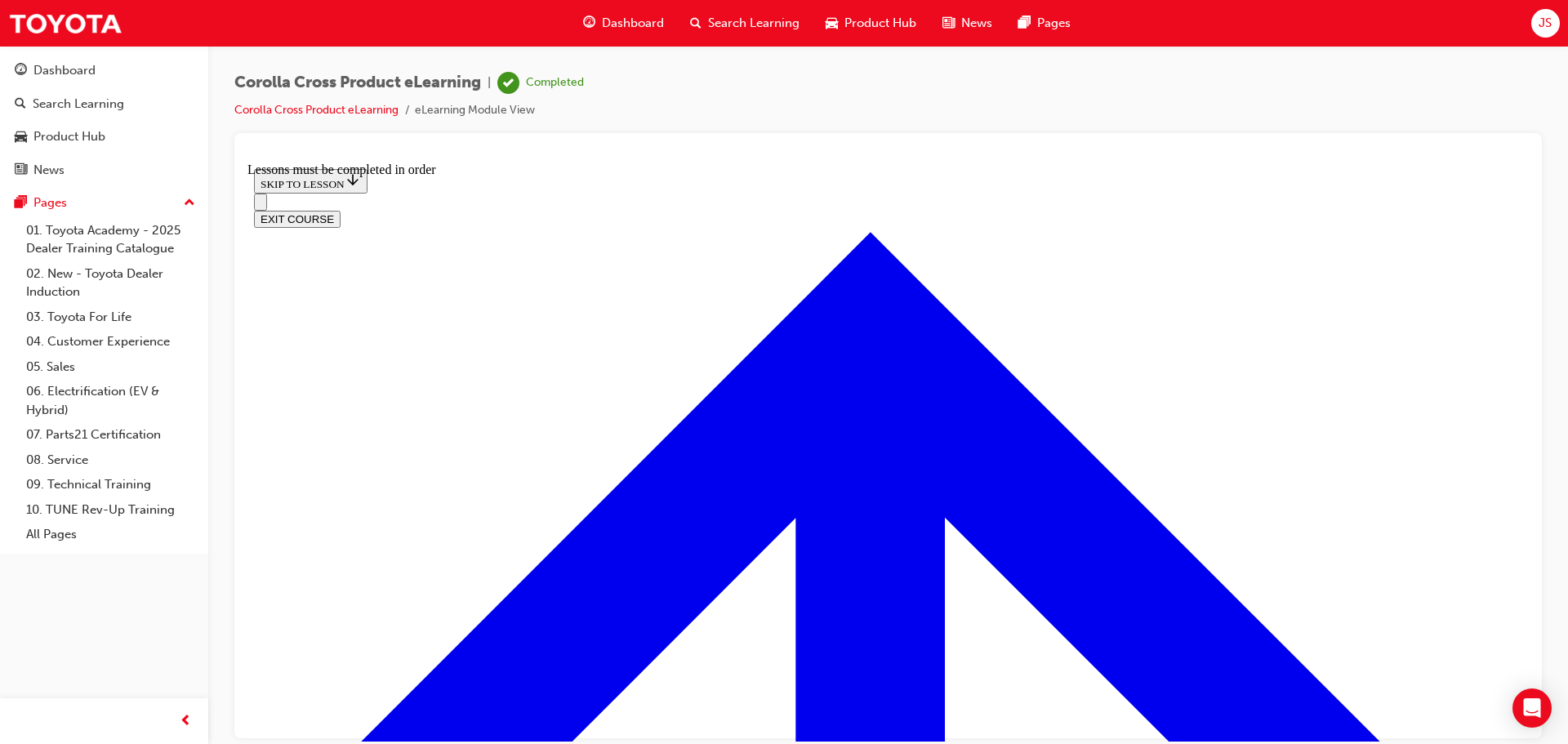
scroll to position [793, 0]
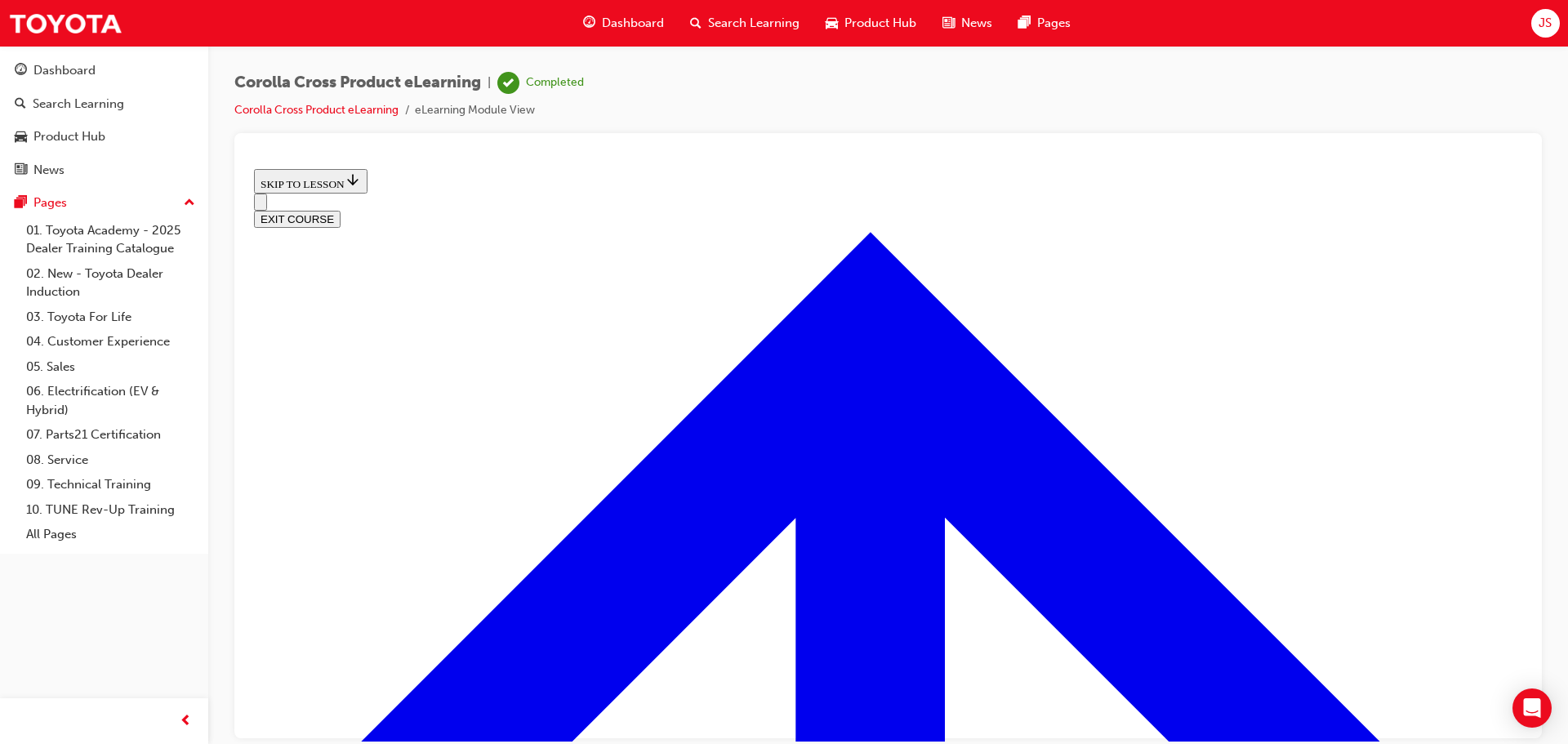
scroll to position [675, 0]
click at [340, 210] on button "EXIT COURSE" at bounding box center [297, 218] width 87 height 17
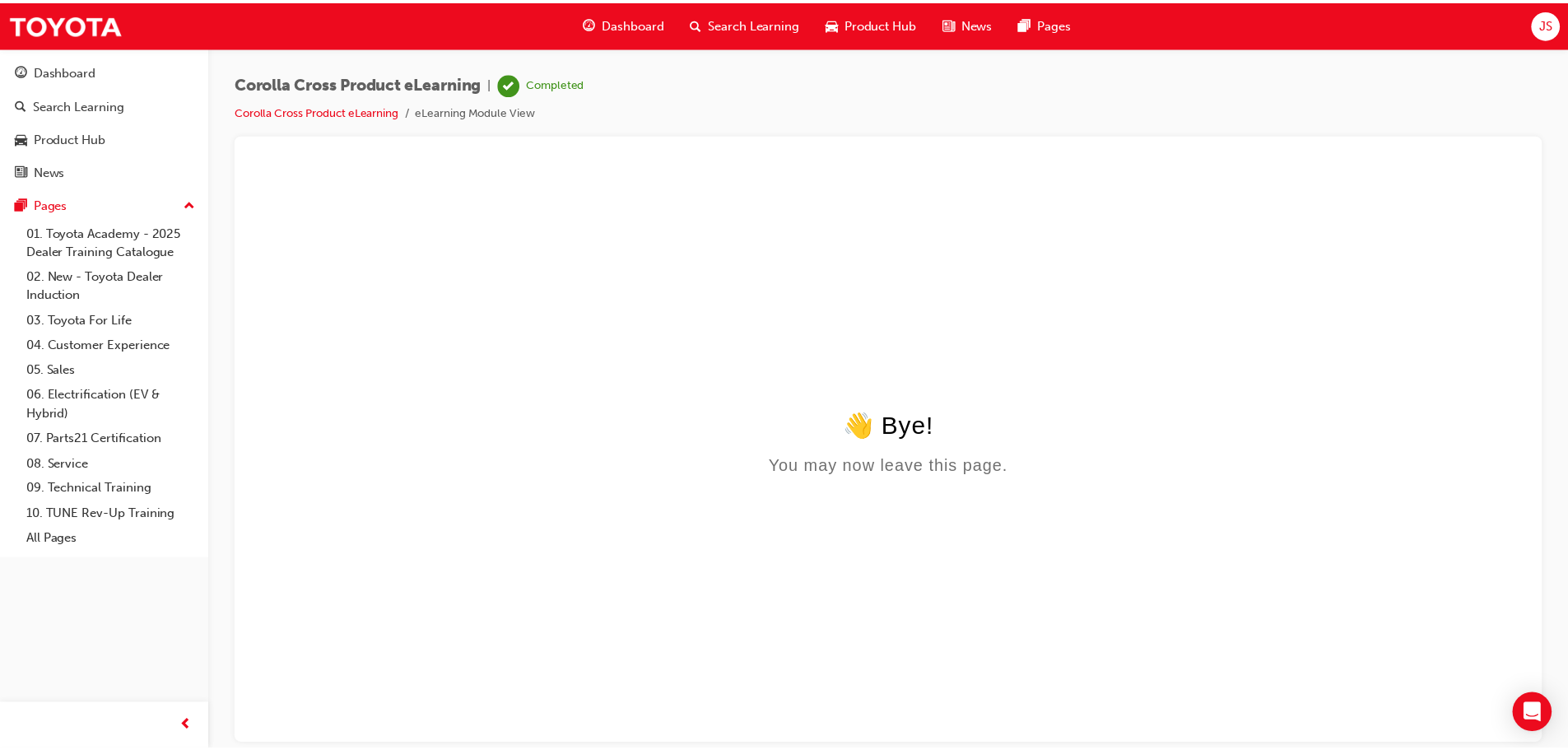
scroll to position [0, 0]
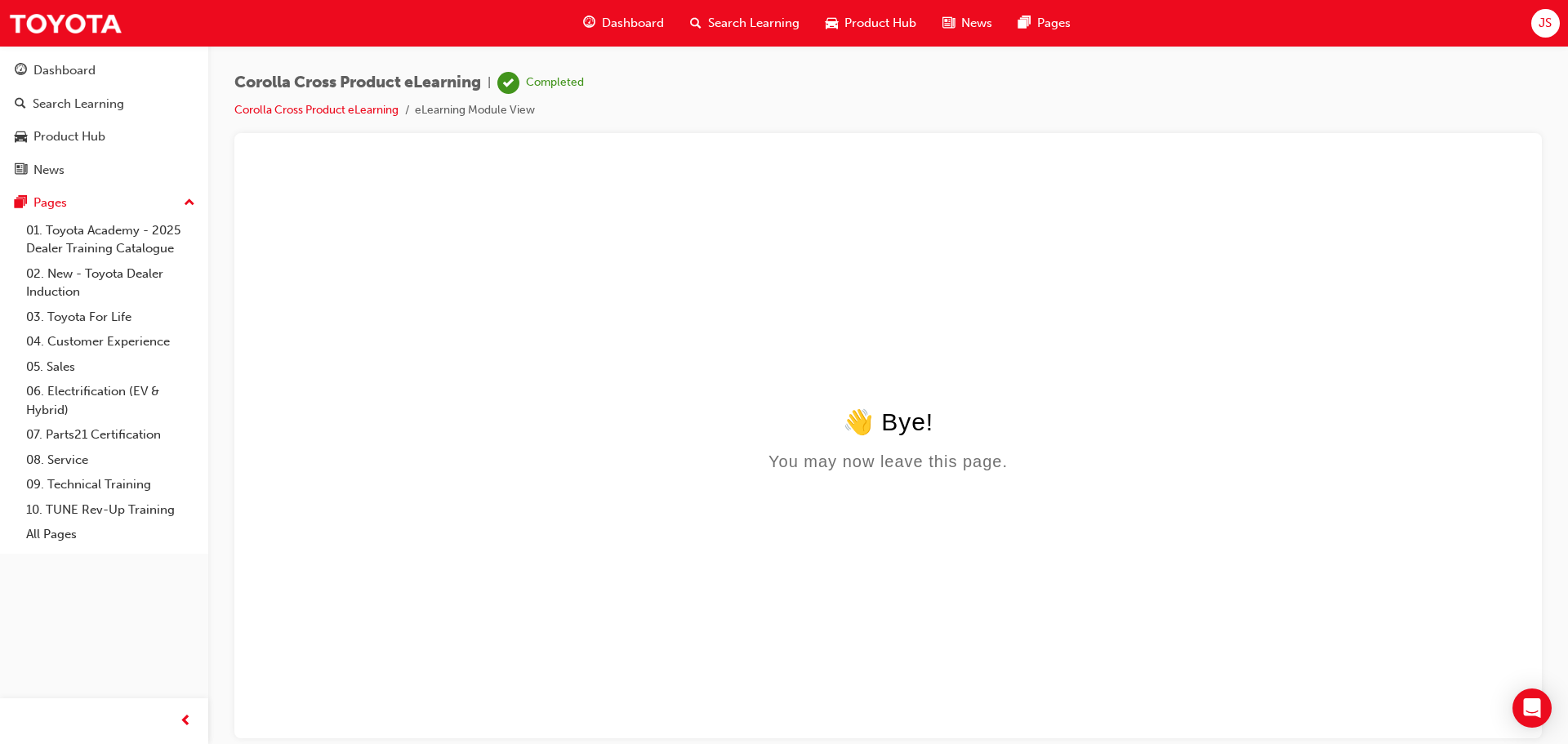
click at [633, 23] on span "Dashboard" at bounding box center [633, 23] width 62 height 19
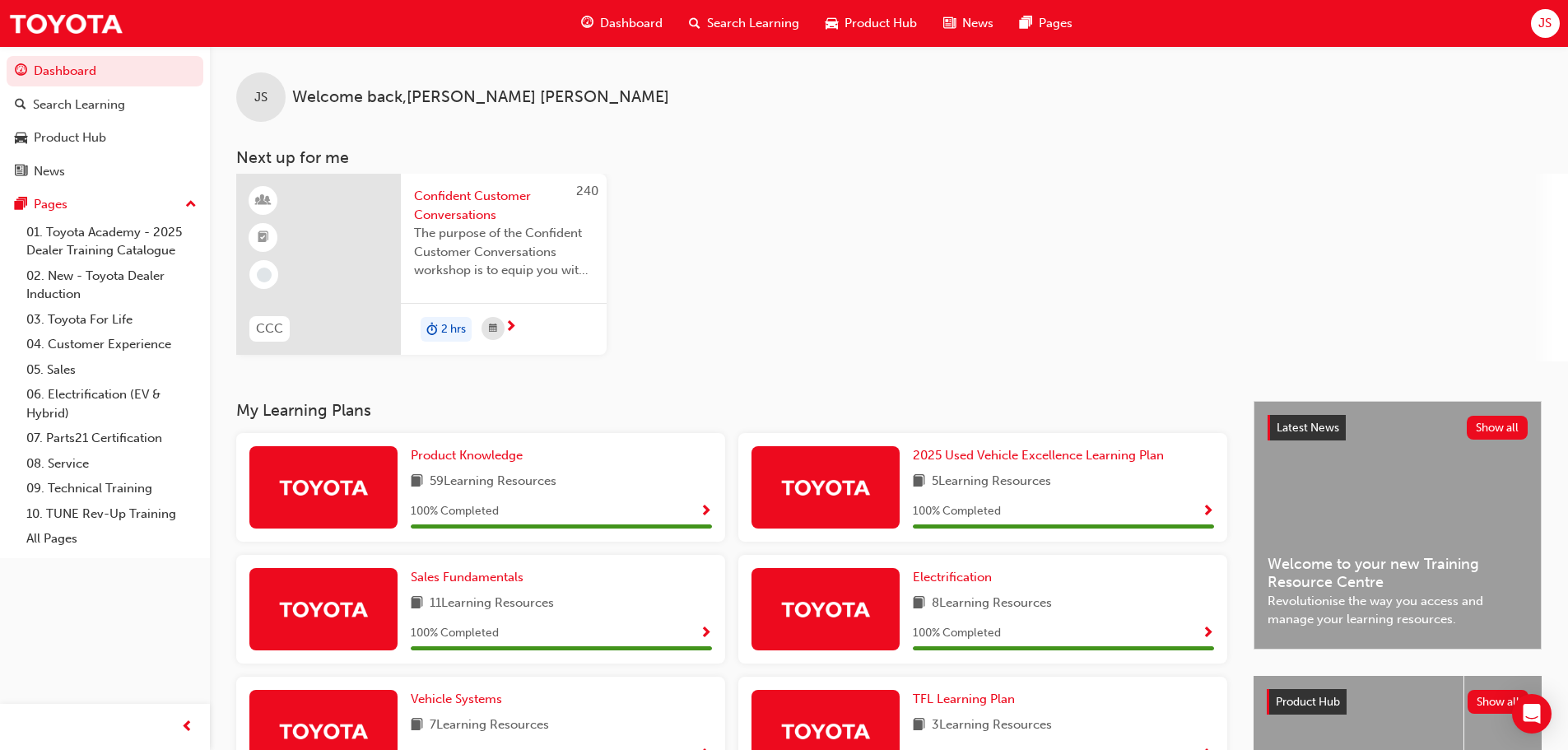
click at [980, 347] on div "240 CCC Confident Customer Conversations The purpose of the Confident Customer …" at bounding box center [902, 267] width 1332 height 188
click at [625, 28] on span "Dashboard" at bounding box center [632, 24] width 63 height 19
click at [713, 29] on span "Search Learning" at bounding box center [753, 24] width 92 height 19
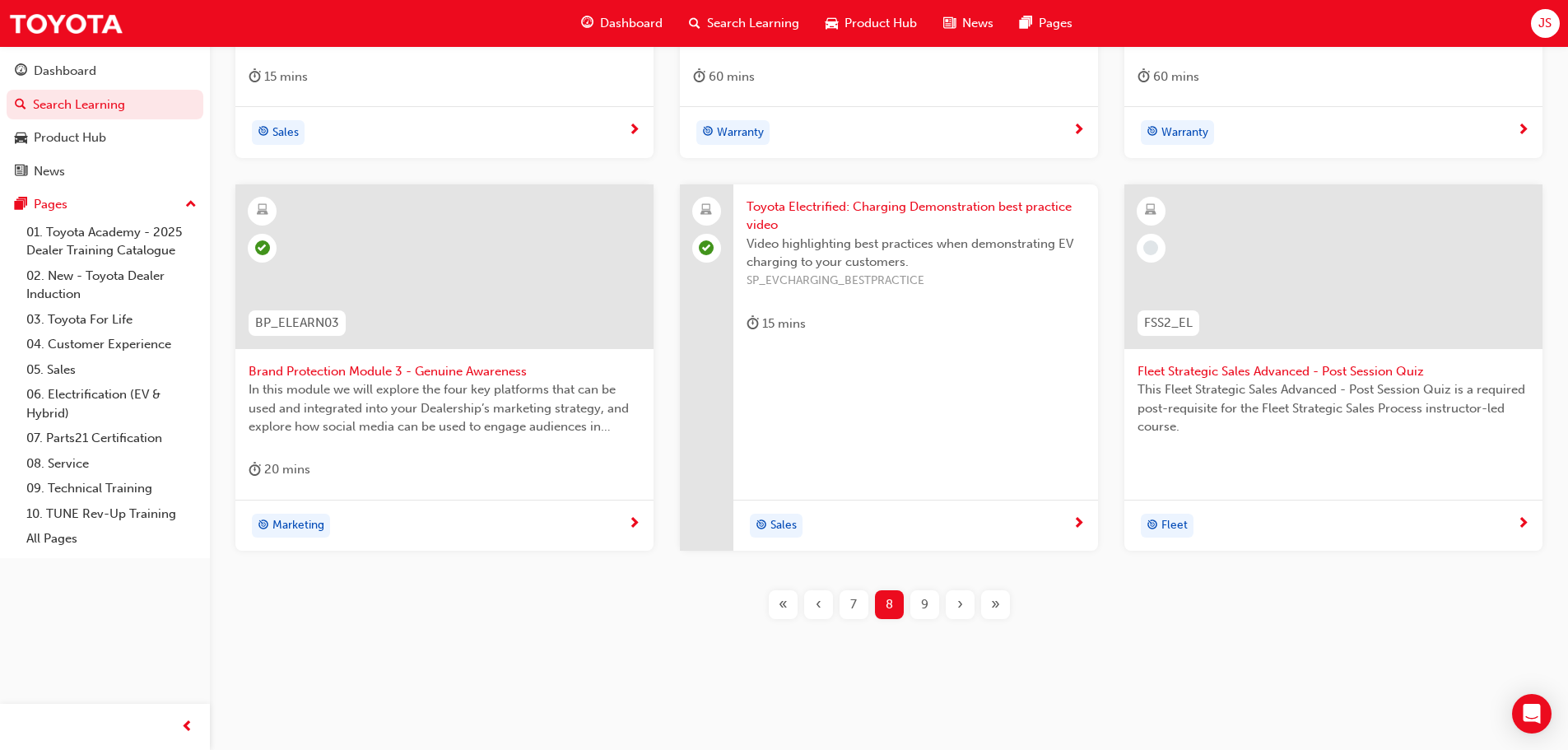
scroll to position [683, 0]
click at [915, 606] on div "9" at bounding box center [924, 602] width 29 height 29
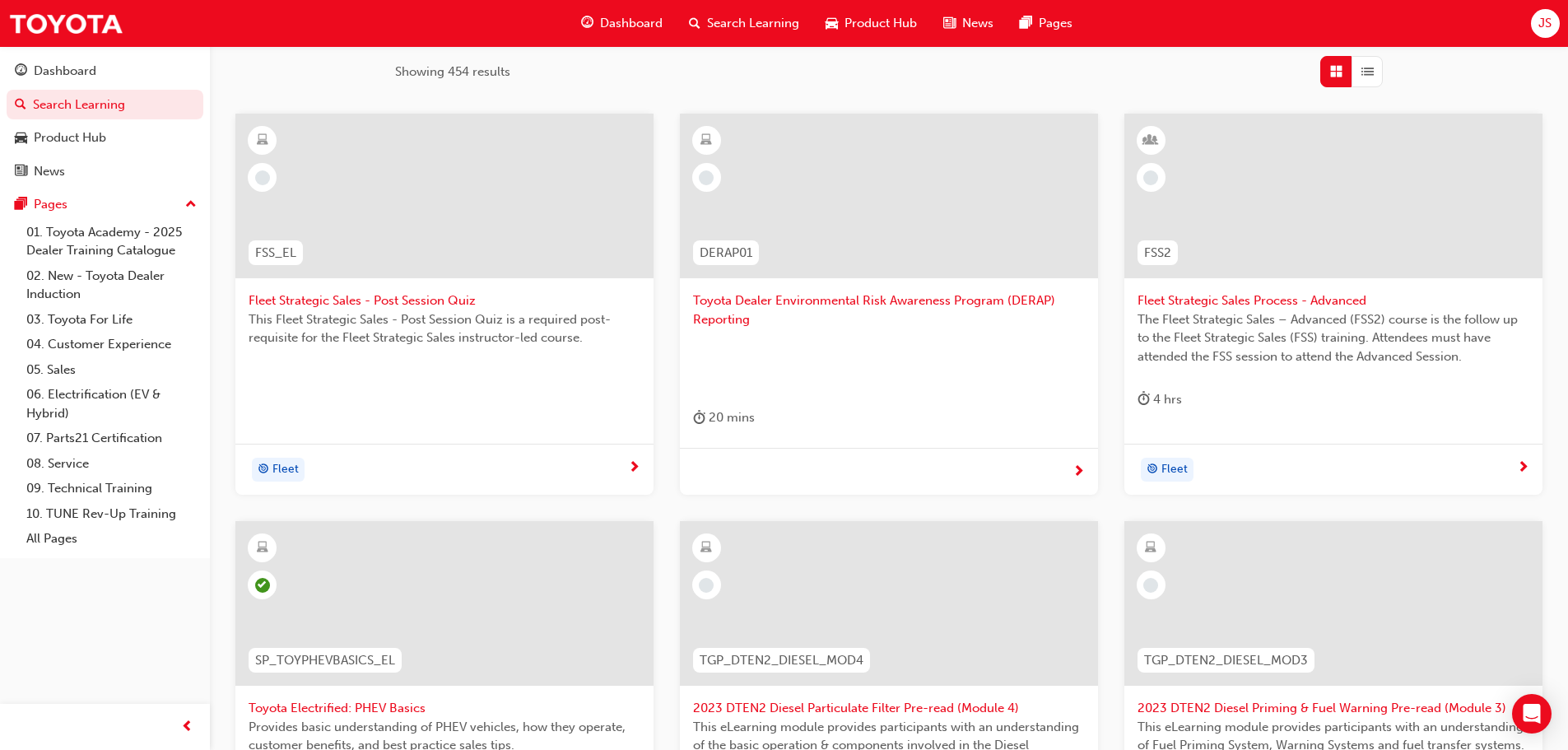
scroll to position [698, 0]
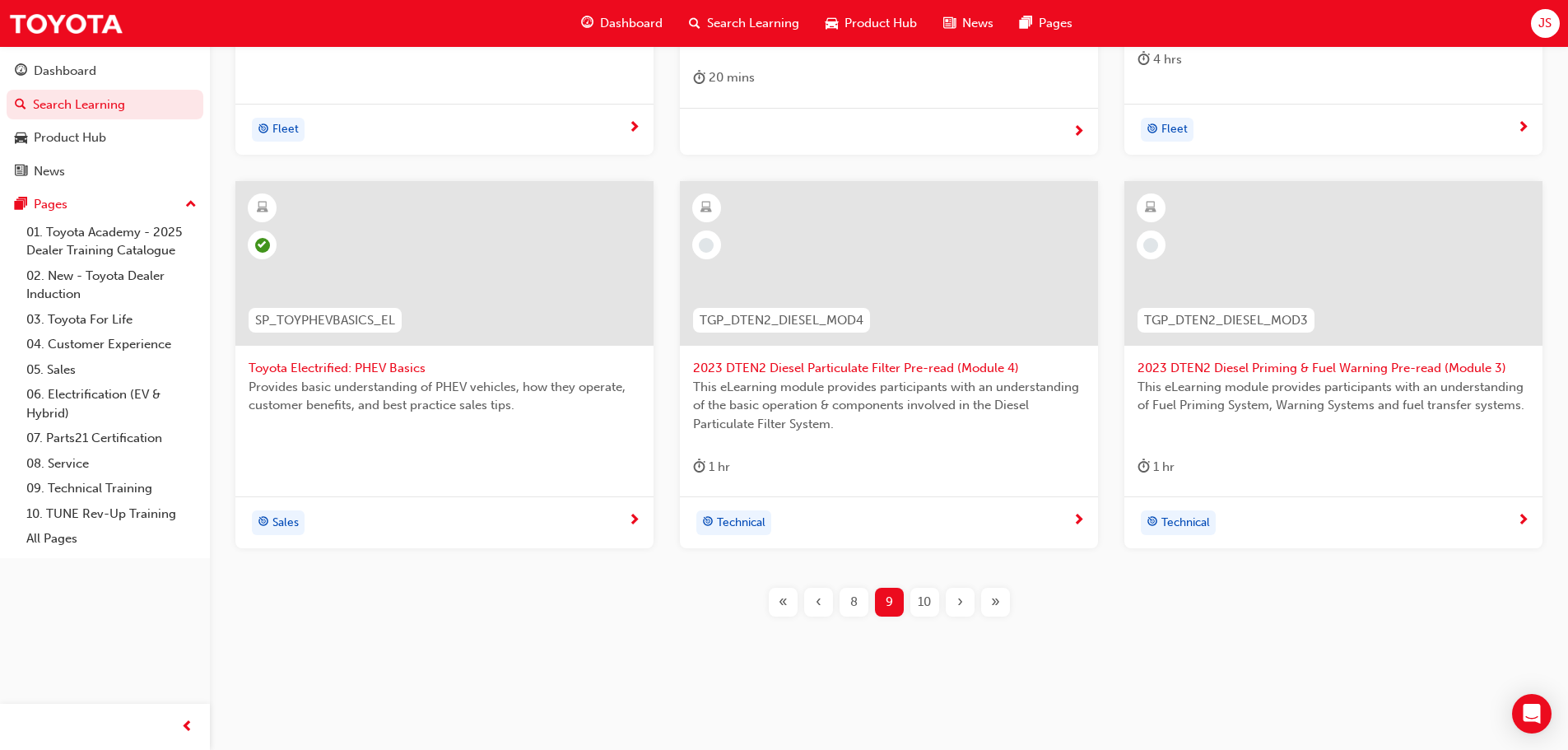
click at [917, 613] on div "10" at bounding box center [924, 602] width 29 height 29
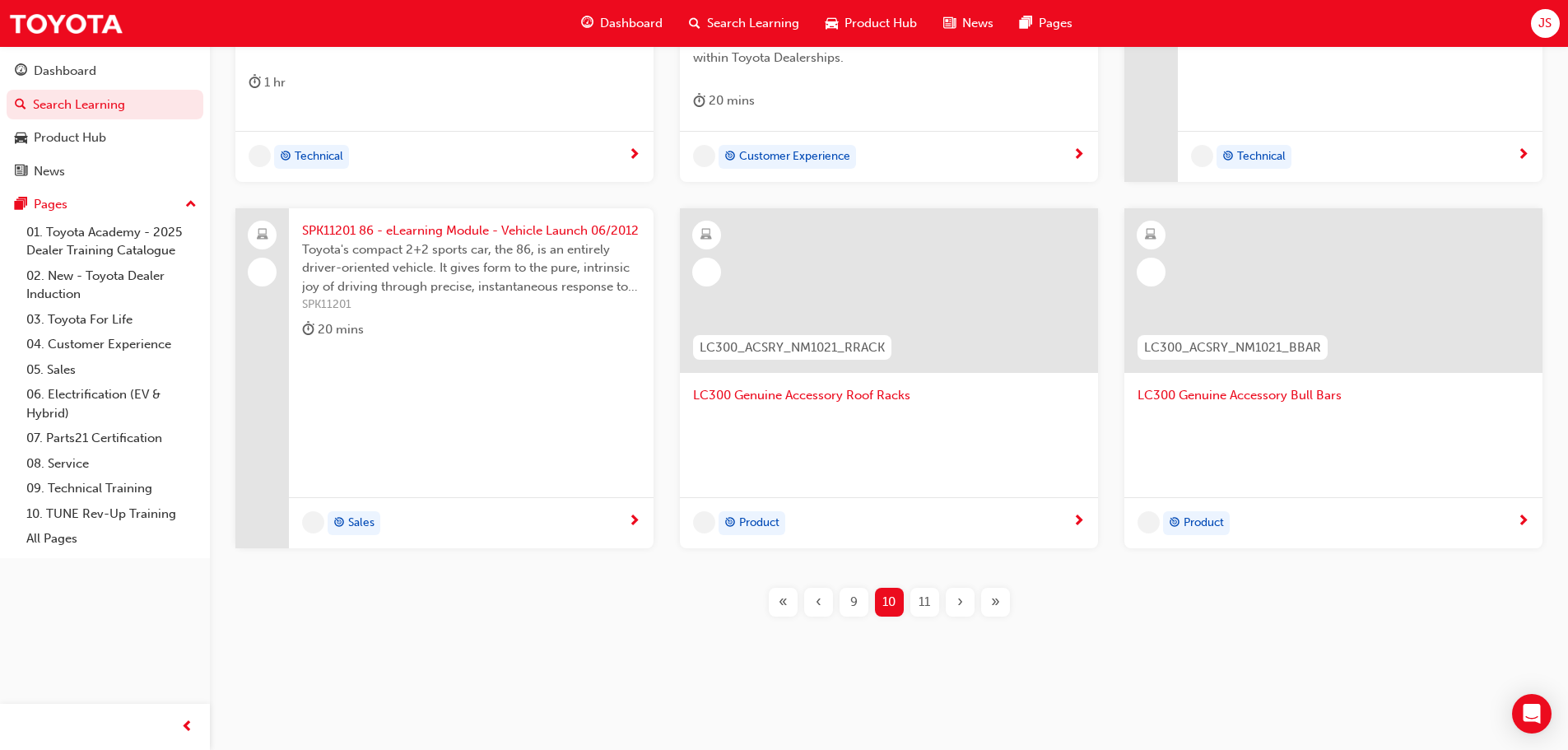
scroll to position [675, 0]
click at [776, 282] on div at bounding box center [888, 291] width 418 height 165
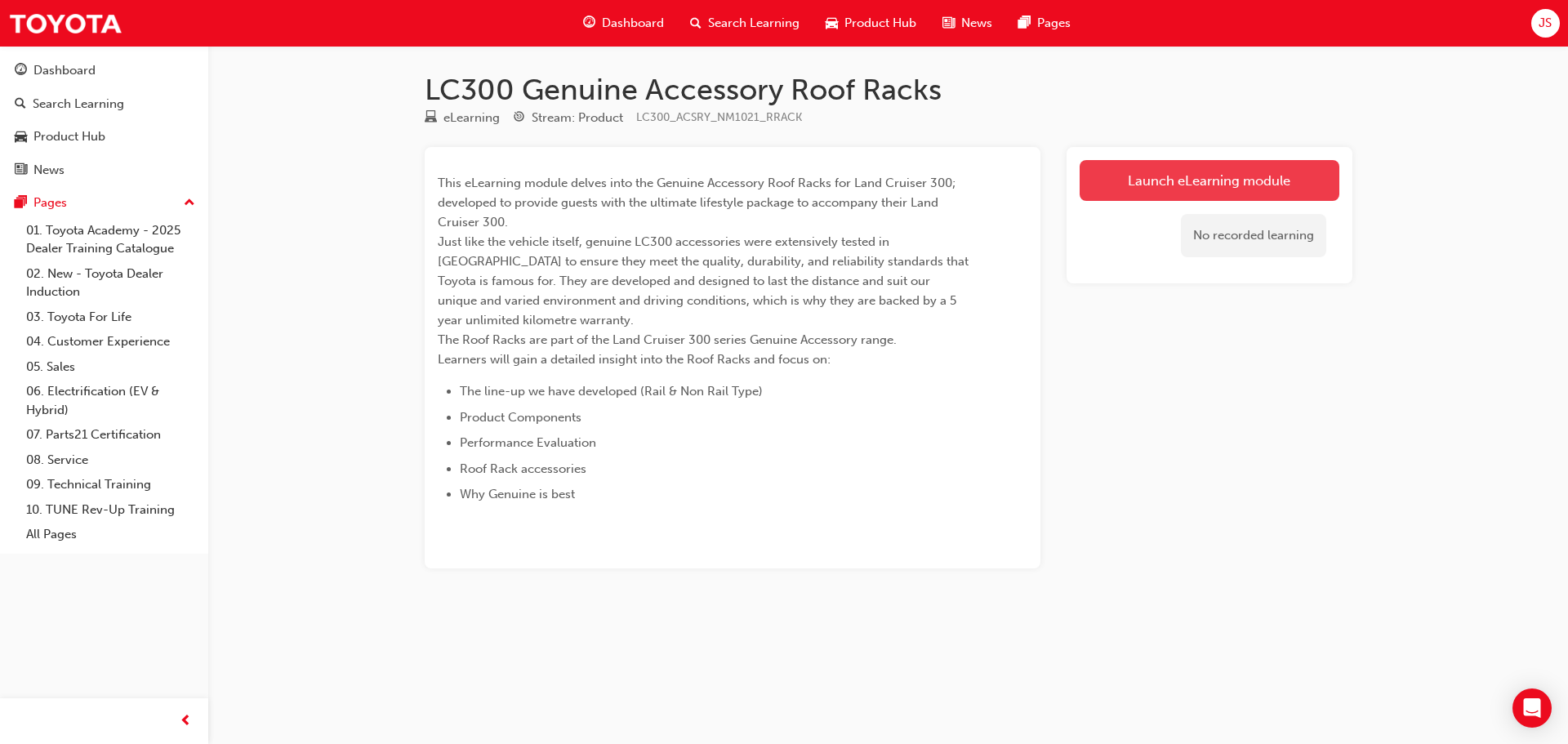
click at [1123, 180] on link "Launch eLearning module" at bounding box center [1210, 180] width 260 height 41
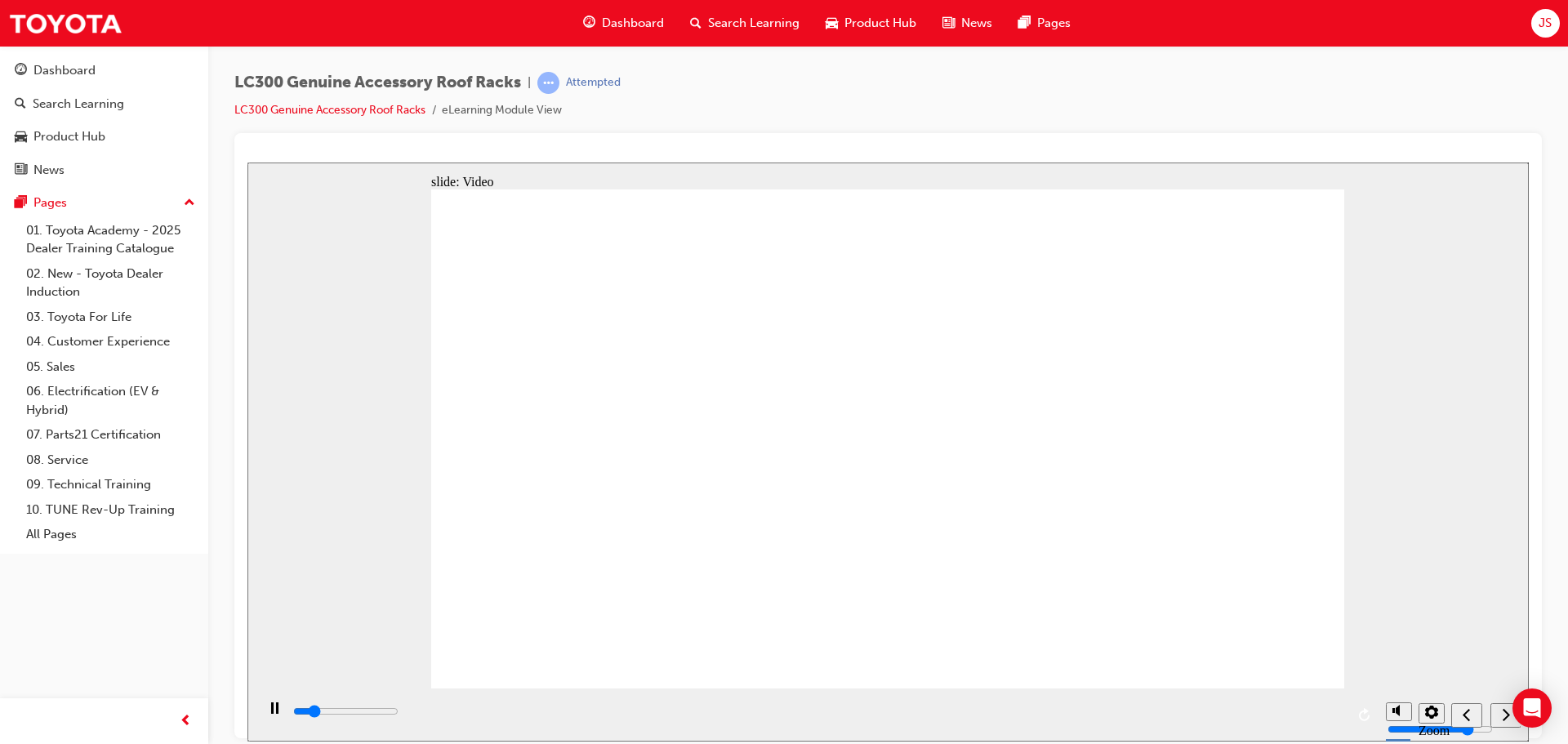
click at [281, 712] on div "play/pause" at bounding box center [274, 715] width 28 height 28
click at [264, 711] on div "play/pause" at bounding box center [274, 715] width 28 height 28
click at [261, 715] on div "play/pause" at bounding box center [274, 715] width 28 height 28
click at [261, 715] on div "play/pause" at bounding box center [274, 715] width 28 height 28
click at [276, 713] on rect "play/pause" at bounding box center [277, 707] width 3 height 11
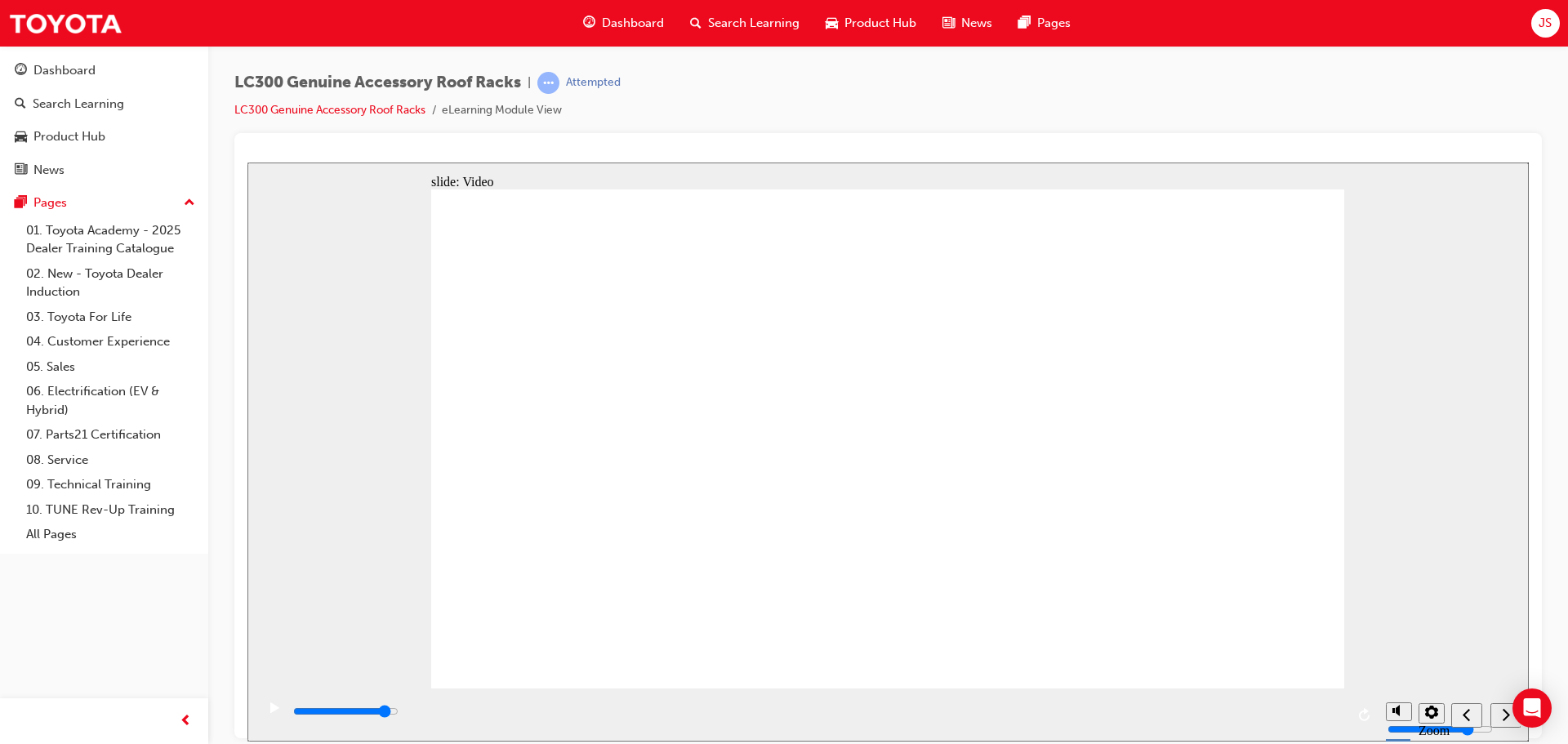
click at [261, 712] on div "play/pause" at bounding box center [274, 715] width 28 height 28
type input "5000"
radio input "true"
click at [1512, 719] on div "submit" at bounding box center [1503, 715] width 23 height 17
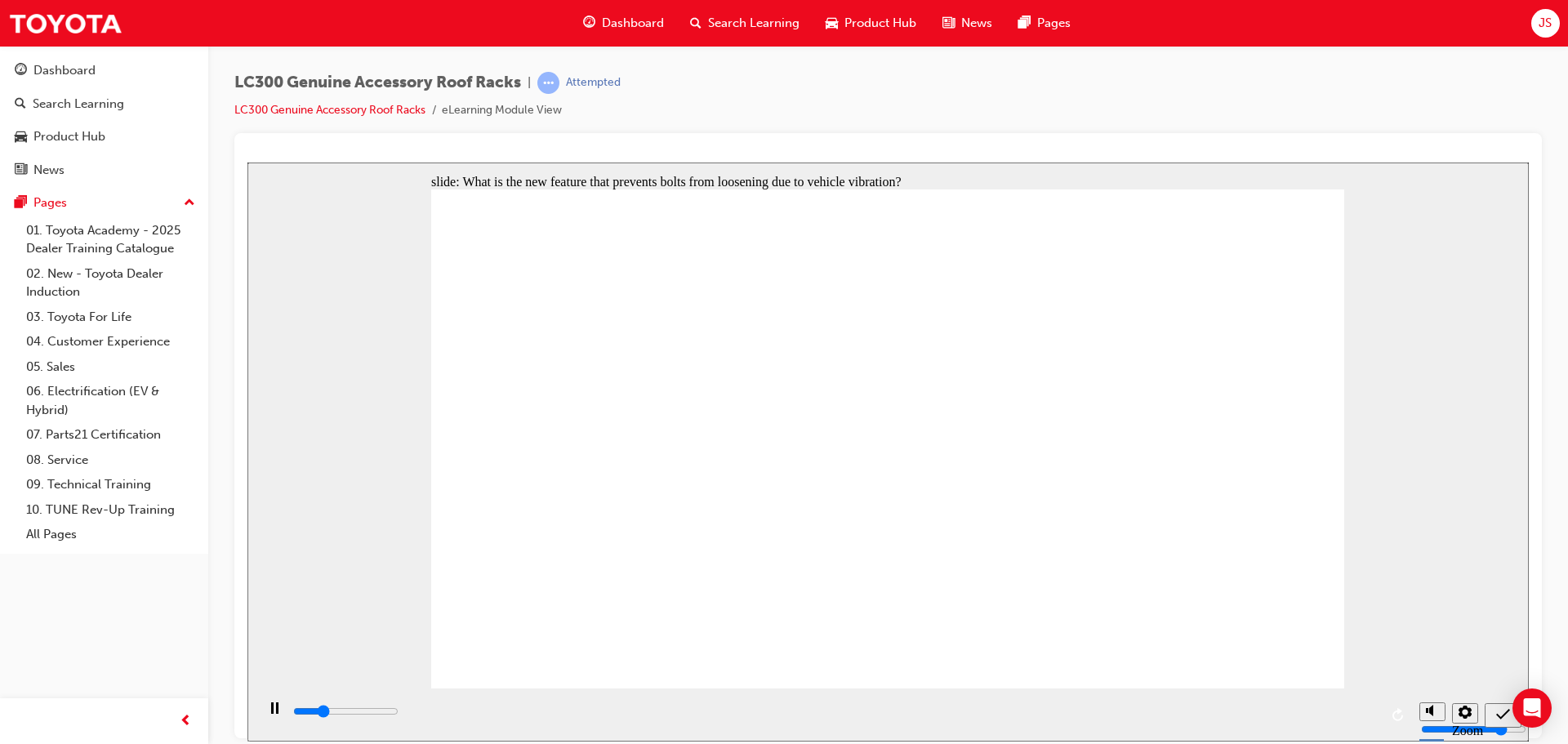
type input "5000"
radio input "true"
click at [1505, 712] on icon "submit" at bounding box center [1503, 714] width 14 height 15
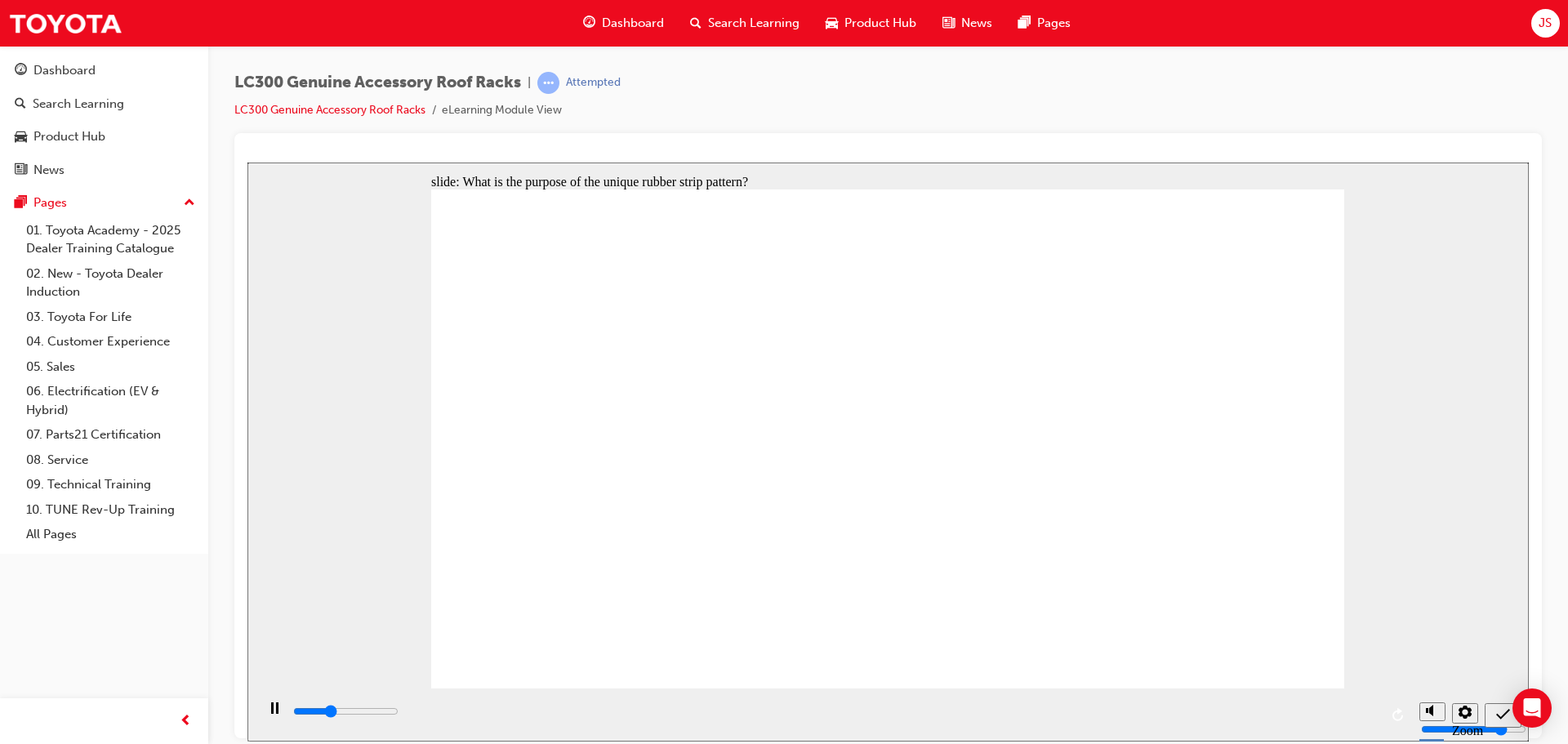
type input "2400"
radio input "true"
click at [1494, 718] on div "submit" at bounding box center [1503, 715] width 23 height 17
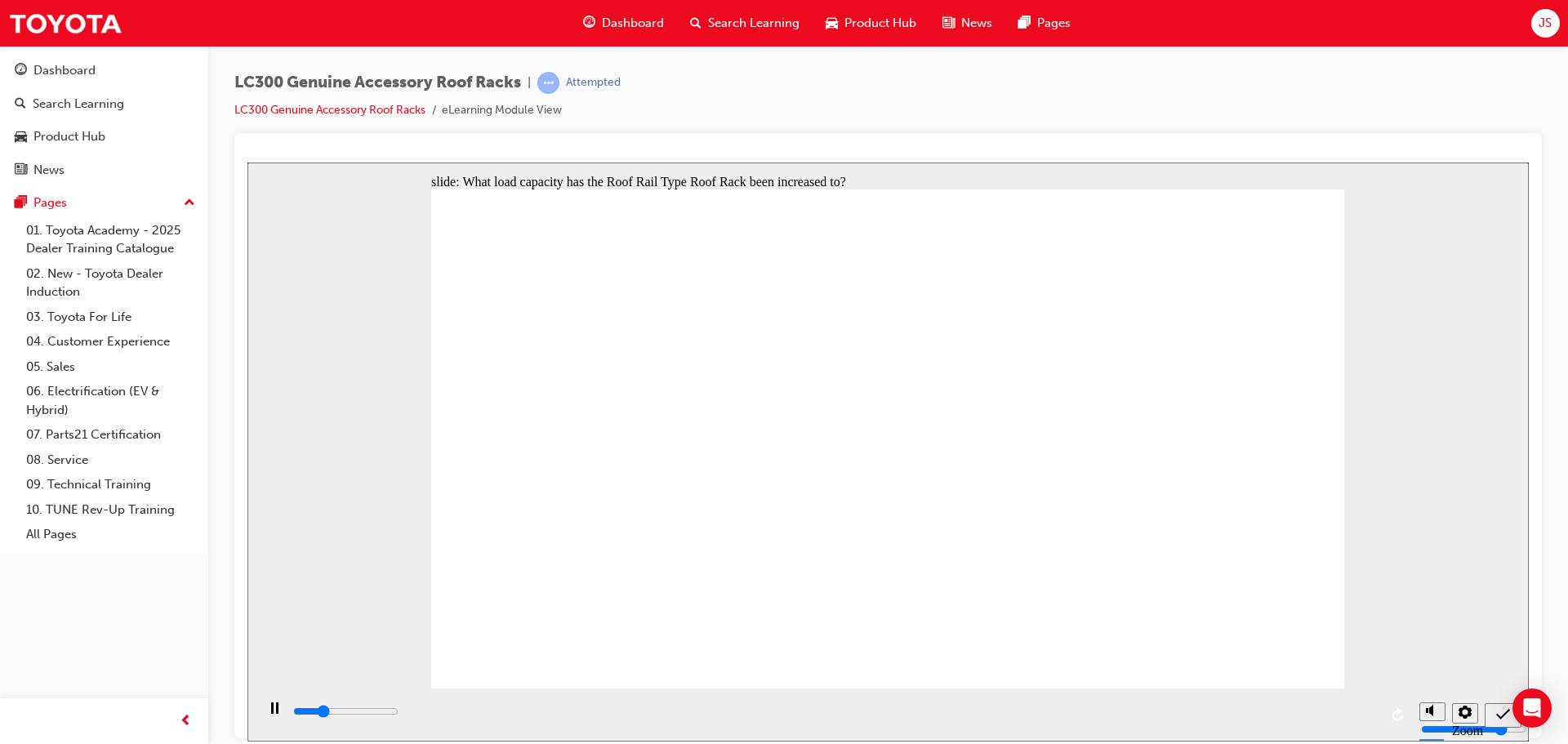
type input "1700"
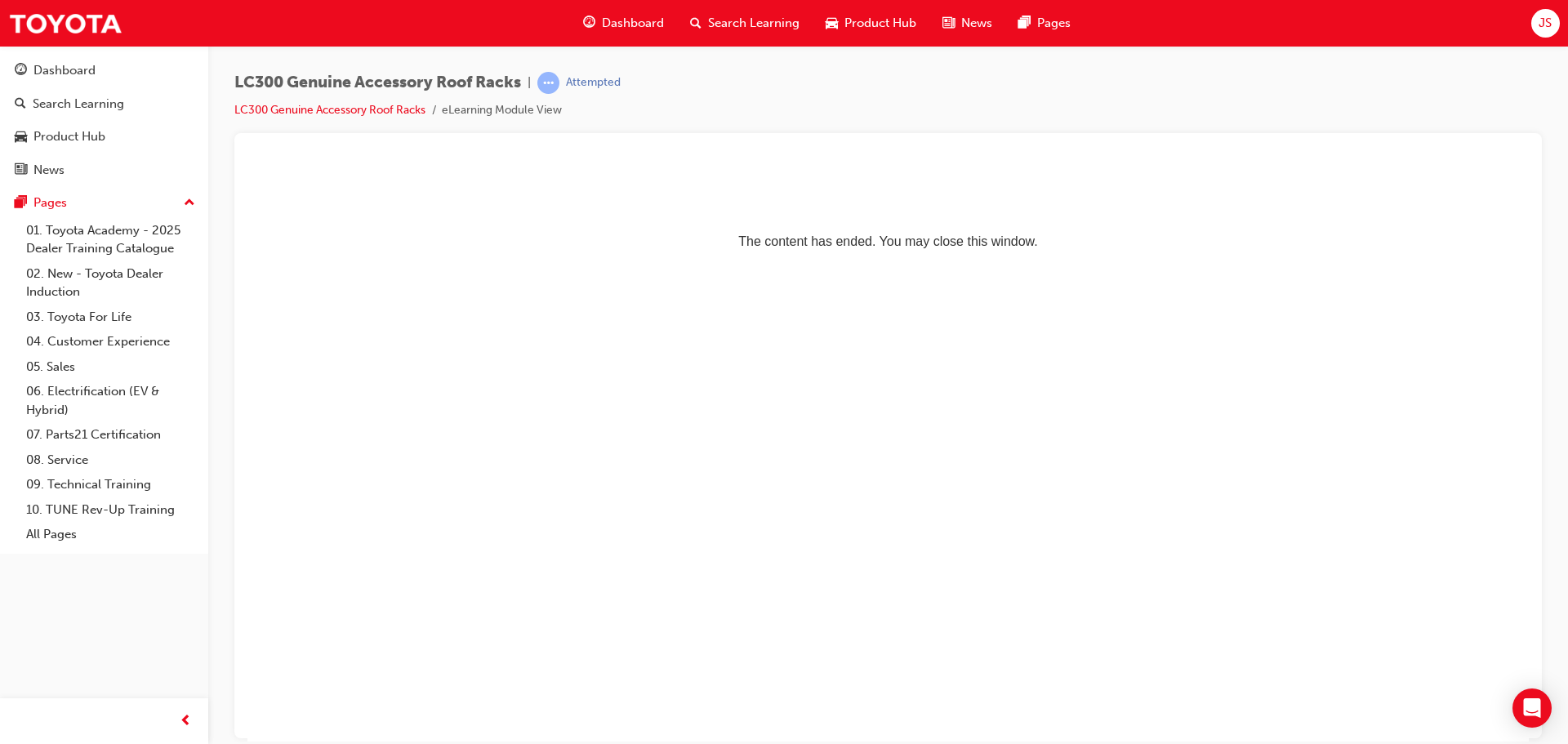
click at [1056, 94] on div "LC300 Genuine Accessory Roof Racks | Attempted LC300 Genuine Accessory Roof Rac…" at bounding box center [888, 102] width 1307 height 61
click at [725, 23] on span "Search Learning" at bounding box center [754, 23] width 92 height 19
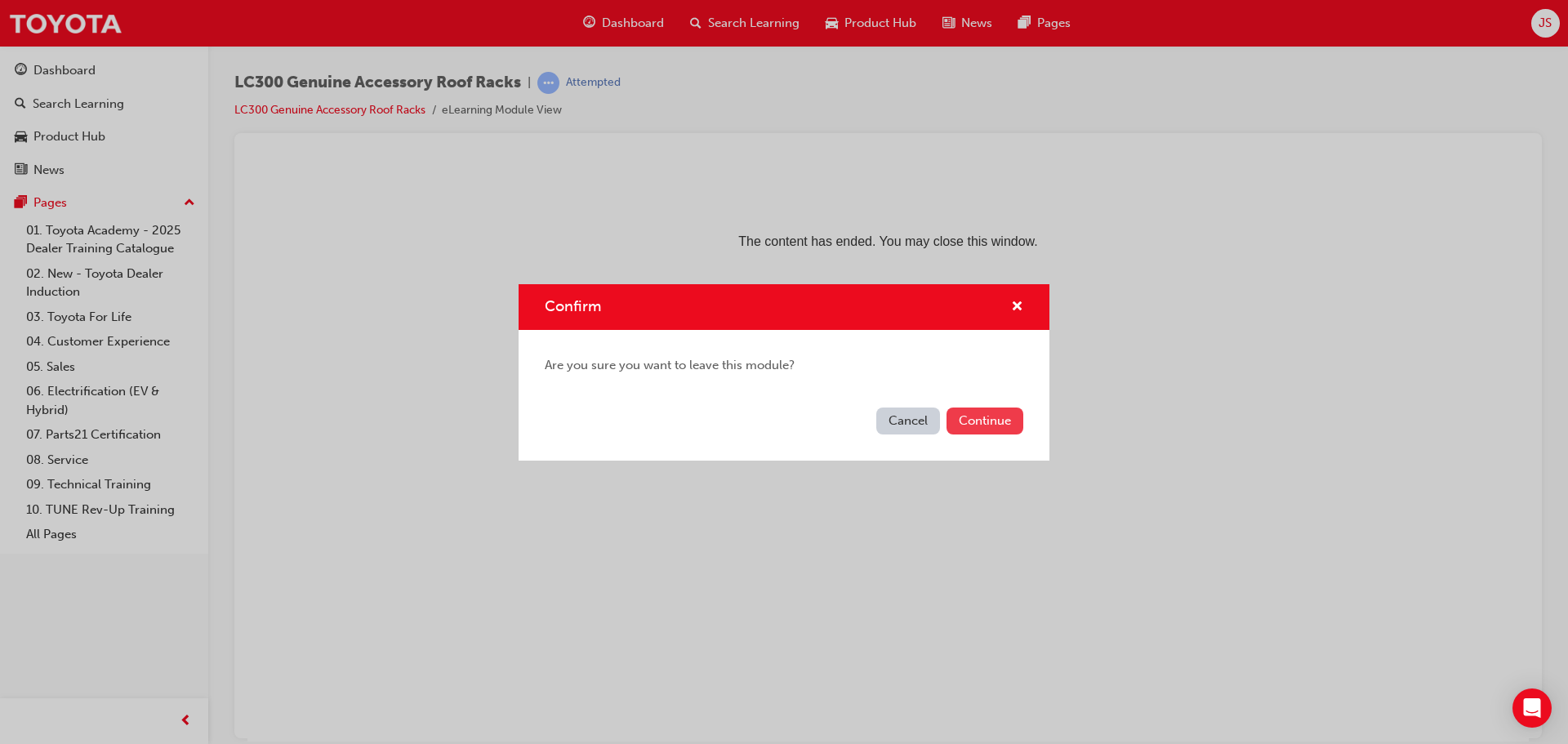
click at [995, 420] on button "Continue" at bounding box center [984, 421] width 77 height 27
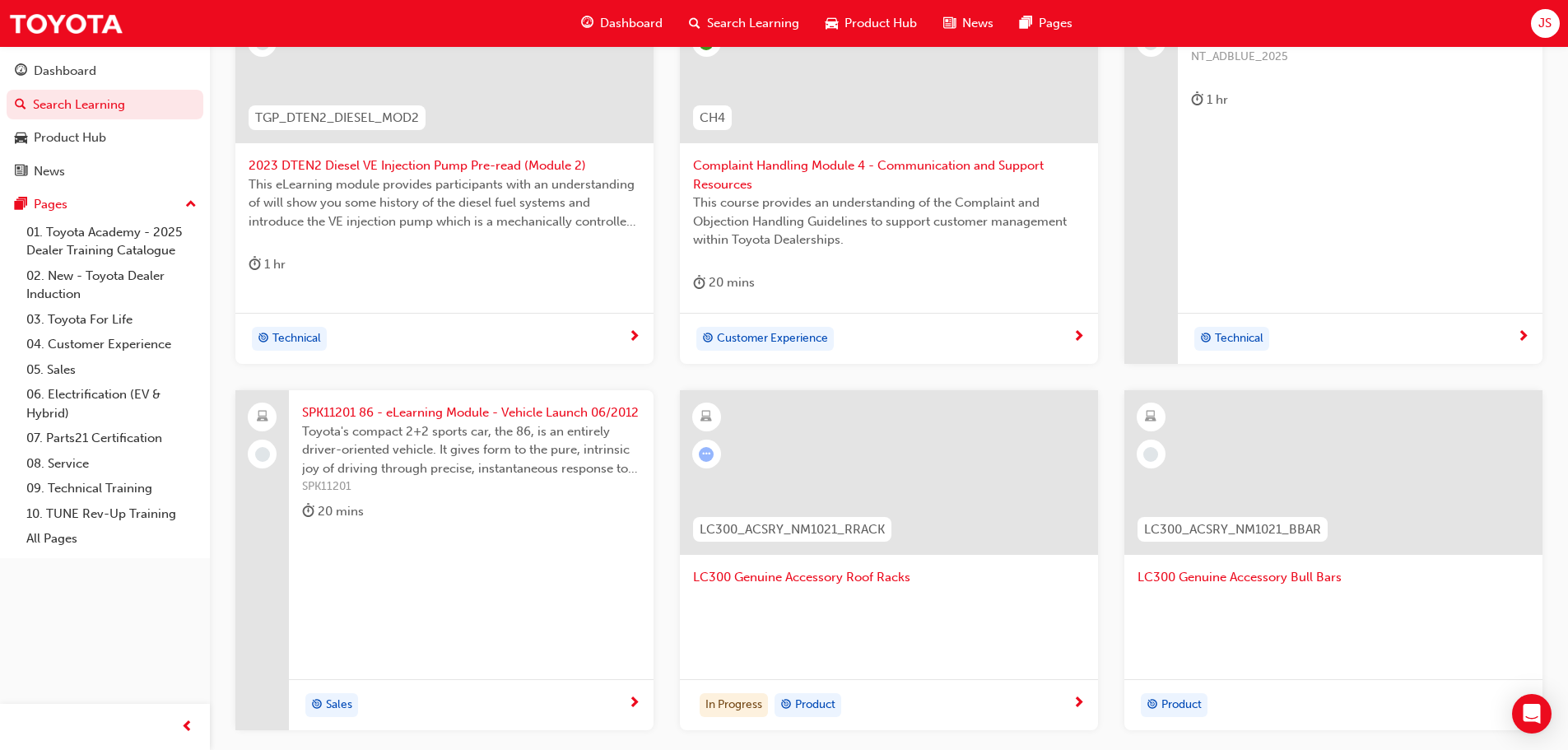
scroll to position [494, 0]
click at [881, 663] on div "LC300 Genuine Accessory Roof Racks" at bounding box center [888, 533] width 418 height 289
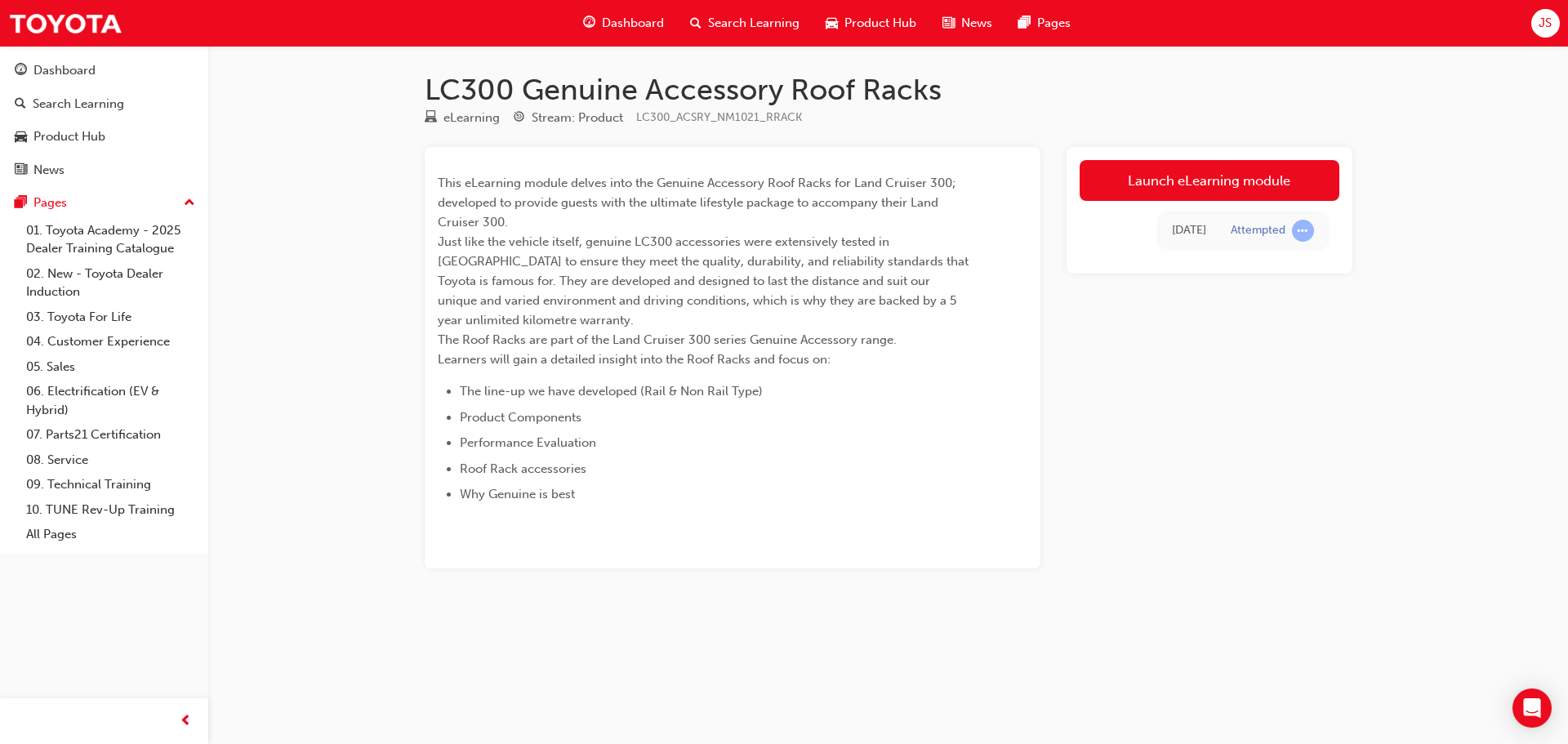
click at [1268, 236] on div "Attempted" at bounding box center [1258, 231] width 55 height 16
click at [1176, 190] on link "Launch eLearning module" at bounding box center [1210, 180] width 260 height 41
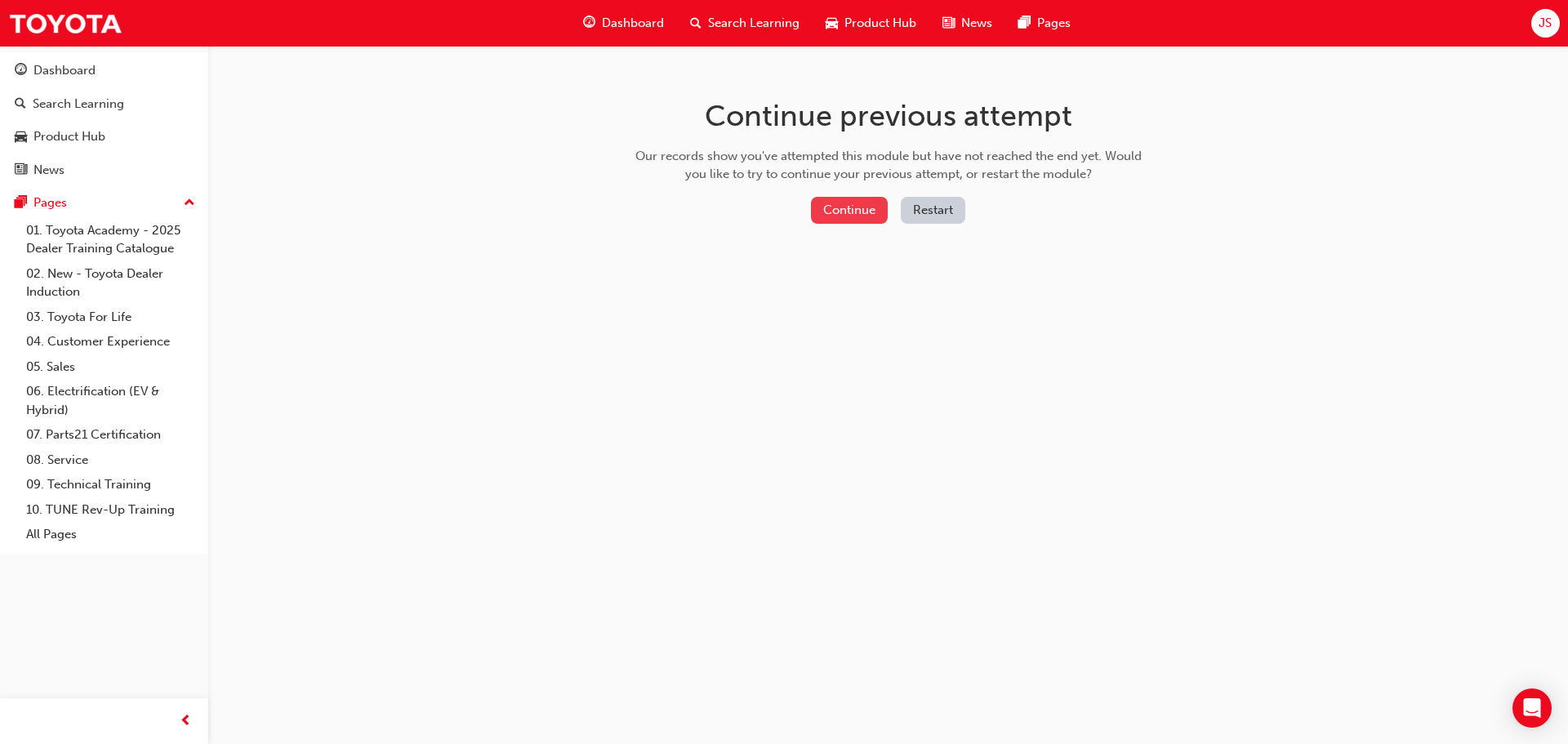
click at [850, 203] on button "Continue" at bounding box center [849, 210] width 77 height 27
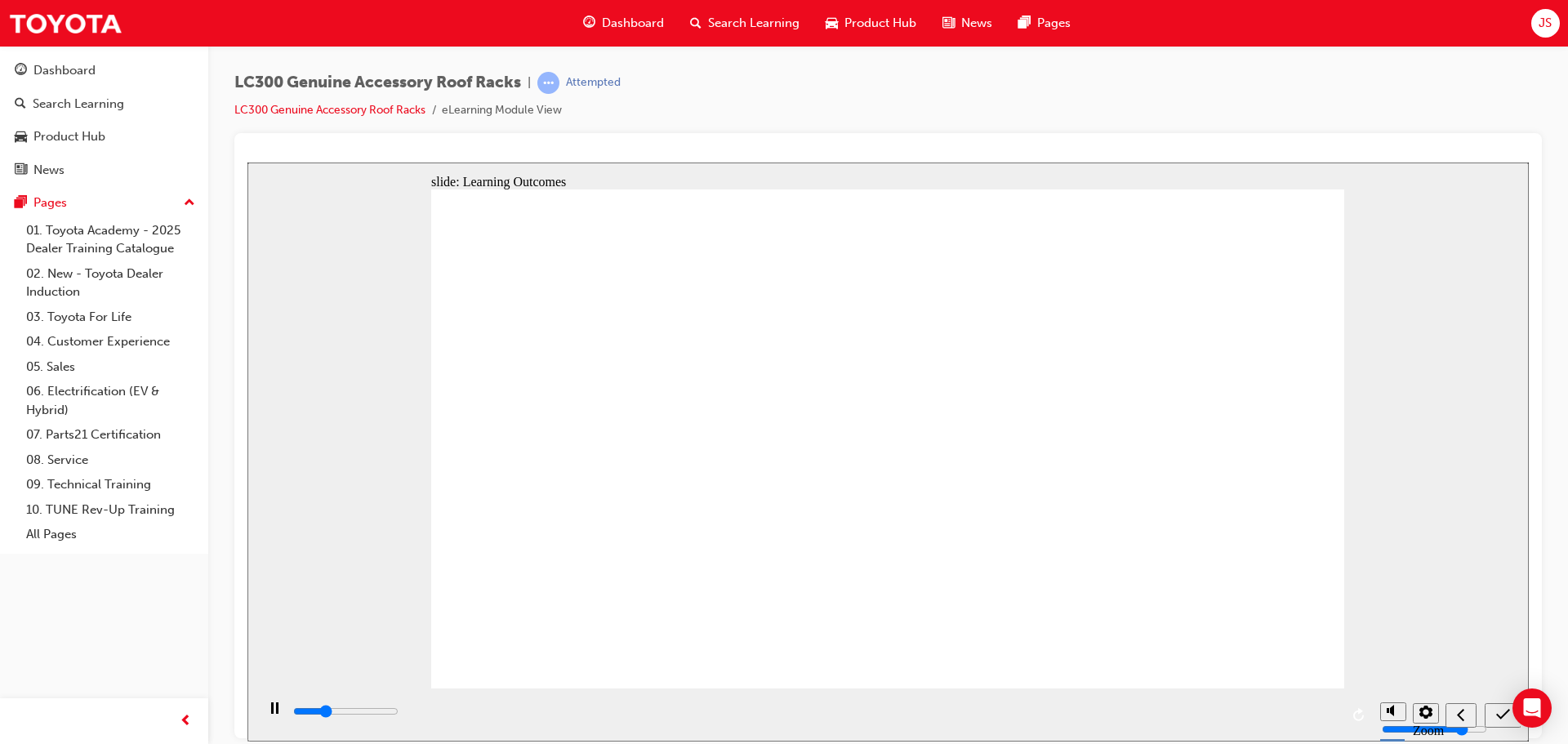
click at [1505, 713] on icon "submit" at bounding box center [1503, 714] width 14 height 10
type input "3600"
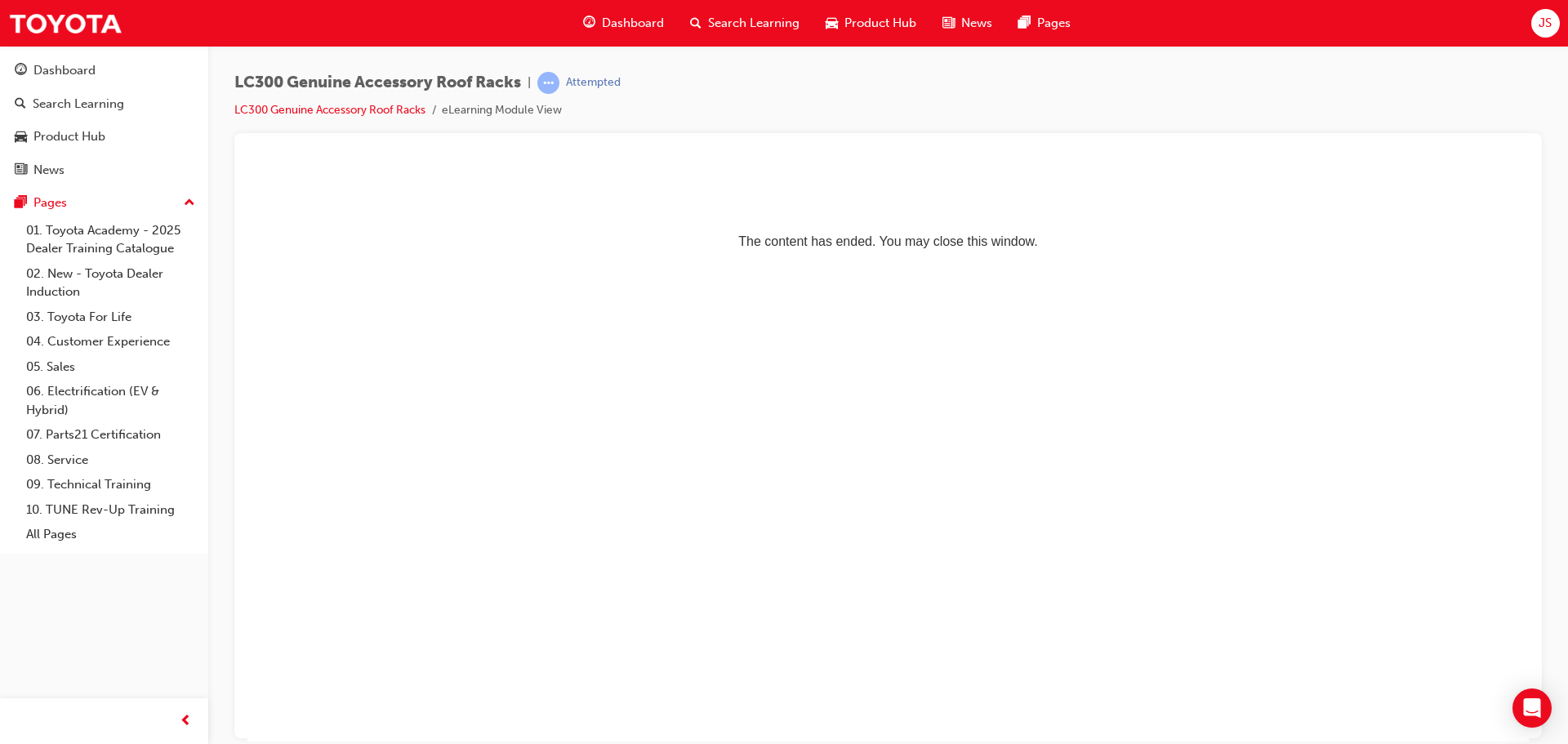
click at [758, 20] on span "Search Learning" at bounding box center [754, 23] width 92 height 19
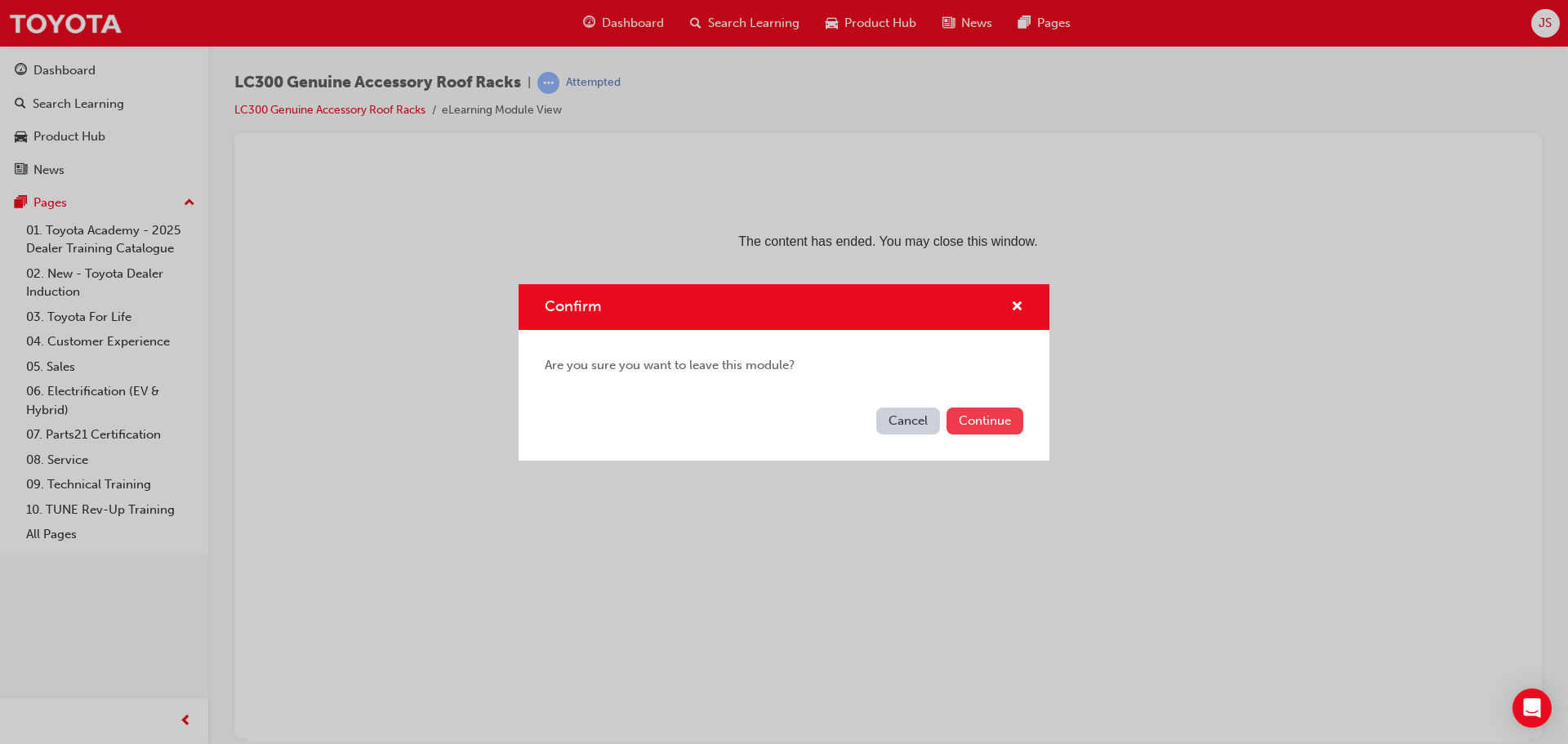
click at [982, 423] on button "Continue" at bounding box center [984, 421] width 77 height 27
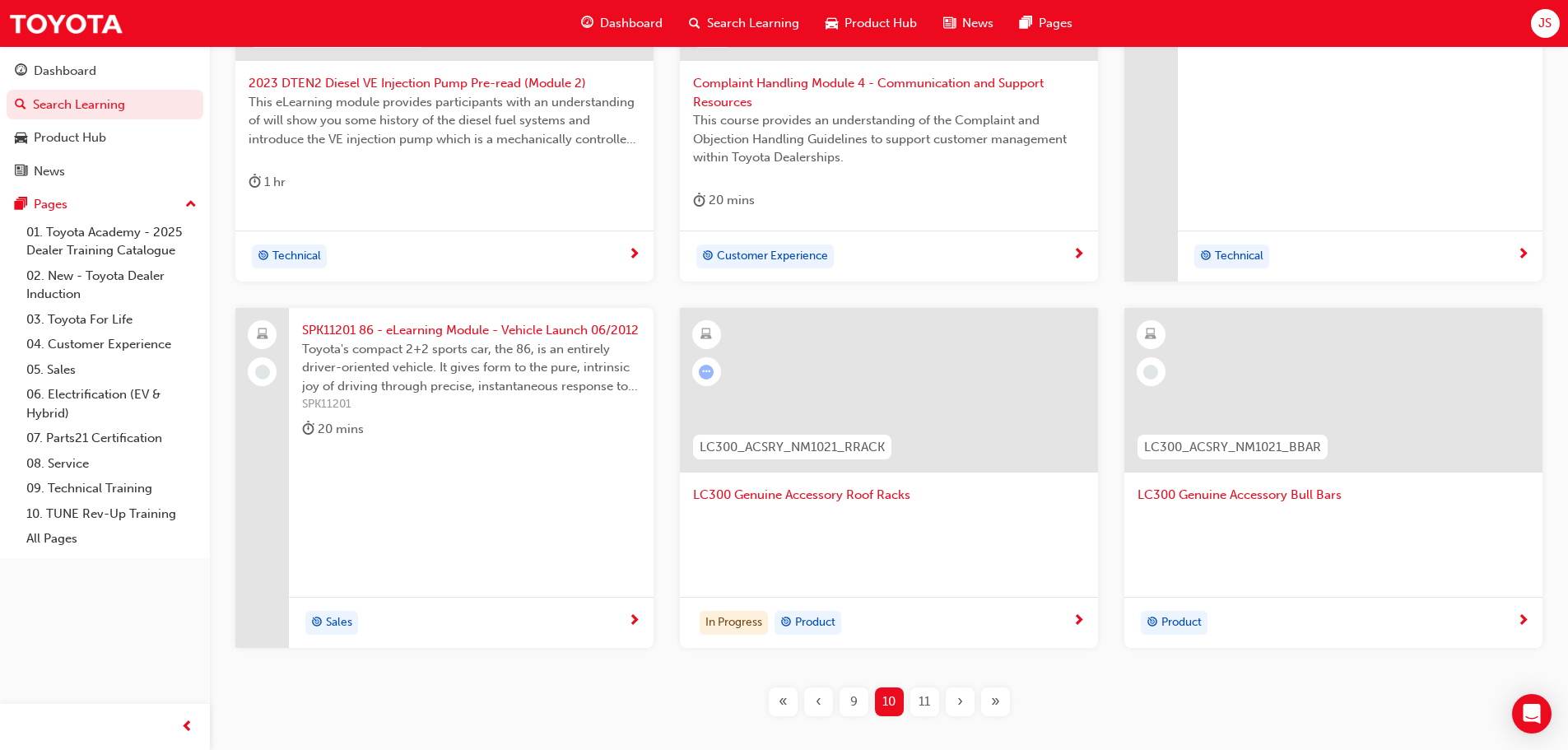
scroll to position [675, 0]
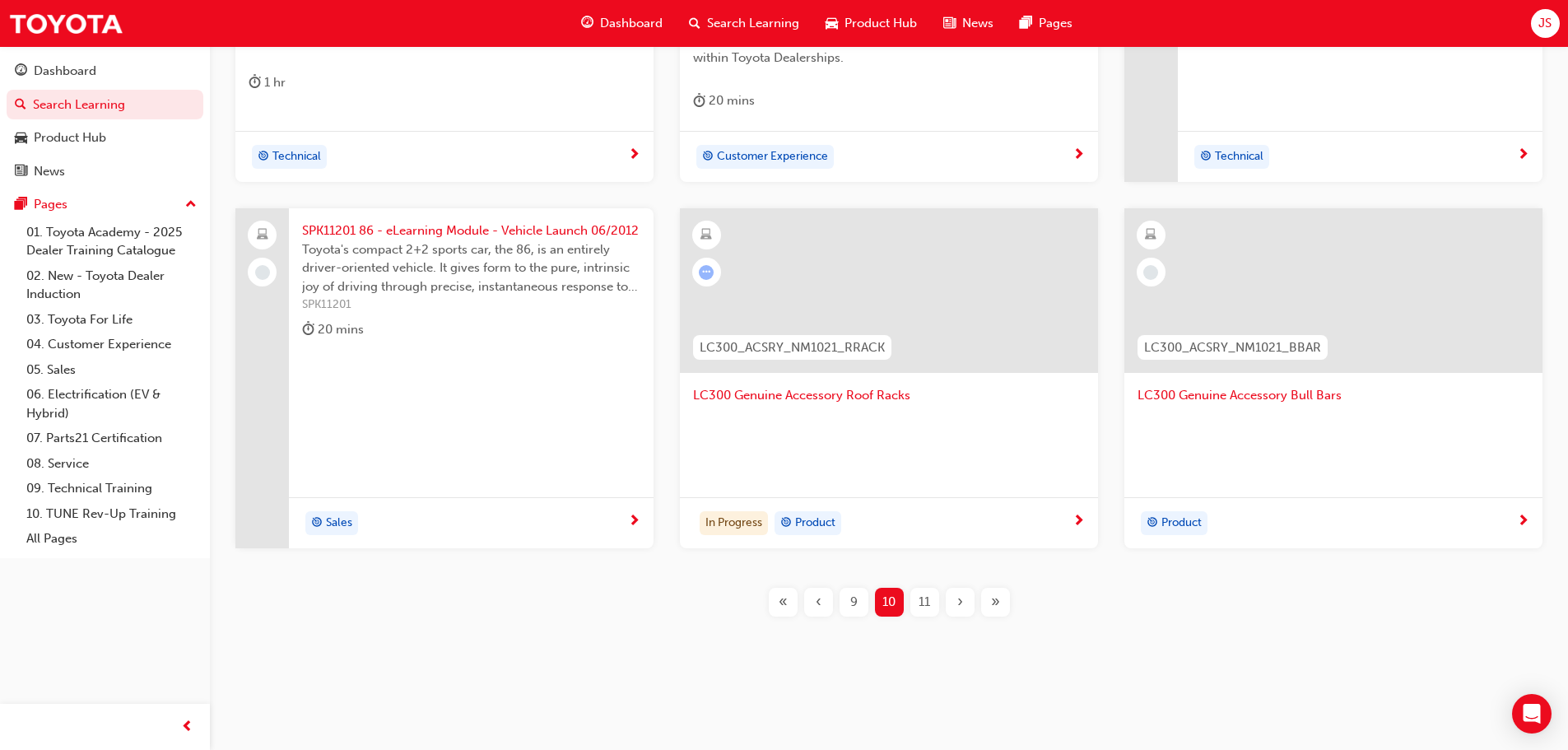
click at [1446, 461] on div at bounding box center [1333, 437] width 392 height 65
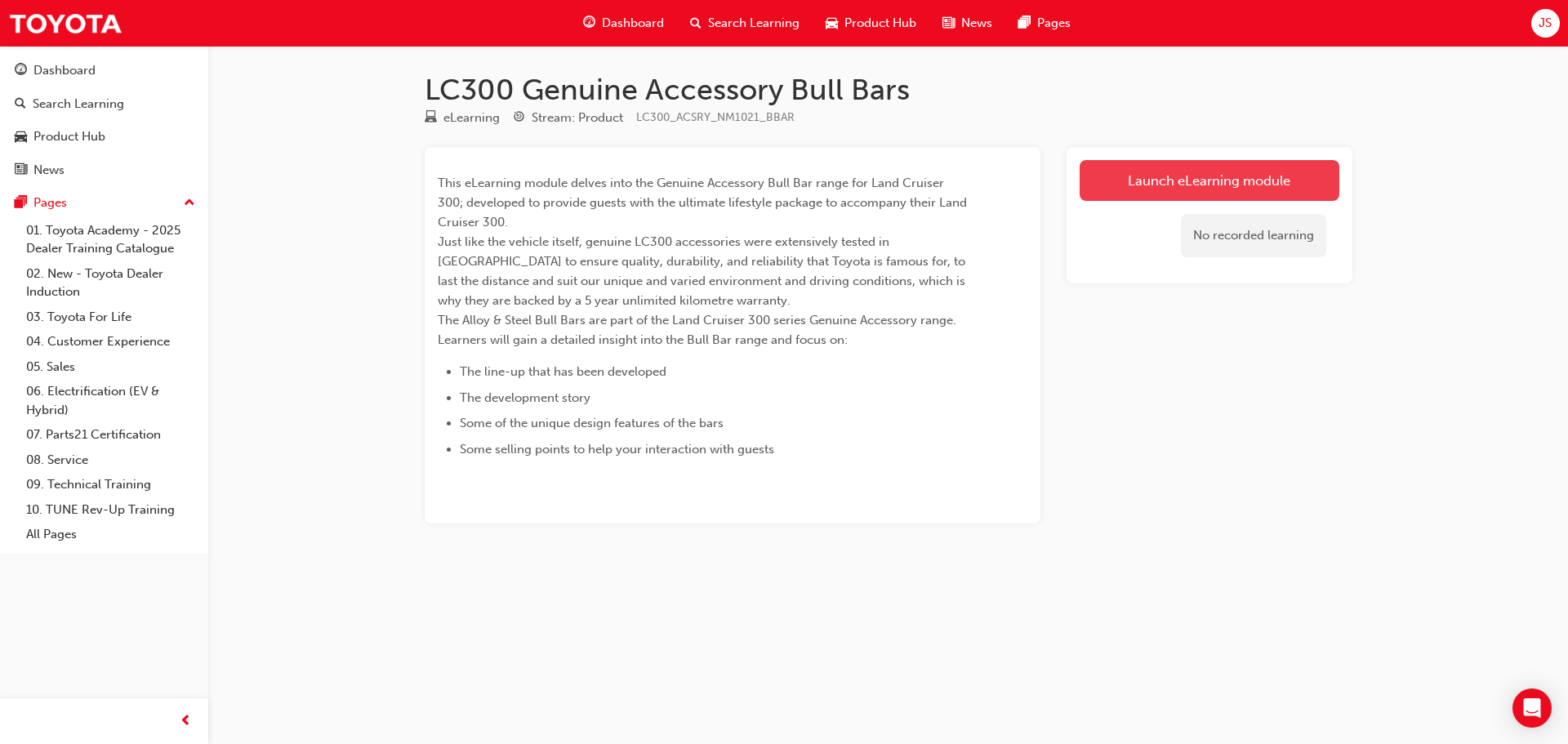
click at [1100, 170] on link "Launch eLearning module" at bounding box center [1210, 180] width 260 height 41
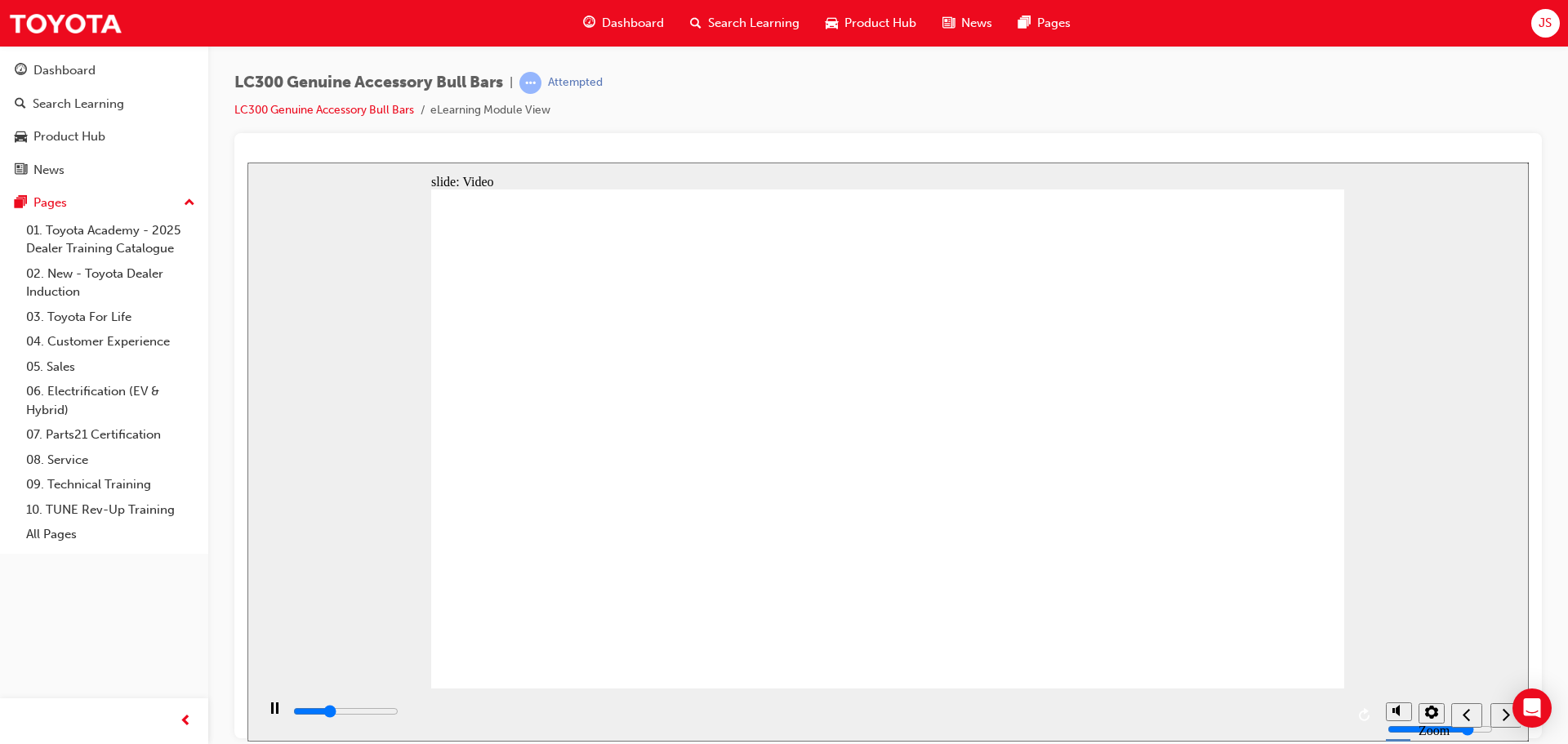
type input "210800"
click at [271, 714] on rect "play/pause" at bounding box center [272, 707] width 3 height 11
